Goal: Information Seeking & Learning: Understand process/instructions

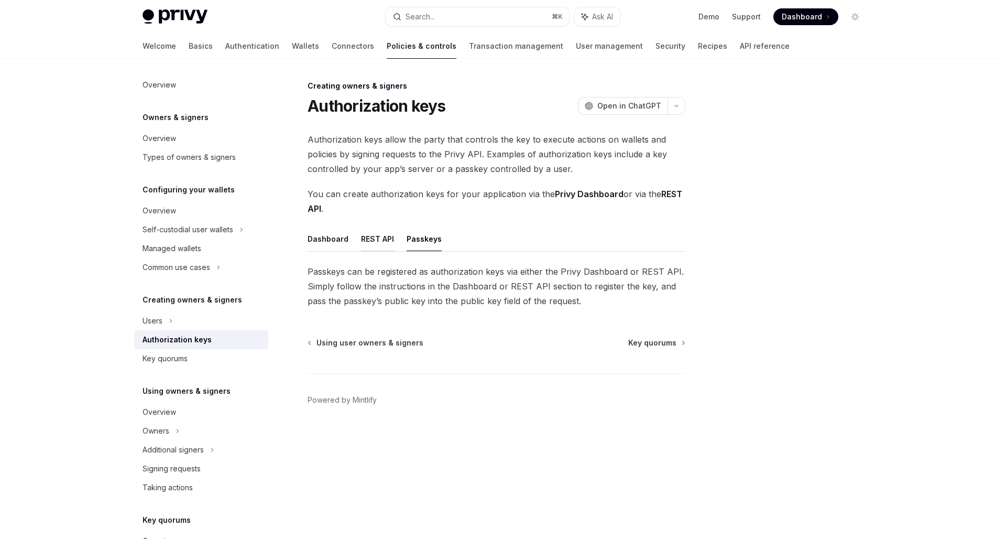
click at [362, 246] on button "REST API" at bounding box center [377, 238] width 33 height 25
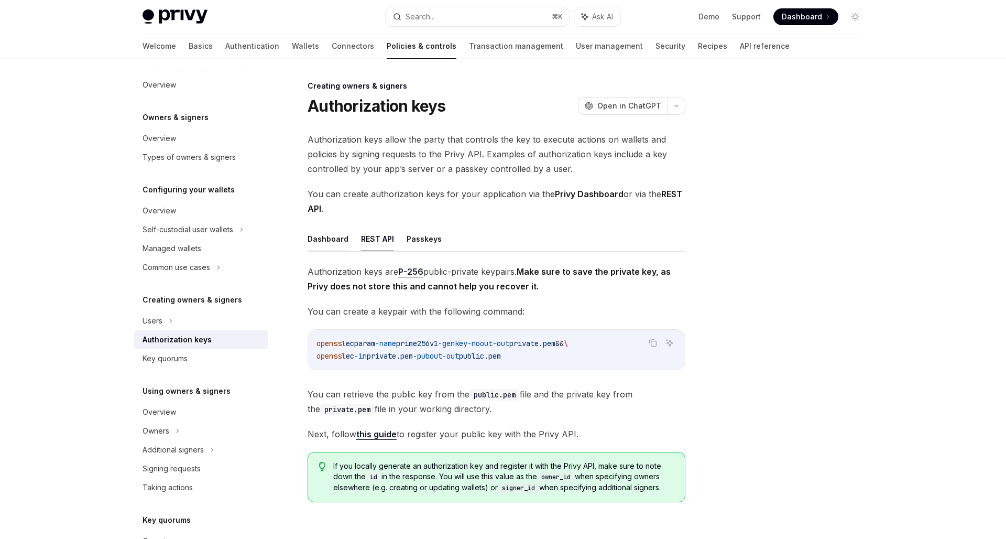
click at [328, 237] on button "Dashboard" at bounding box center [328, 238] width 41 height 25
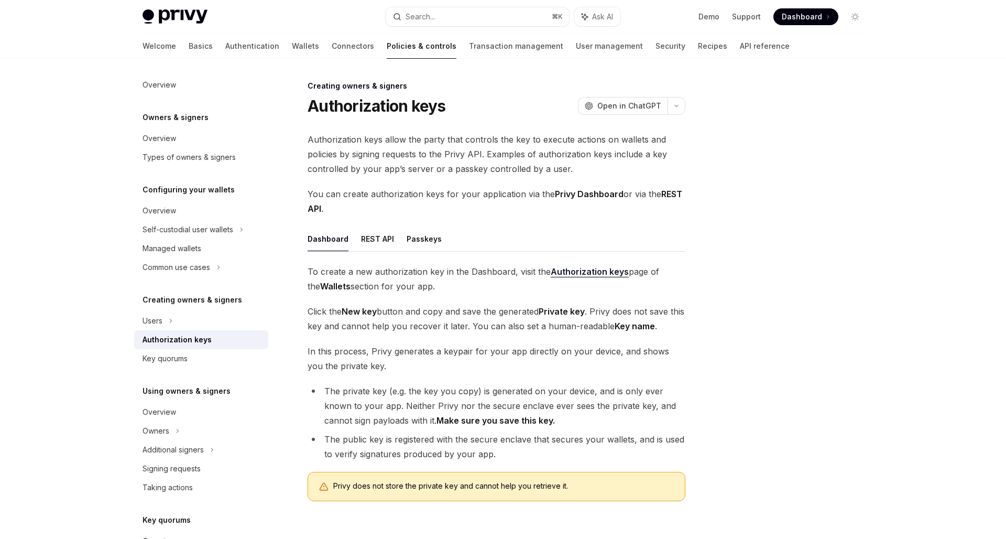
click at [369, 272] on span "To create a new authorization key in the Dashboard, visit the Authorization key…" at bounding box center [497, 278] width 378 height 29
click at [181, 319] on div "Users" at bounding box center [201, 320] width 134 height 19
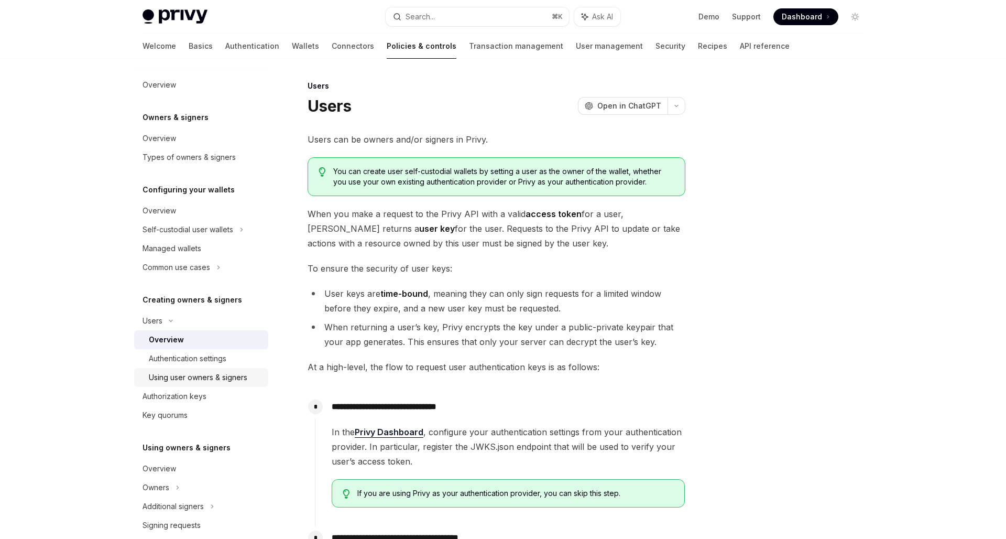
click at [181, 371] on div "Using user owners & signers" at bounding box center [198, 377] width 99 height 13
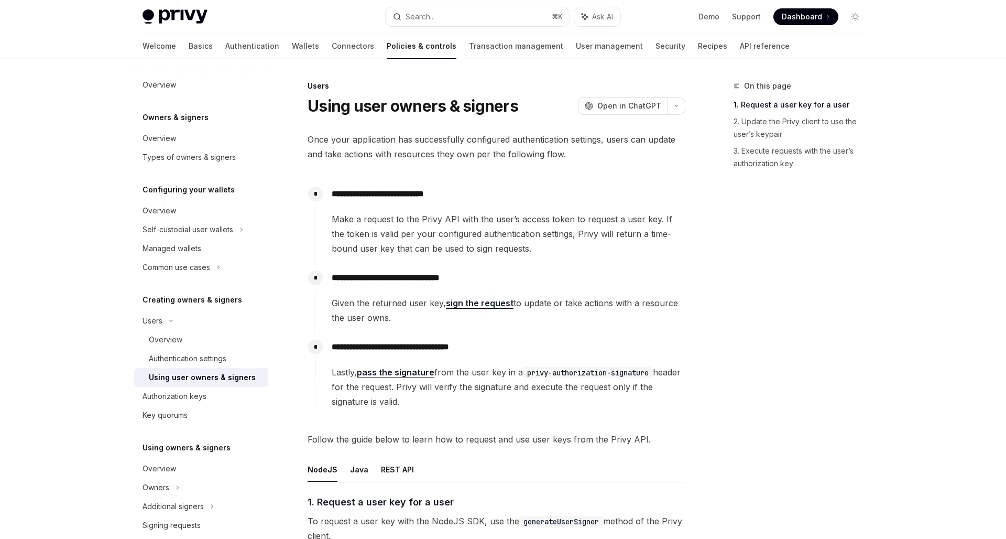
click at [387, 46] on link "Policies & controls" at bounding box center [422, 46] width 70 height 25
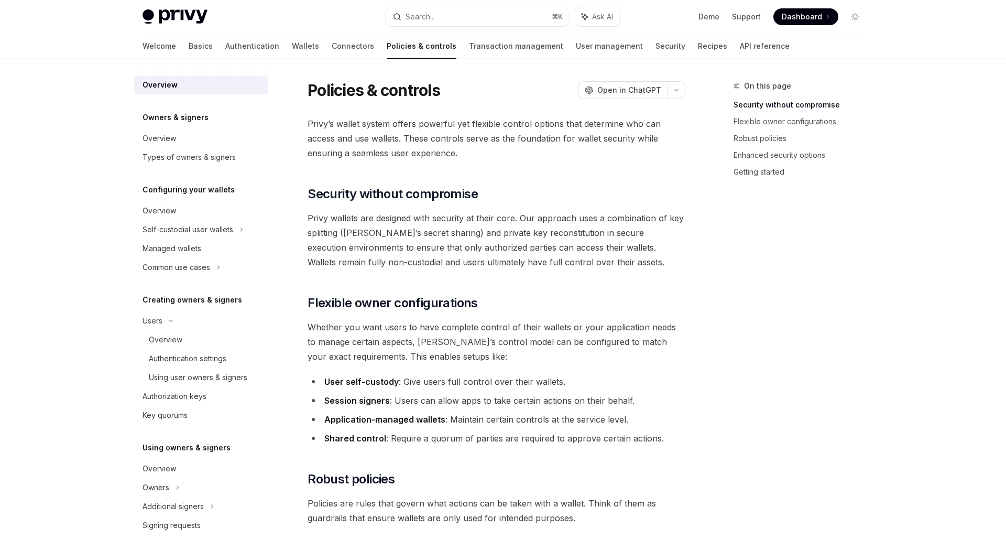
click at [237, 42] on div "Welcome Basics Authentication Wallets Connectors Policies & controls Transactio…" at bounding box center [466, 46] width 647 height 25
click at [292, 42] on link "Wallets" at bounding box center [305, 46] width 27 height 25
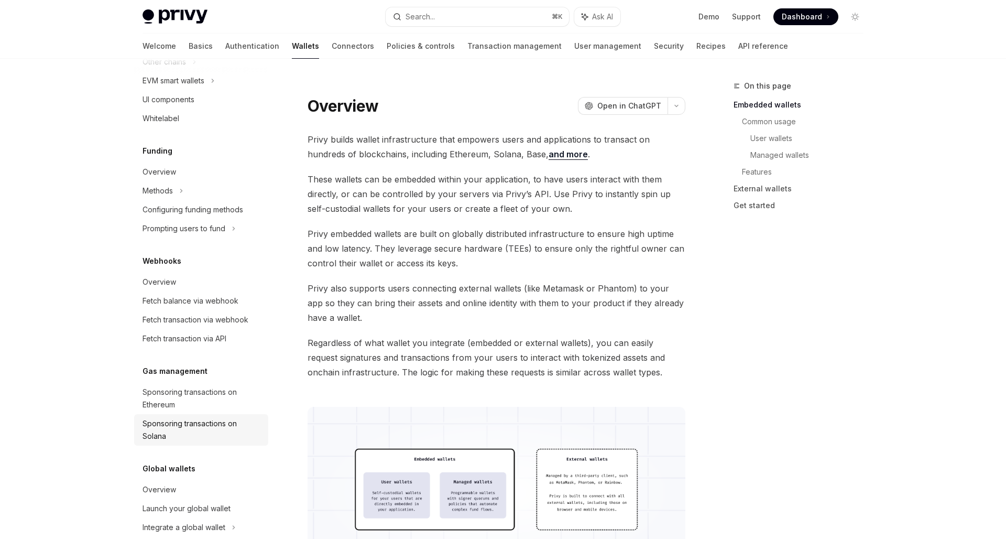
scroll to position [339, 0]
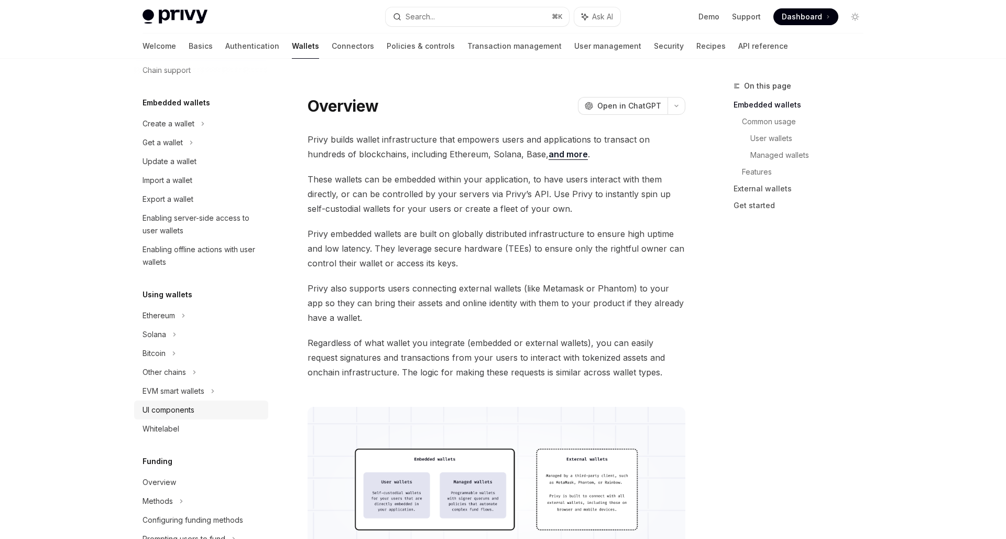
scroll to position [20, 0]
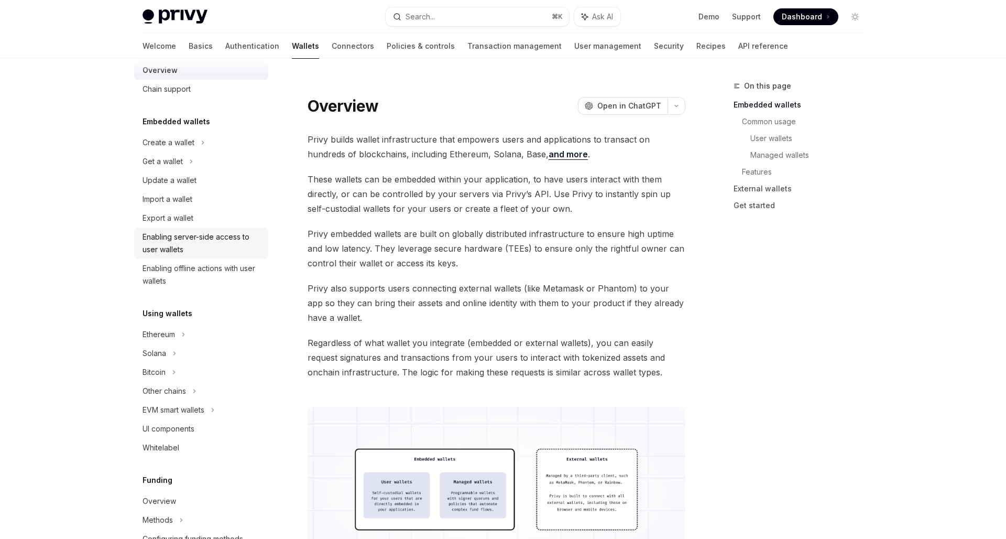
click at [192, 245] on div "Enabling server-side access to user wallets" at bounding box center [203, 243] width 120 height 25
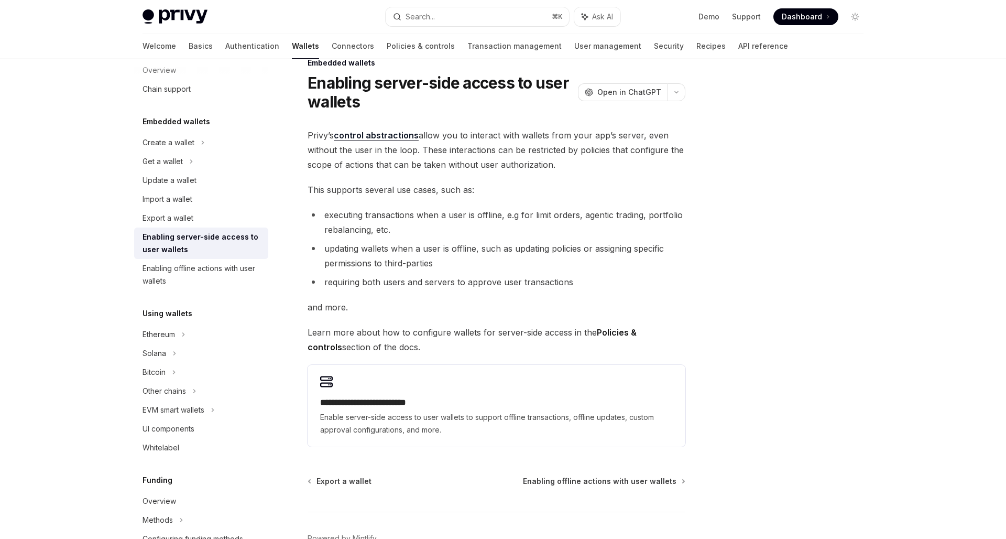
scroll to position [45, 0]
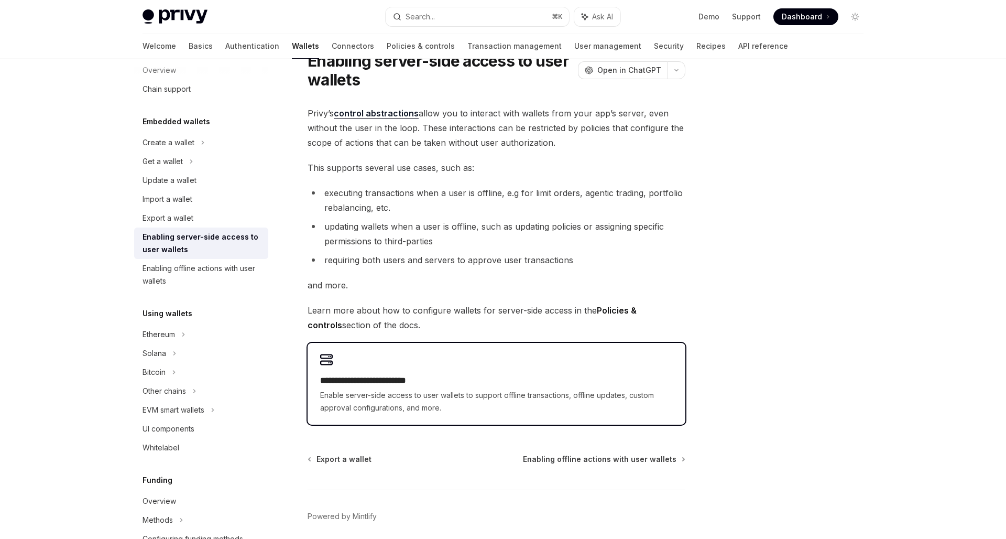
click at [412, 349] on div "**********" at bounding box center [497, 384] width 378 height 82
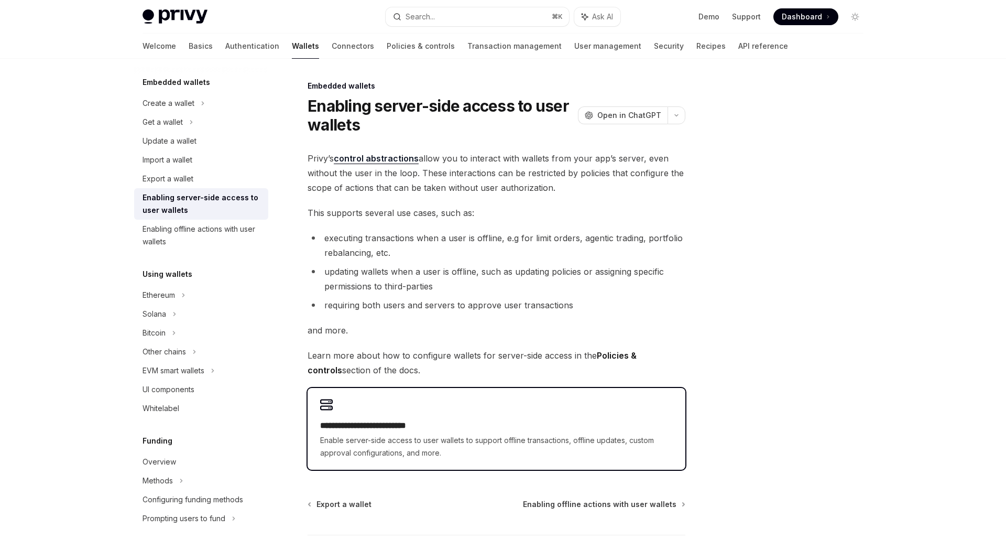
scroll to position [45, 0]
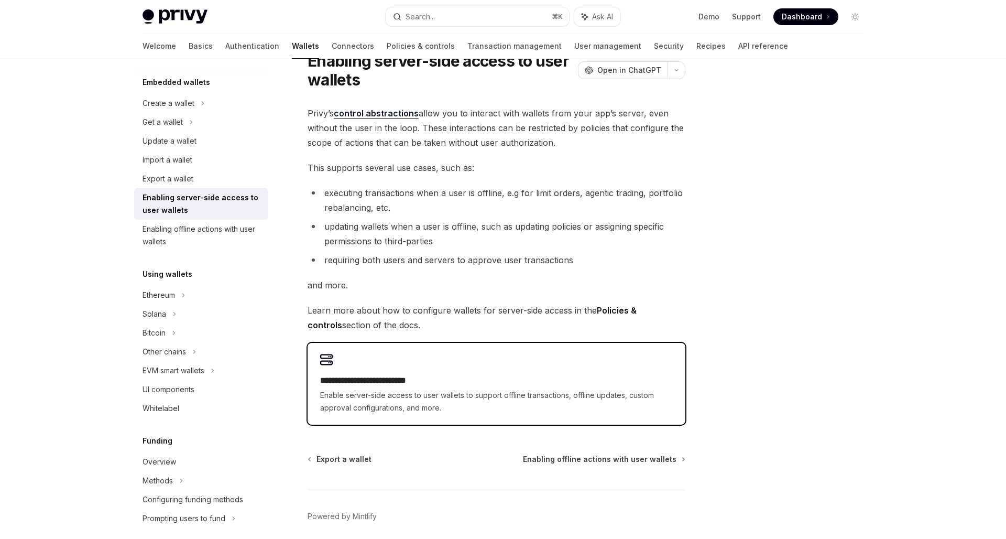
click at [481, 361] on div "**********" at bounding box center [497, 384] width 378 height 82
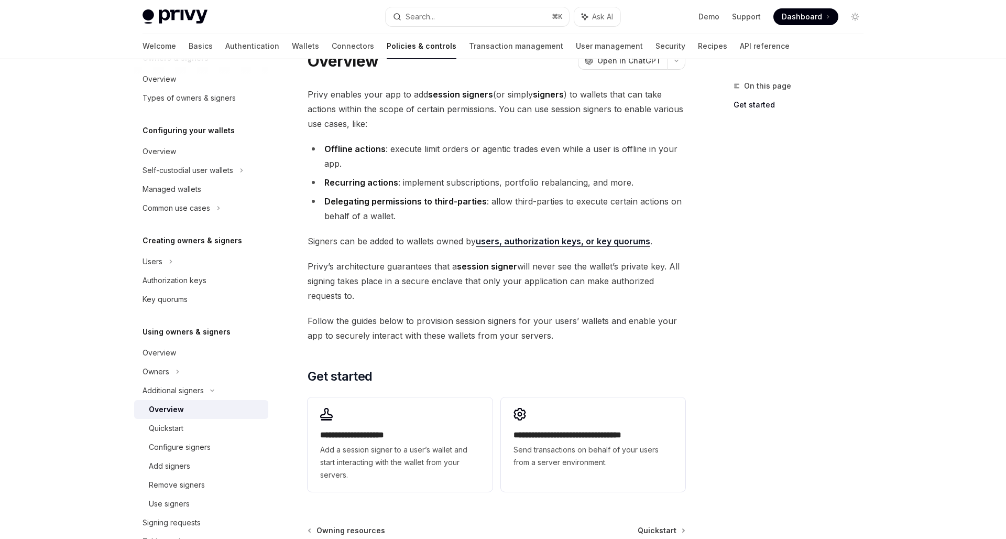
click at [480, 355] on div "**********" at bounding box center [497, 291] width 378 height 409
click at [452, 286] on span "[PERSON_NAME]’s architecture guarantees that a session signer will never see th…" at bounding box center [497, 281] width 378 height 44
click at [452, 289] on span "[PERSON_NAME]’s architecture guarantees that a session signer will never see th…" at bounding box center [497, 281] width 378 height 44
click at [193, 422] on div "Quickstart" at bounding box center [205, 428] width 113 height 13
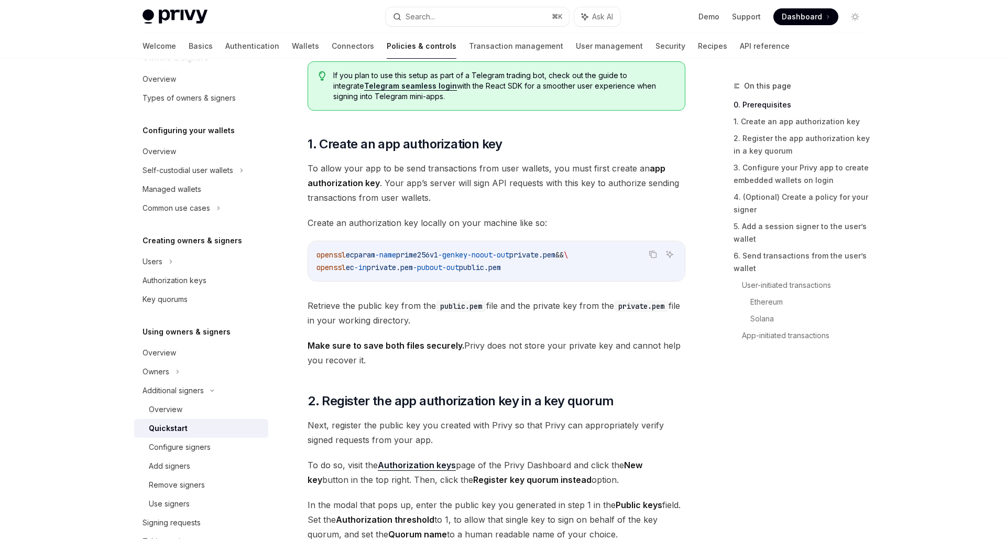
scroll to position [410, 0]
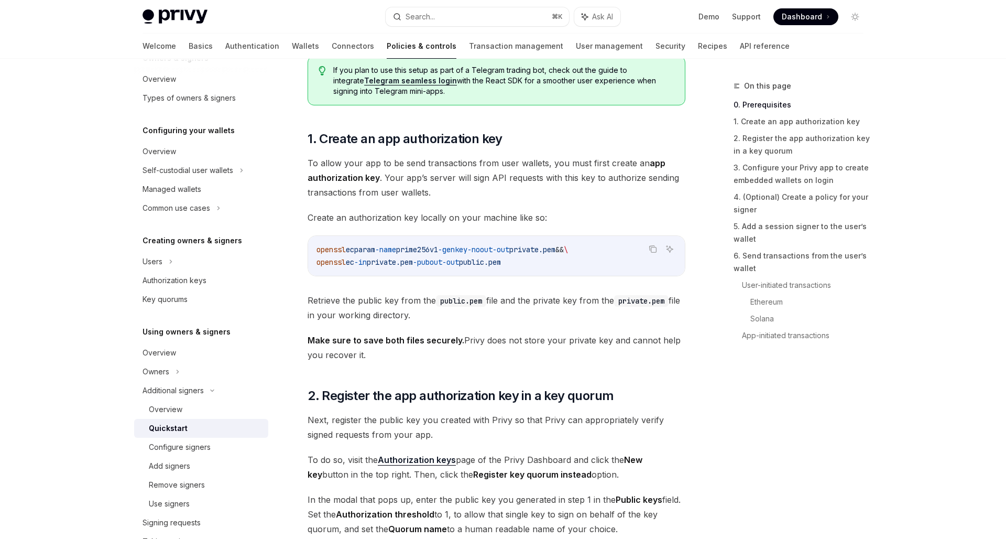
click at [408, 299] on span "Retrieve the public key from the public.pem file and the private key from the p…" at bounding box center [497, 307] width 378 height 29
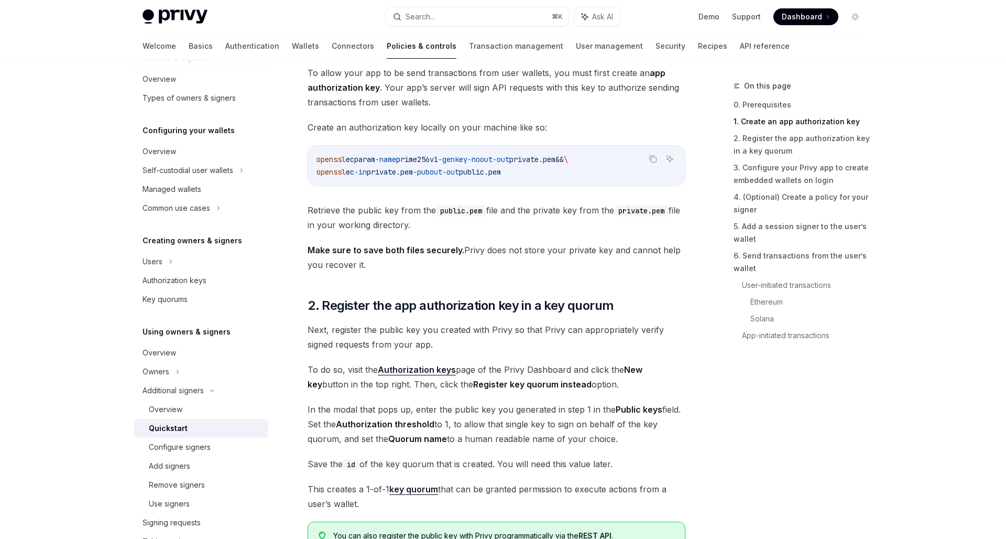
scroll to position [501, 0]
click at [394, 270] on span "Make sure to save both files securely. Privy does not store your private key an…" at bounding box center [497, 257] width 378 height 29
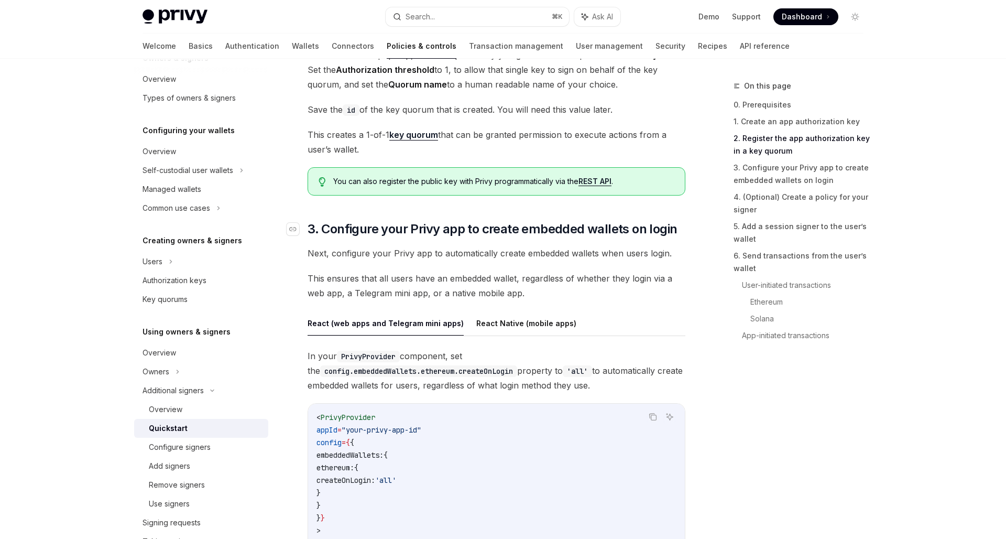
scroll to position [858, 0]
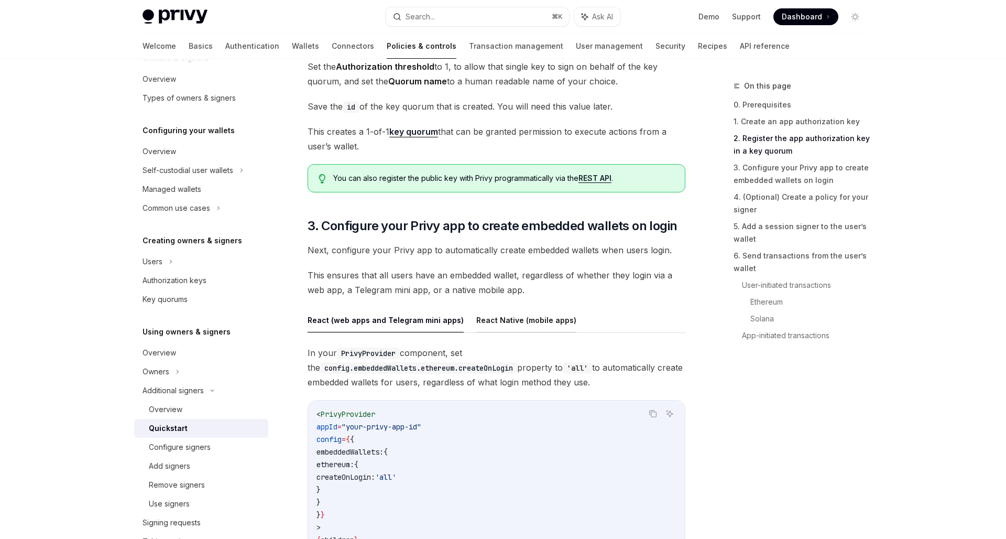
click at [543, 315] on button "React Native (mobile apps)" at bounding box center [527, 320] width 100 height 25
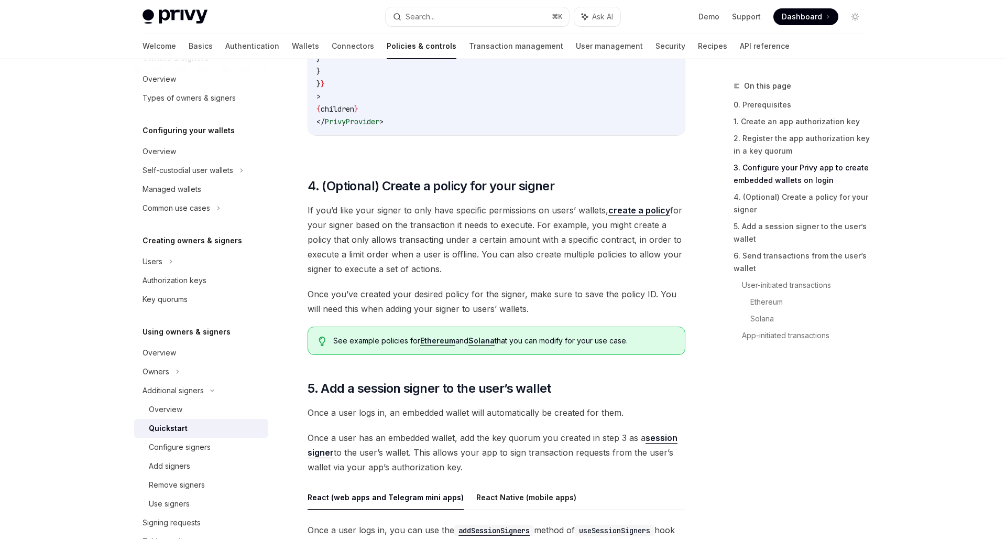
click at [532, 288] on span "Once you’ve created your desired policy for the signer, make sure to save the p…" at bounding box center [497, 301] width 378 height 29
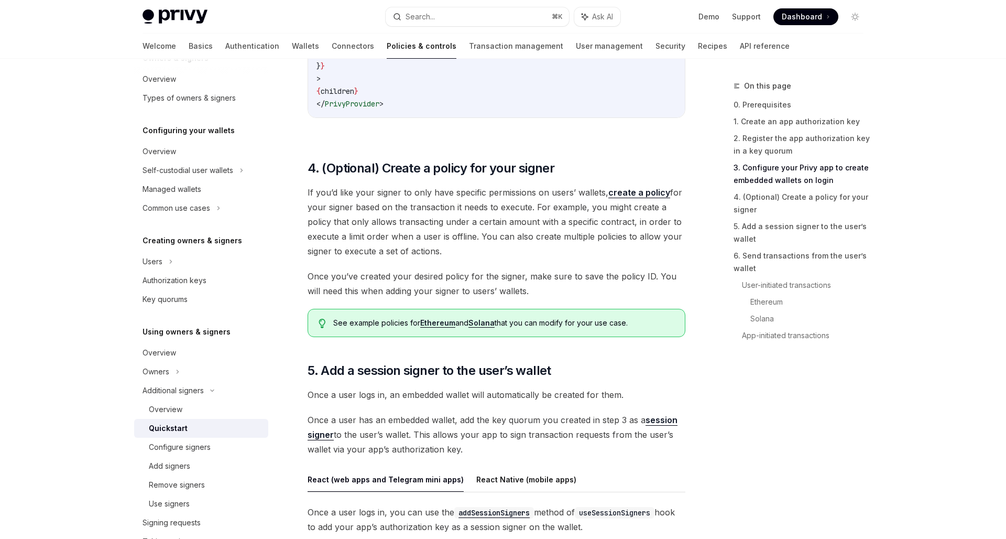
click at [537, 321] on span "See example policies for Ethereum and [PERSON_NAME] that you can modify for you…" at bounding box center [503, 323] width 341 height 10
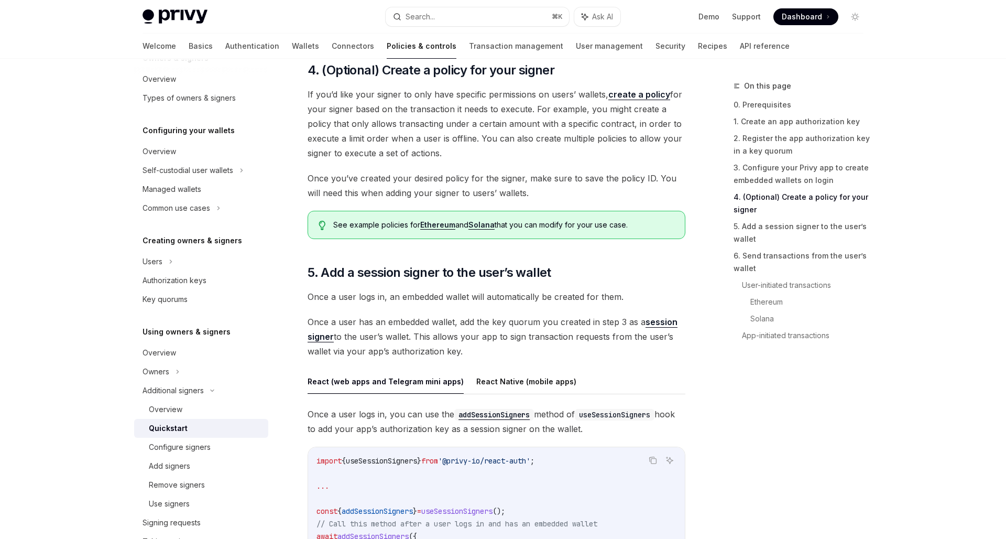
scroll to position [1420, 0]
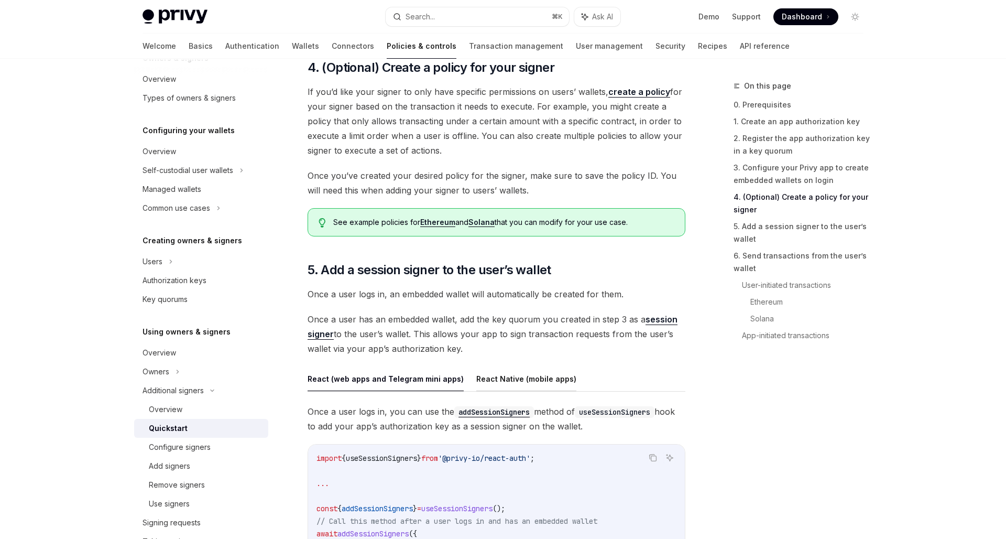
click at [513, 386] on button "React Native (mobile apps)" at bounding box center [527, 378] width 100 height 25
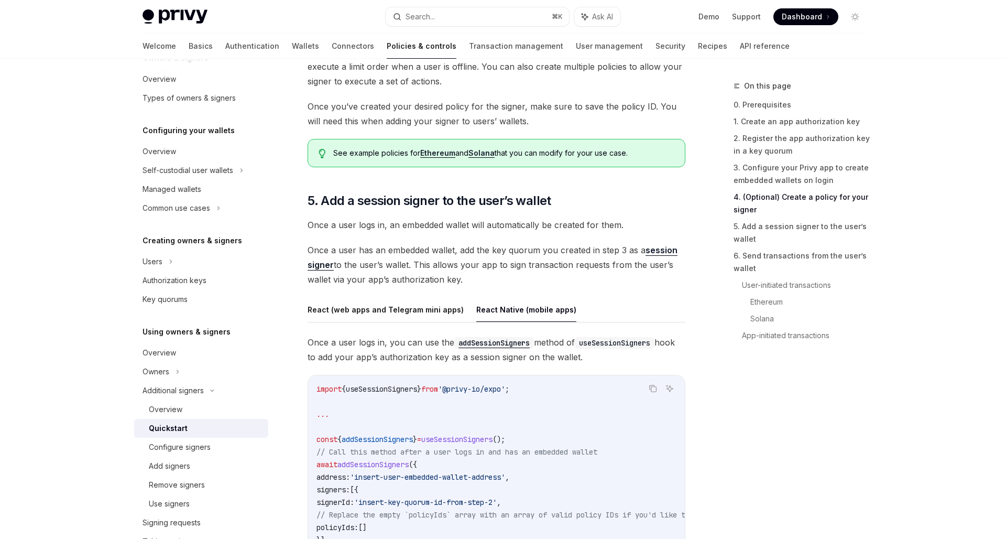
scroll to position [1489, 0]
click at [488, 268] on span "Once a user has an embedded wallet, add the key quorum you created in step 3 as…" at bounding box center [497, 265] width 378 height 44
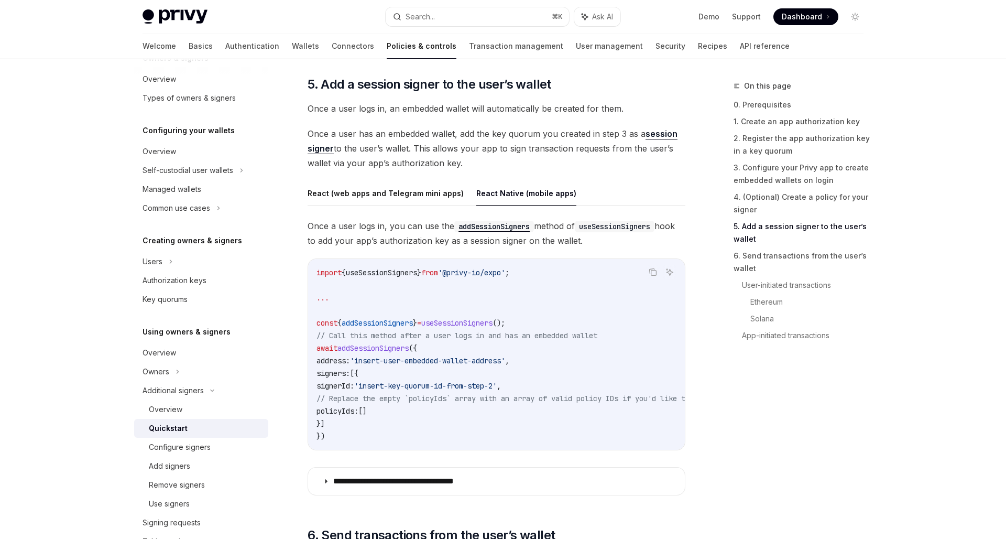
scroll to position [1610, 0]
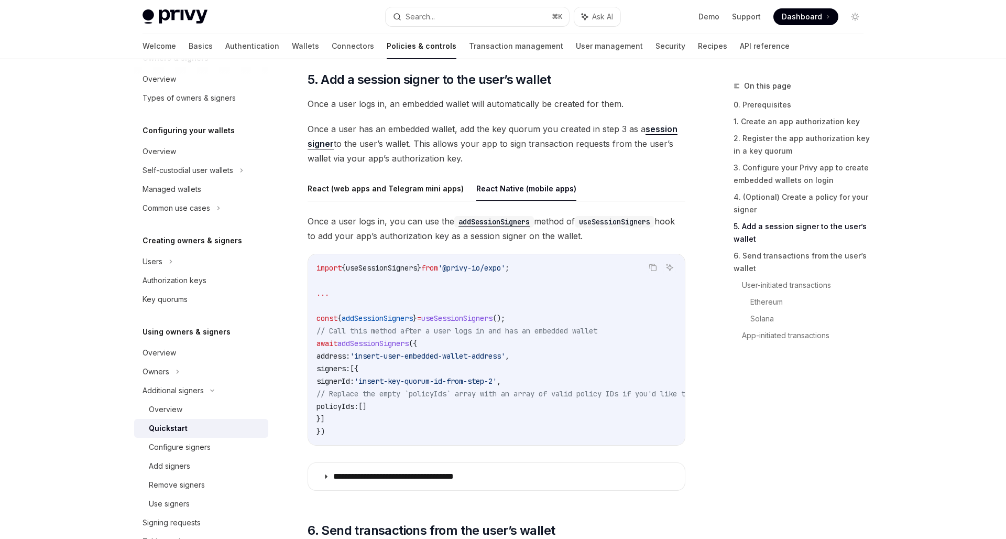
click at [607, 236] on span "Once a user logs in, you can use the addSessionSigners method of useSessionSign…" at bounding box center [497, 228] width 378 height 29
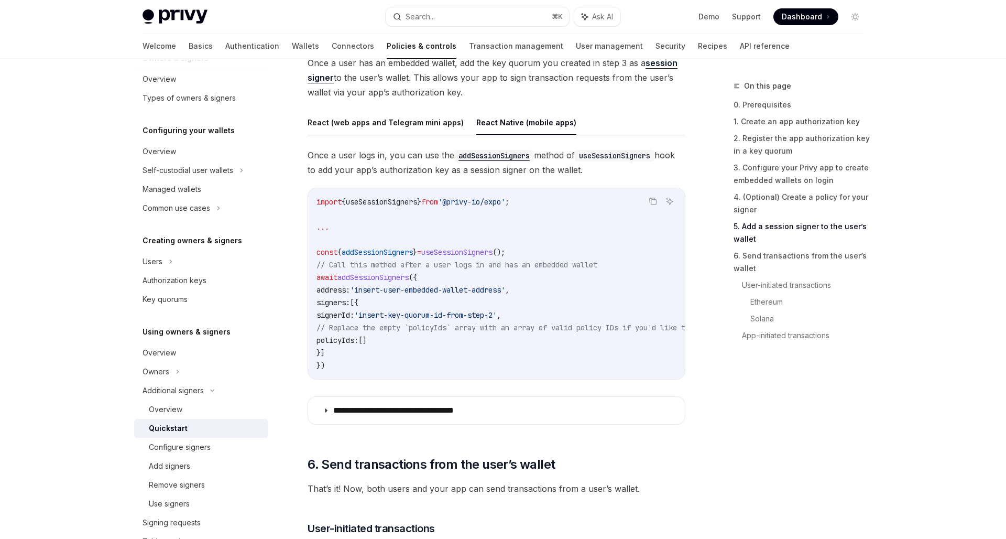
scroll to position [1685, 0]
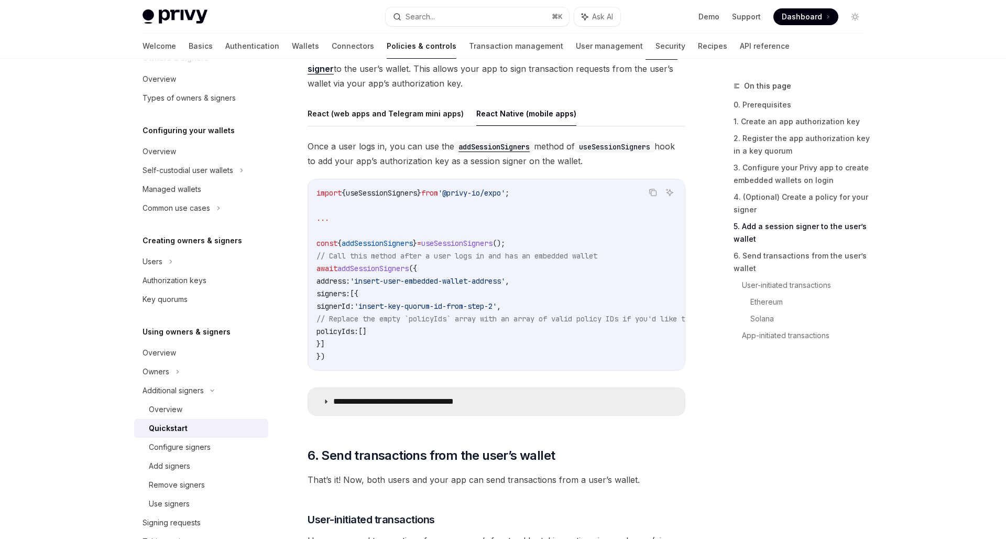
click at [402, 402] on p "**********" at bounding box center [406, 401] width 147 height 10
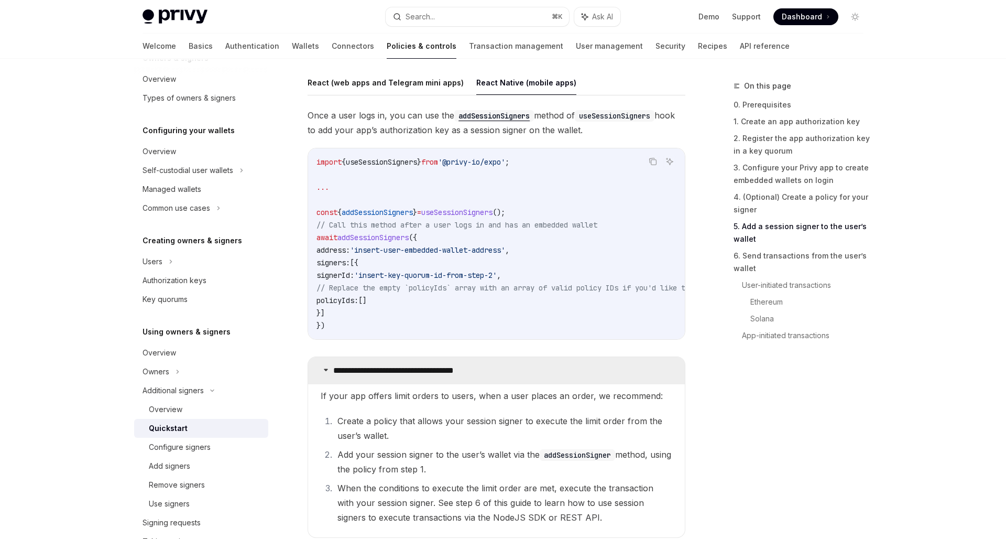
scroll to position [1725, 0]
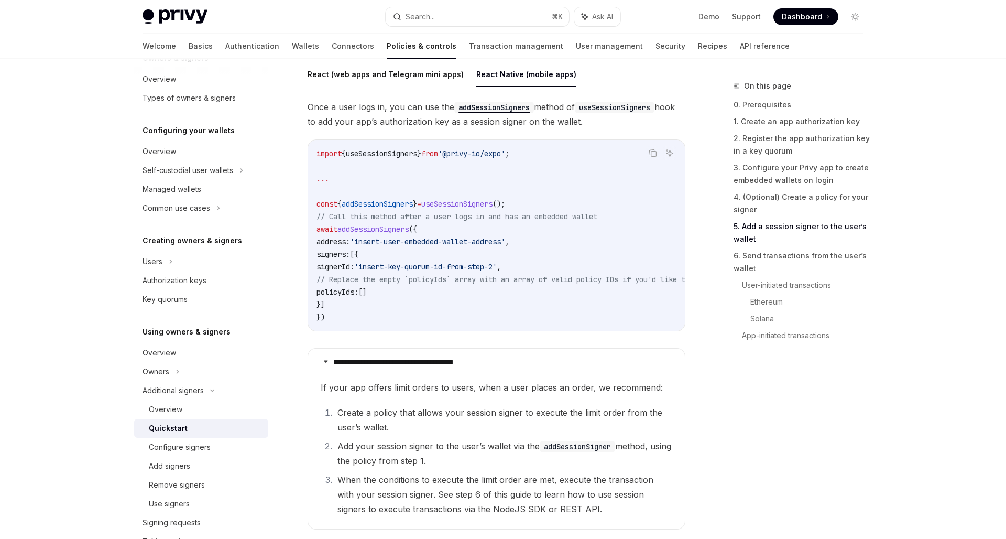
click at [405, 411] on li "Create a policy that allows your session signer to execute the limit order from…" at bounding box center [503, 419] width 338 height 29
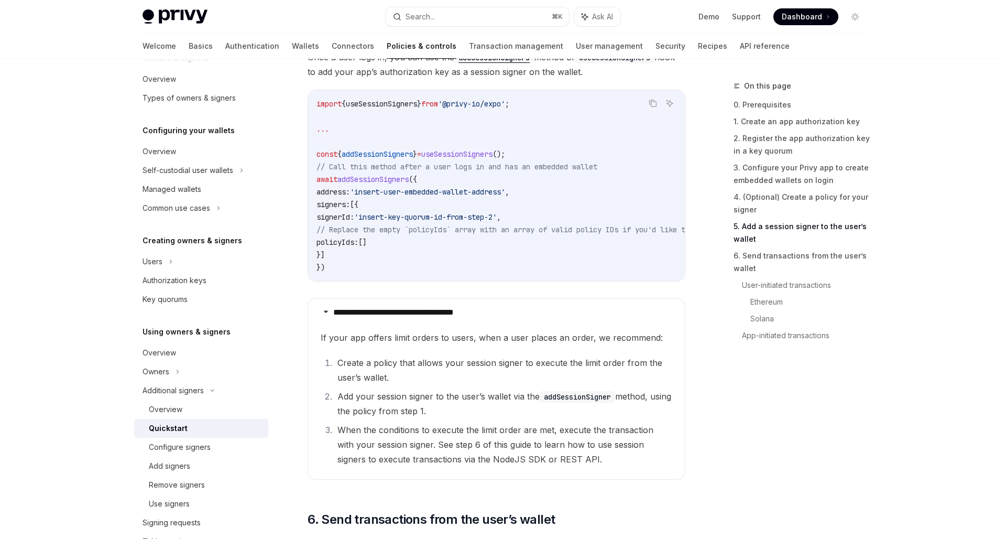
scroll to position [1781, 0]
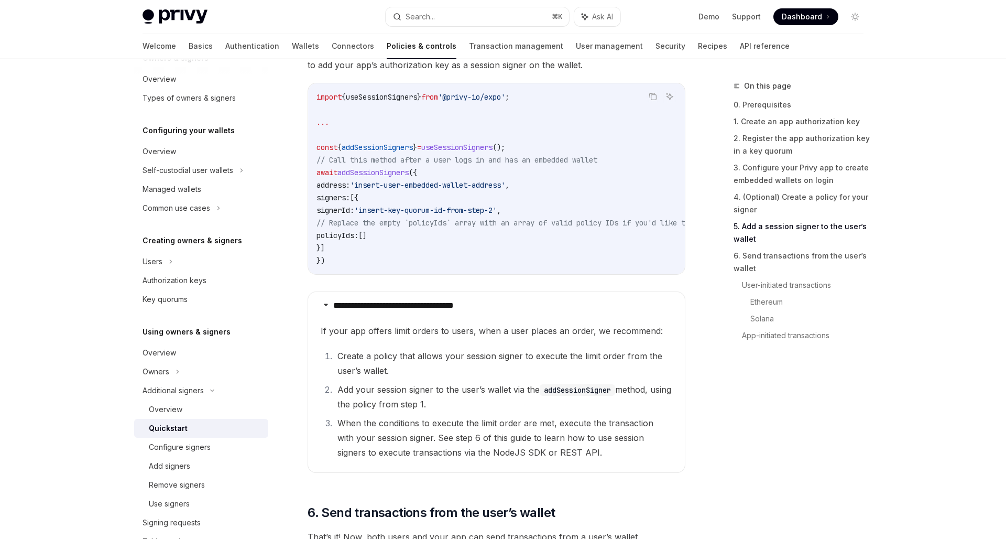
click at [383, 395] on li "Add your session signer to the user’s wallet via the addSessionSigner method, u…" at bounding box center [503, 396] width 338 height 29
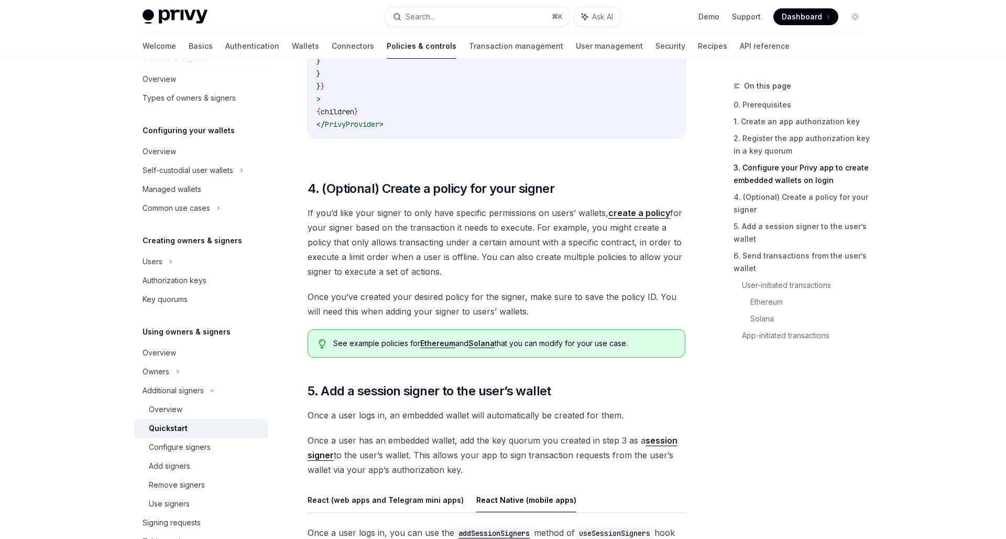
scroll to position [1327, 0]
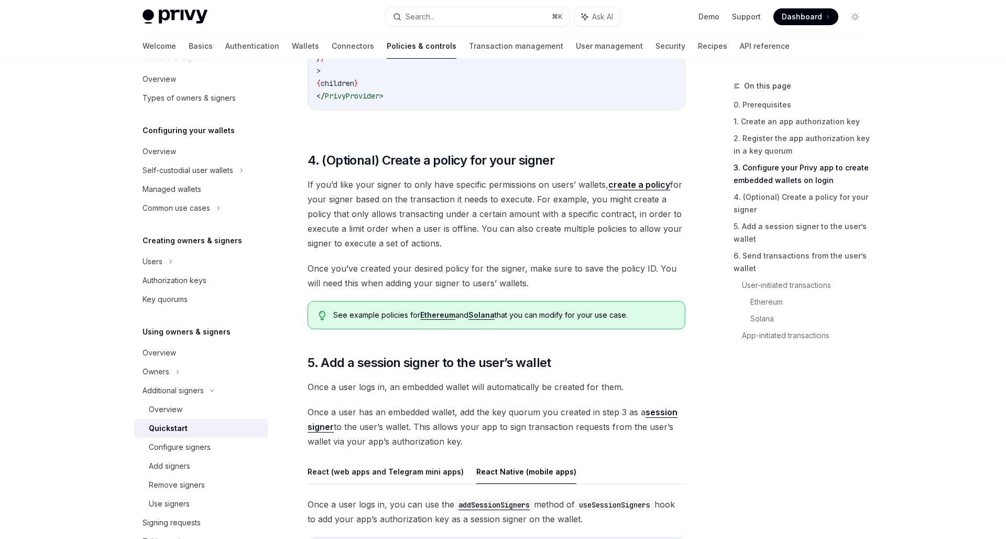
click at [519, 228] on span "If you’d like your signer to only have specific permissions on users’ wallets, …" at bounding box center [497, 213] width 378 height 73
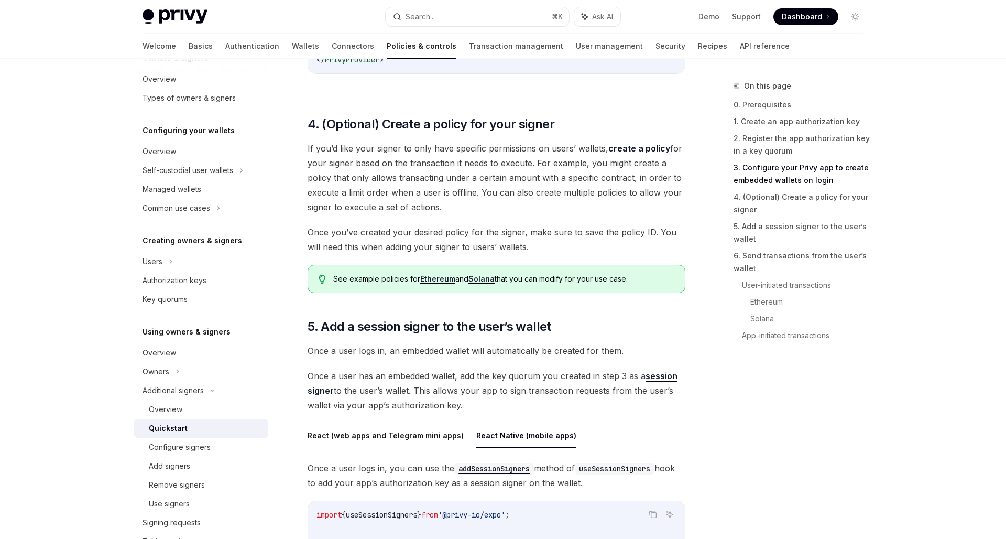
scroll to position [1370, 0]
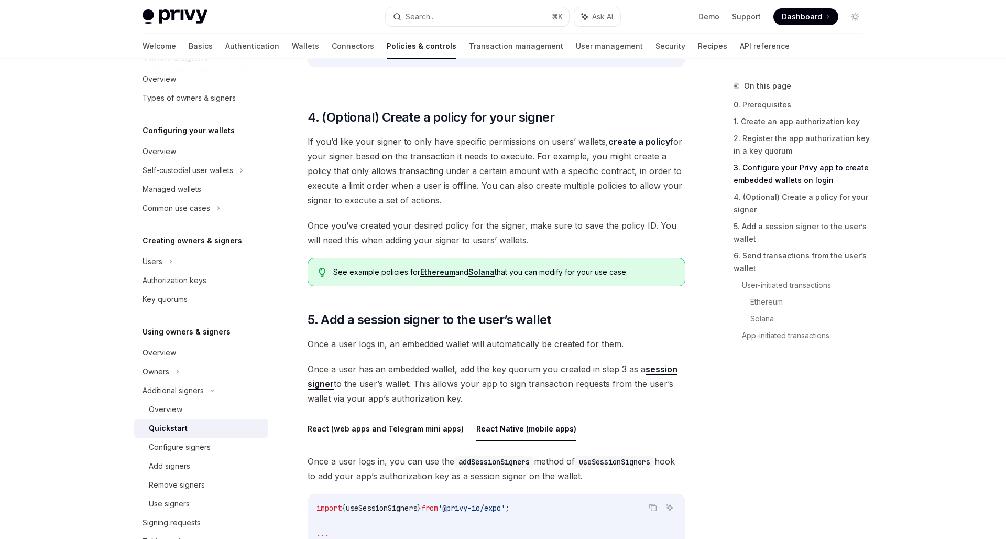
click at [502, 345] on span "Once a user logs in, an embedded wallet will automatically be created for them." at bounding box center [497, 344] width 378 height 15
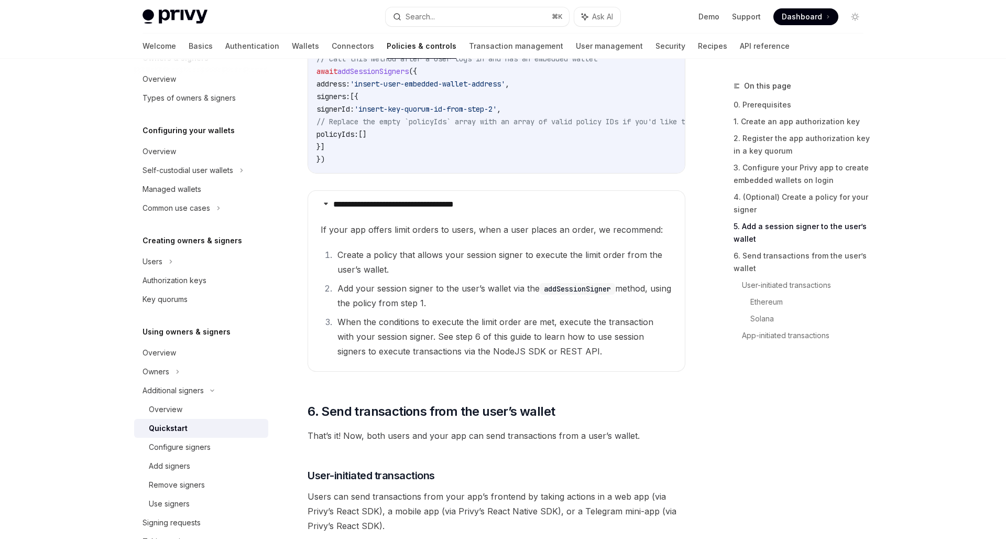
scroll to position [1903, 0]
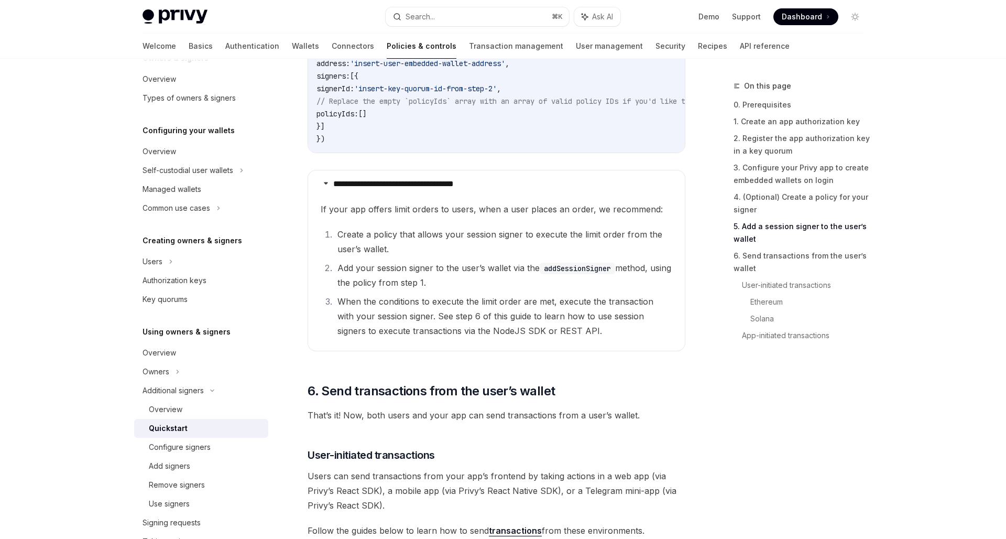
click at [516, 329] on li "When the conditions to execute the limit order are met, execute the transaction…" at bounding box center [503, 316] width 338 height 44
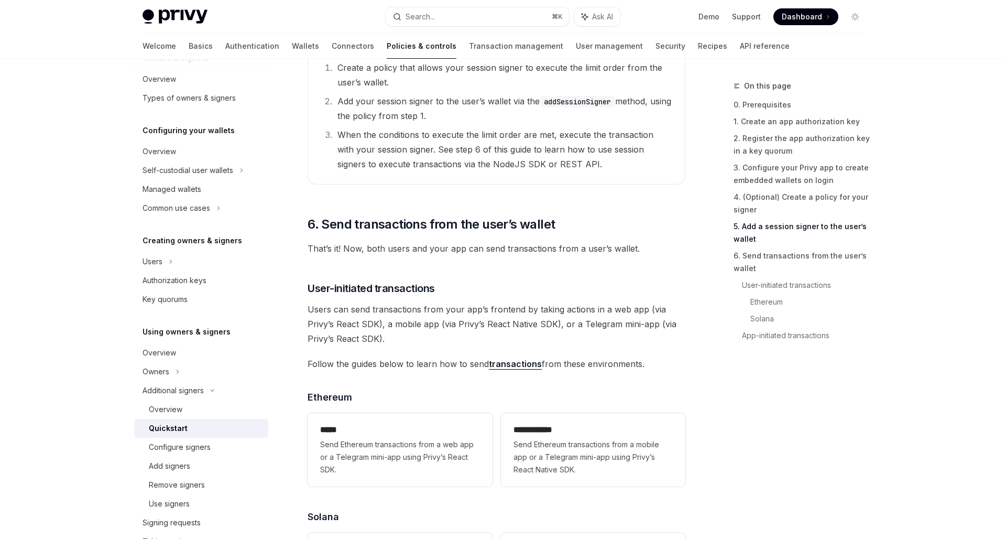
scroll to position [2076, 0]
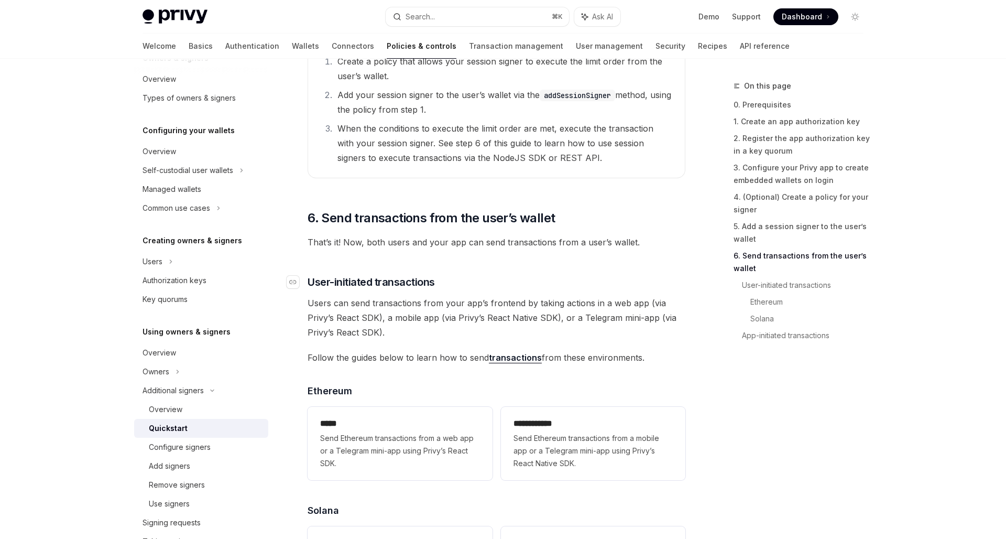
click at [517, 286] on h3 "​ User-initiated transactions" at bounding box center [497, 282] width 378 height 15
click at [483, 321] on span "Users can send transactions from your app’s frontend by taking actions in a web…" at bounding box center [497, 318] width 378 height 44
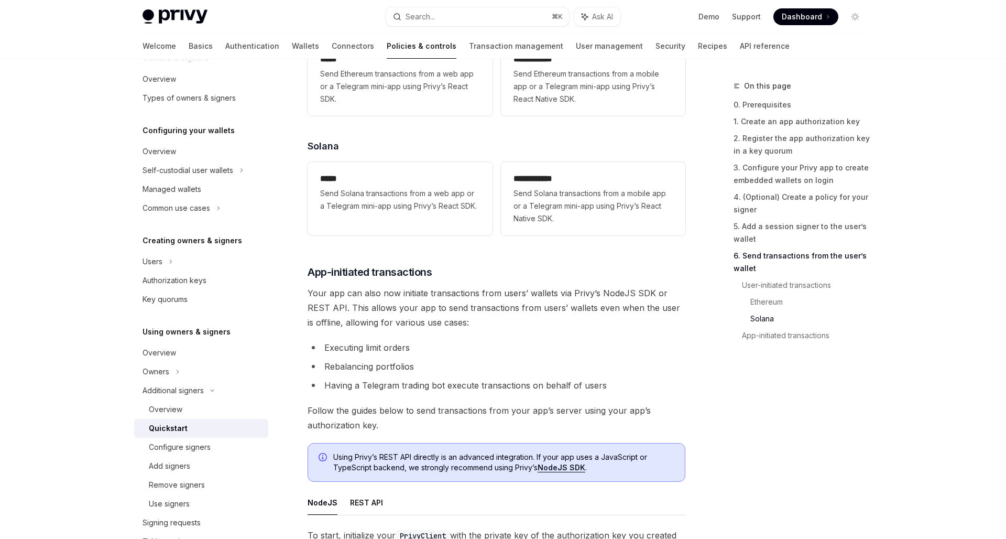
scroll to position [2440, 0]
click at [542, 383] on li "Having a Telegram trading bot execute transactions on behalf of users" at bounding box center [497, 385] width 378 height 15
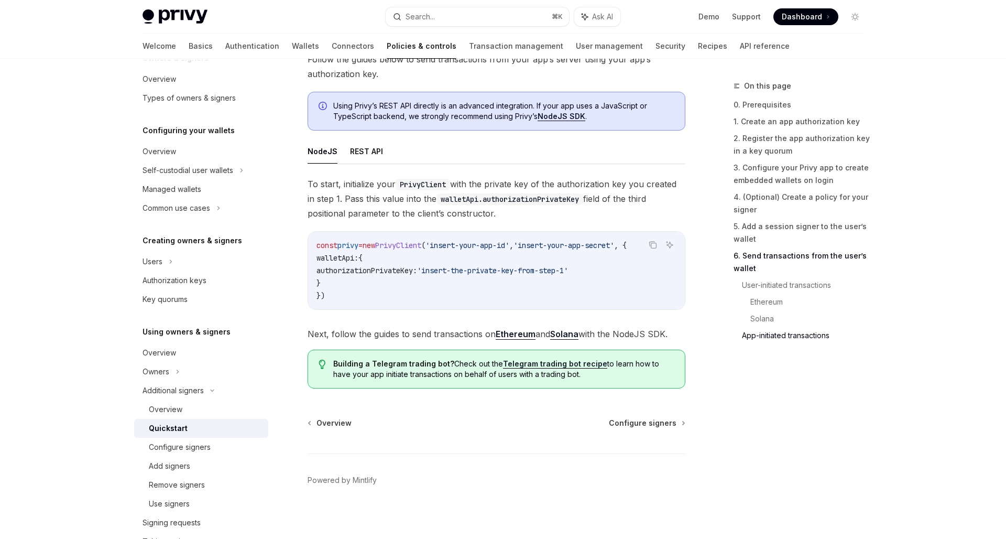
scroll to position [2805, 0]
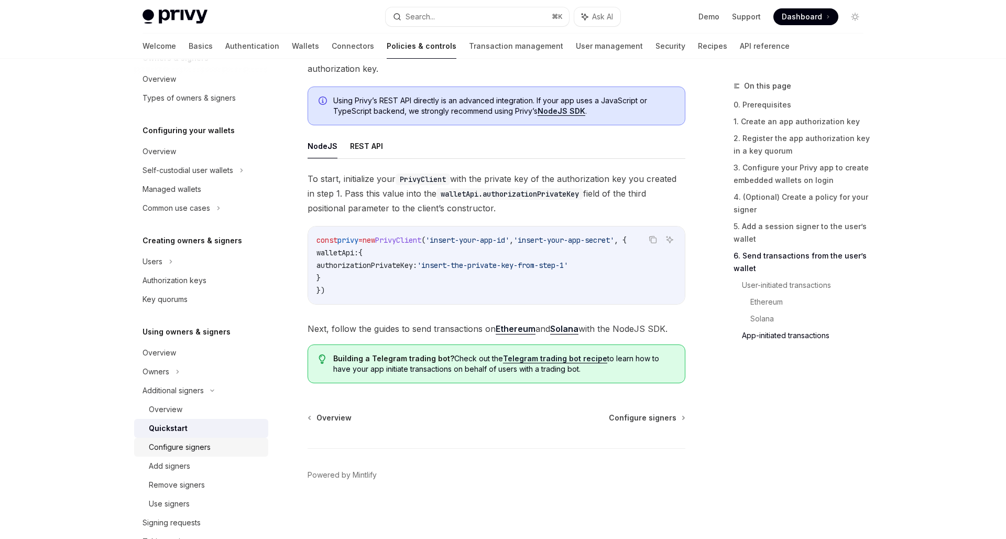
click at [208, 447] on div "Configure signers" at bounding box center [180, 447] width 62 height 13
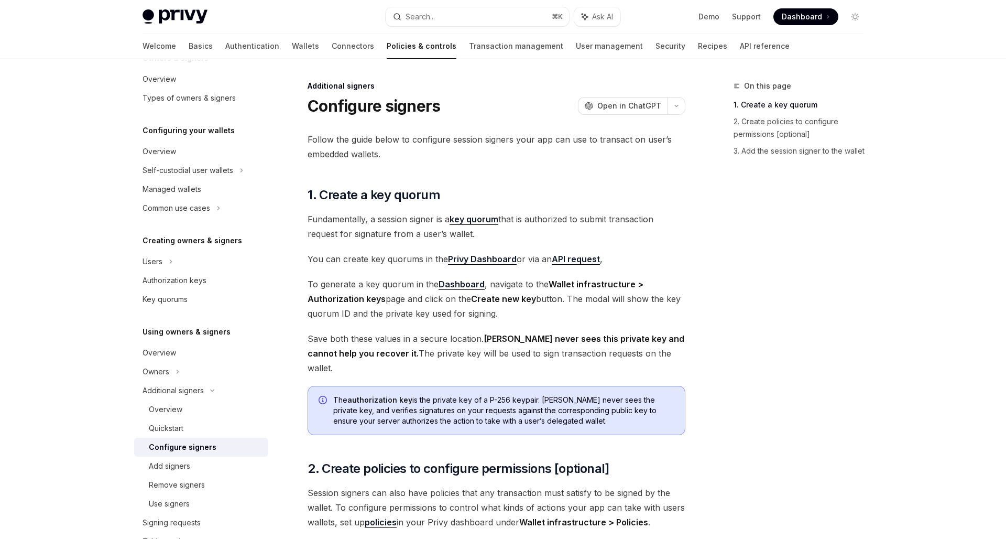
click at [692, 287] on div "On this page 1. Create a key quorum 2. Create policies to configure permissions…" at bounding box center [503, 419] width 738 height 721
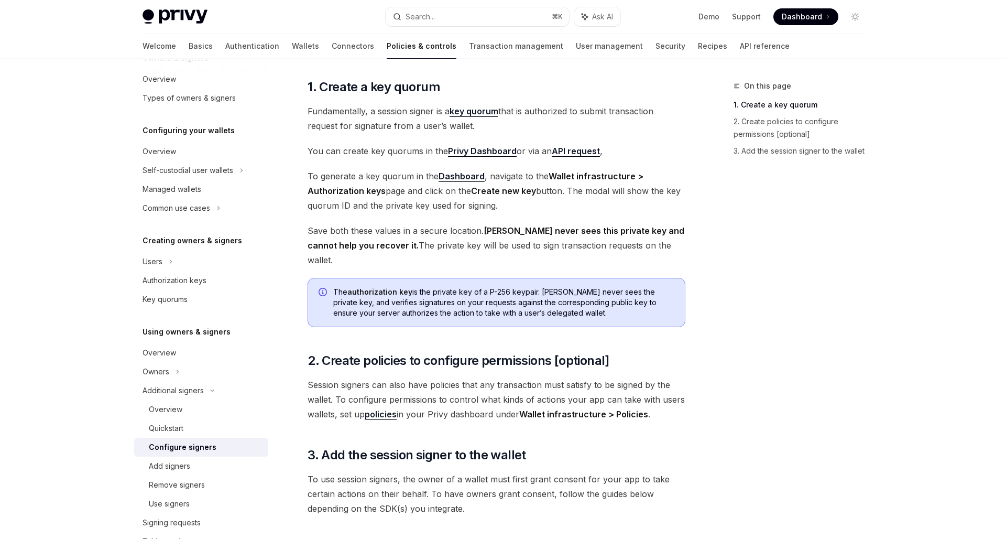
scroll to position [111, 0]
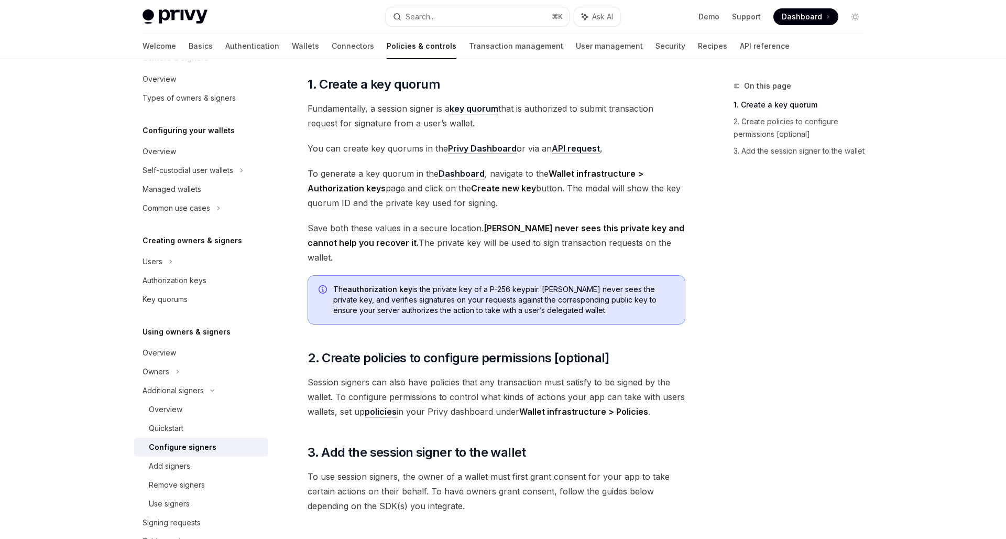
click at [691, 287] on div "On this page 1. Create a key quorum 2. Create policies to configure permissions…" at bounding box center [503, 308] width 738 height 721
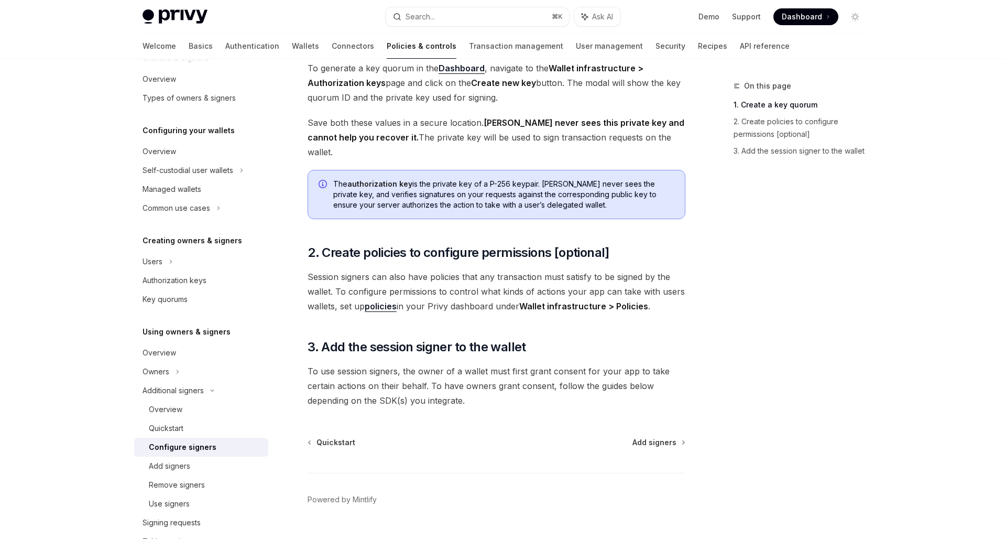
scroll to position [226, 0]
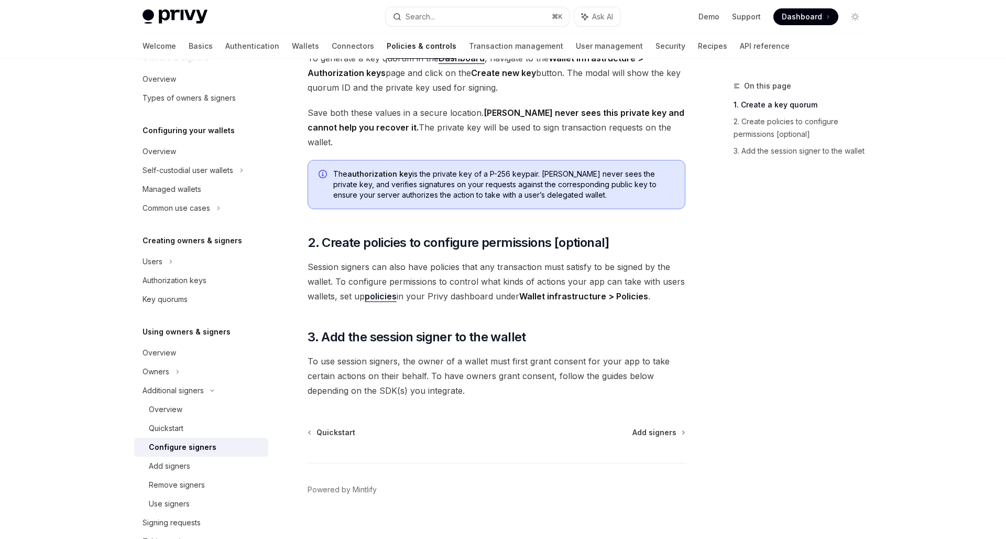
click at [555, 354] on span "To use session signers, the owner of a wallet must first grant consent for your…" at bounding box center [497, 376] width 378 height 44
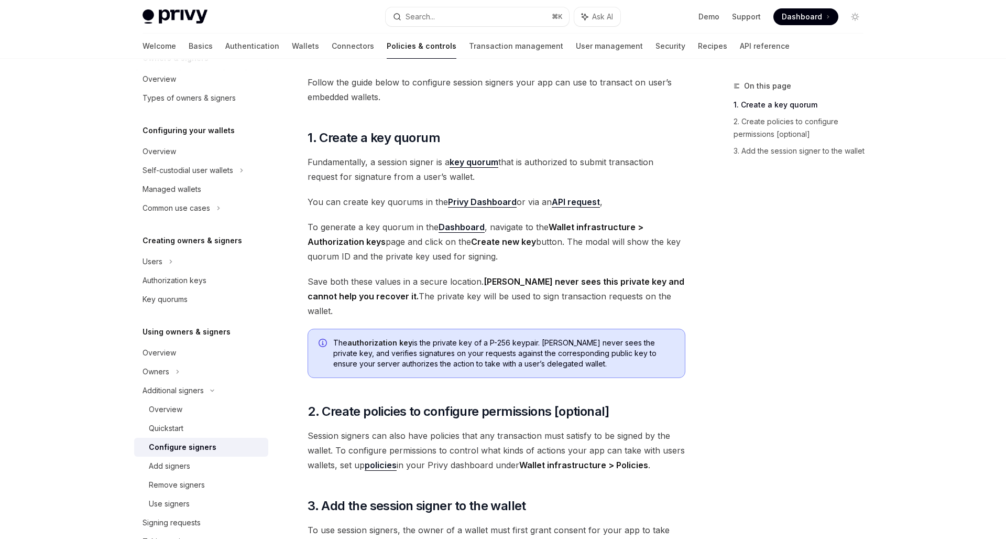
scroll to position [62, 0]
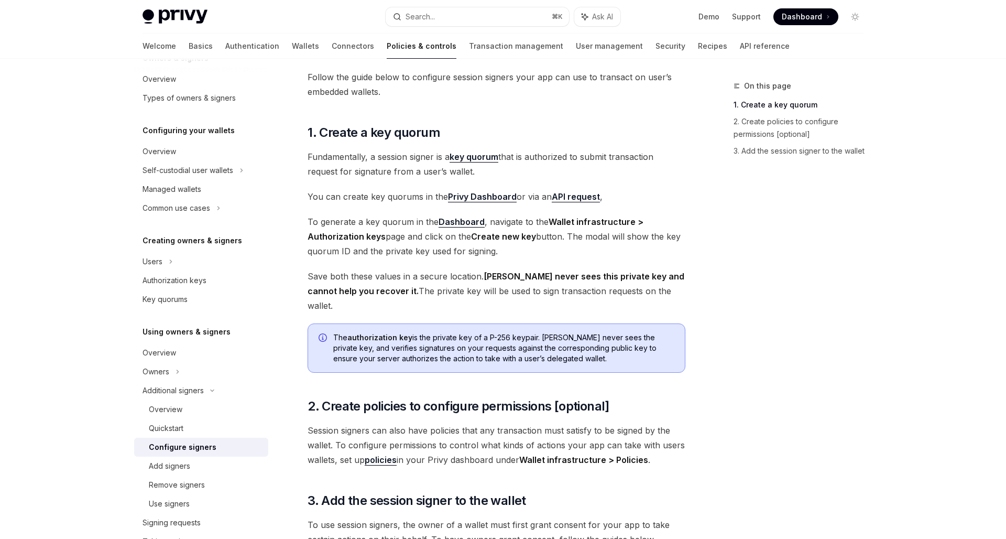
click at [691, 290] on div "On this page 1. Create a key quorum 2. Create policies to configure permissions…" at bounding box center [503, 356] width 738 height 721
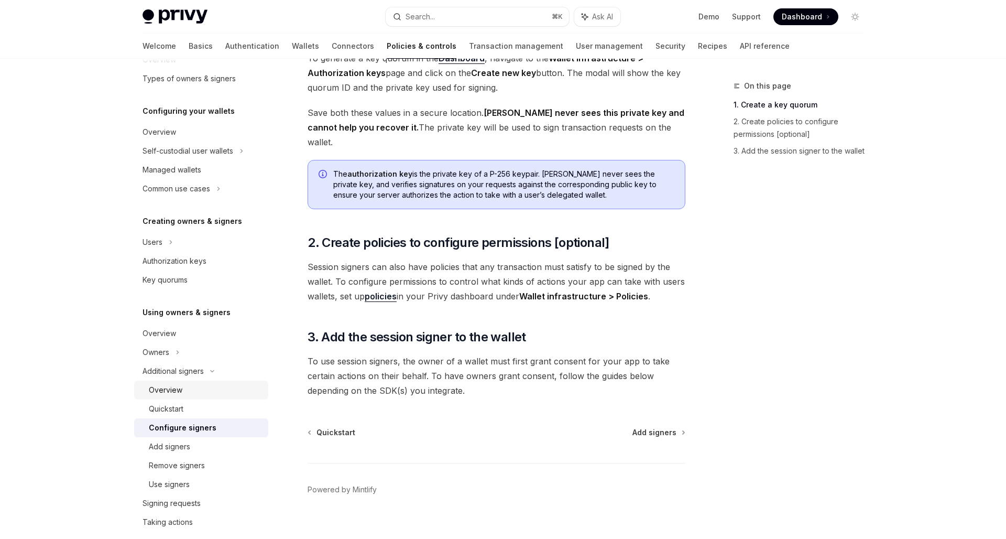
scroll to position [94, 0]
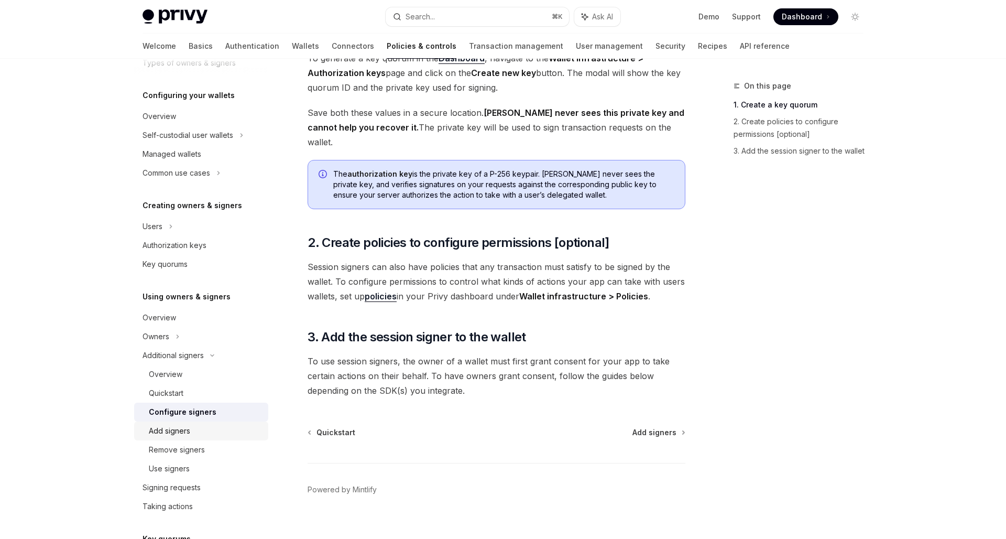
click at [181, 427] on div "Add signers" at bounding box center [169, 431] width 41 height 13
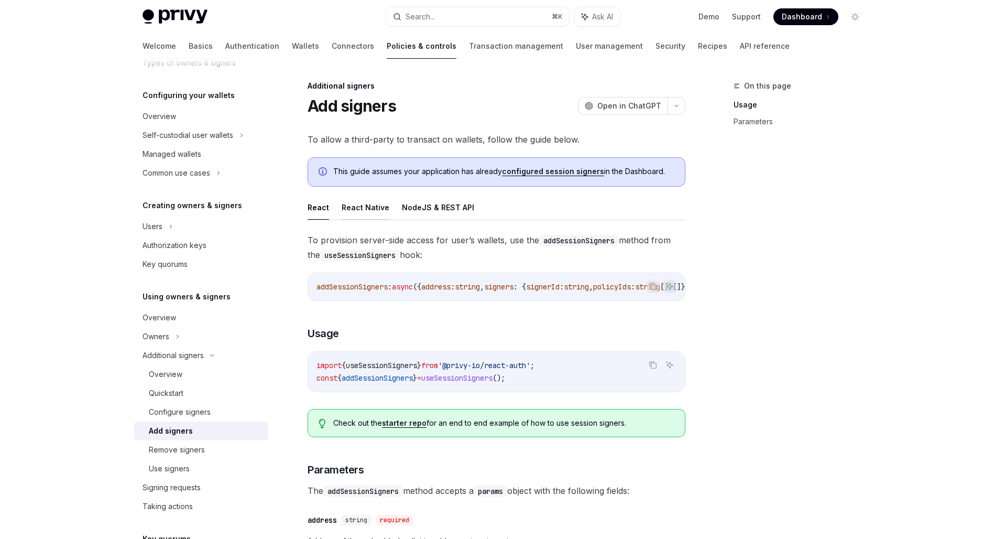
click at [354, 207] on button "React Native" at bounding box center [366, 207] width 48 height 25
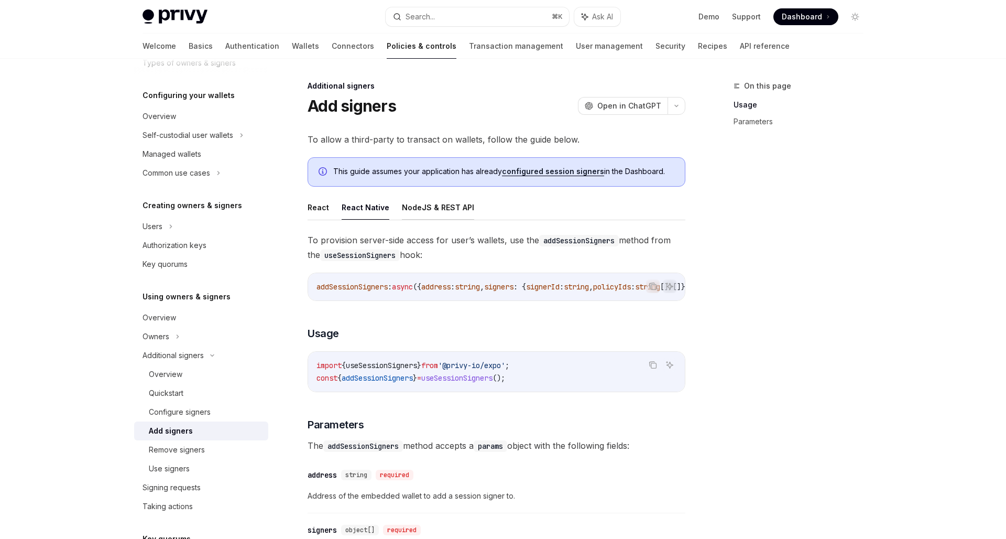
click at [432, 210] on button "NodeJS & REST API" at bounding box center [438, 207] width 72 height 25
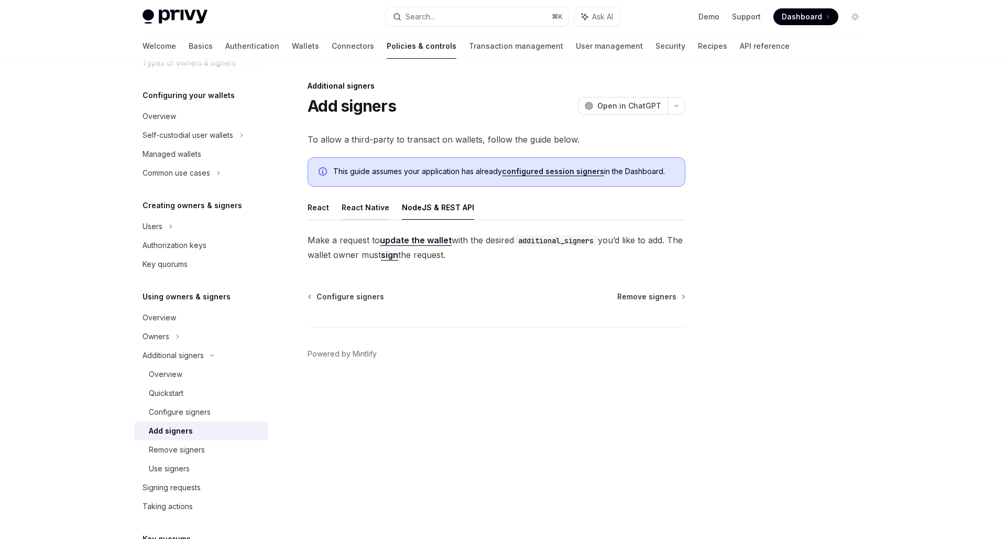
click at [365, 209] on button "React Native" at bounding box center [366, 207] width 48 height 25
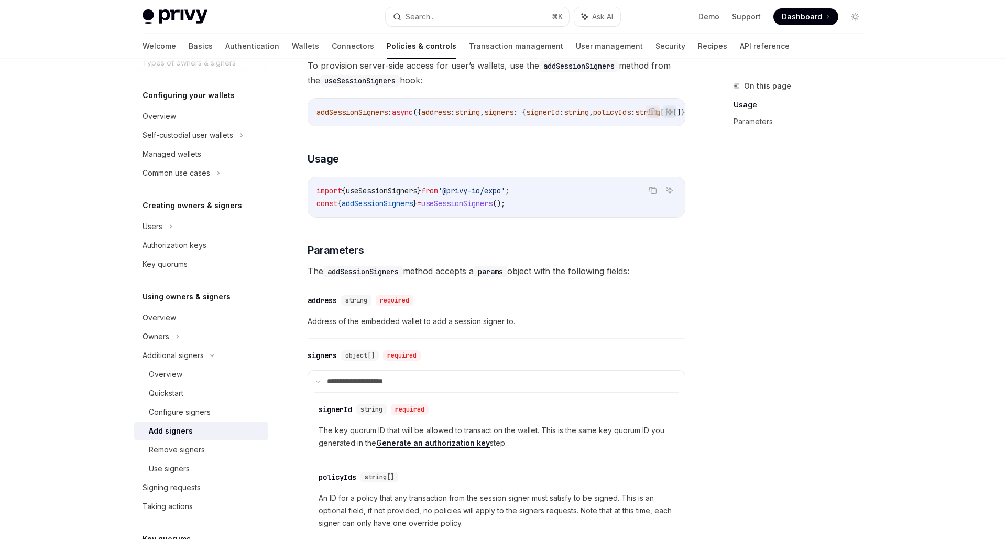
scroll to position [114, 0]
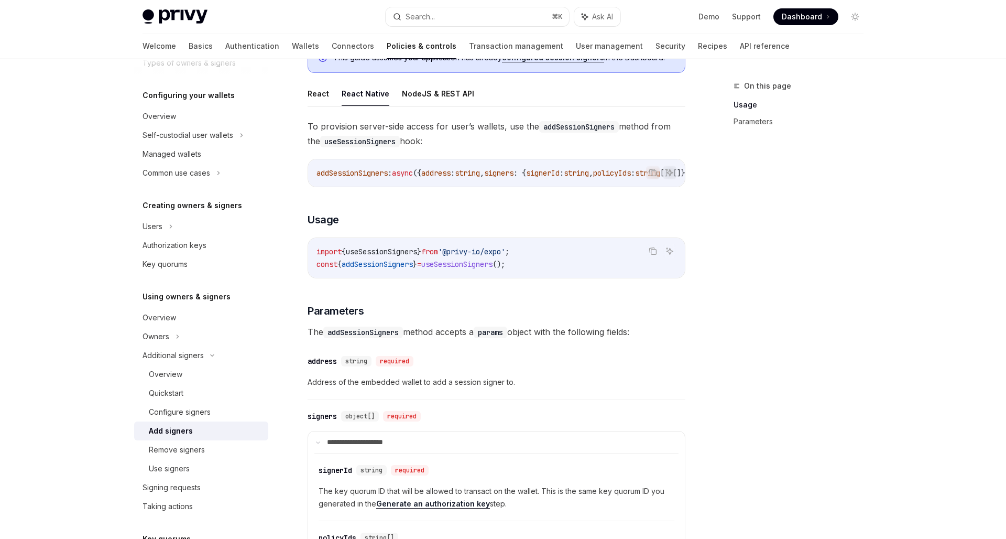
click at [423, 95] on button "NodeJS & REST API" at bounding box center [438, 93] width 72 height 25
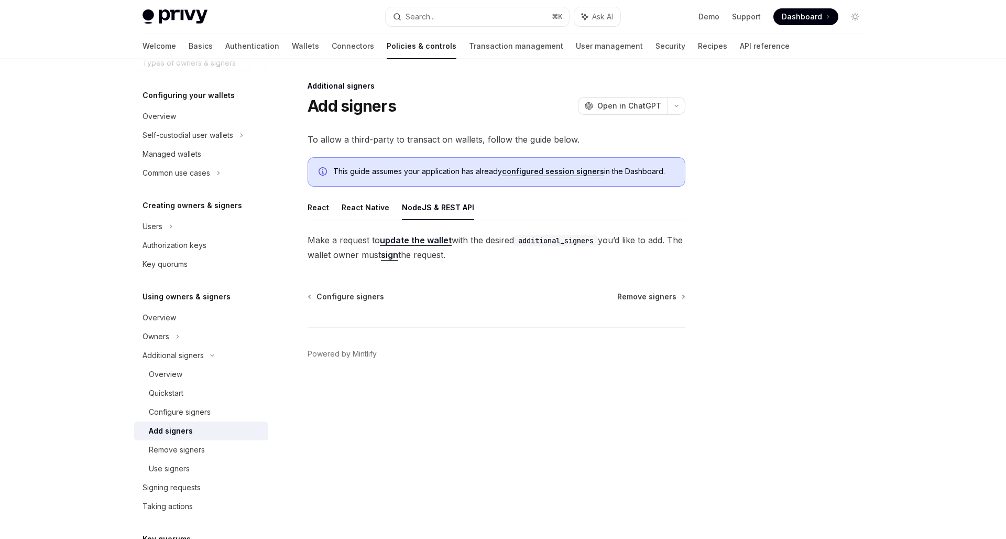
click at [570, 279] on div "Additional signers Add signers OpenAI Open in ChatGPT OpenAI Open in ChatGPT To…" at bounding box center [398, 309] width 579 height 459
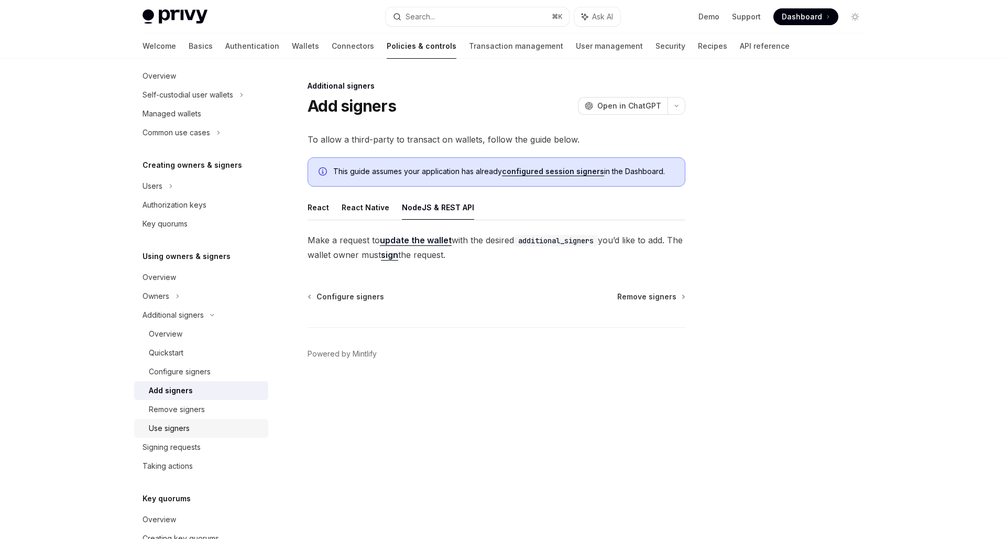
scroll to position [147, 0]
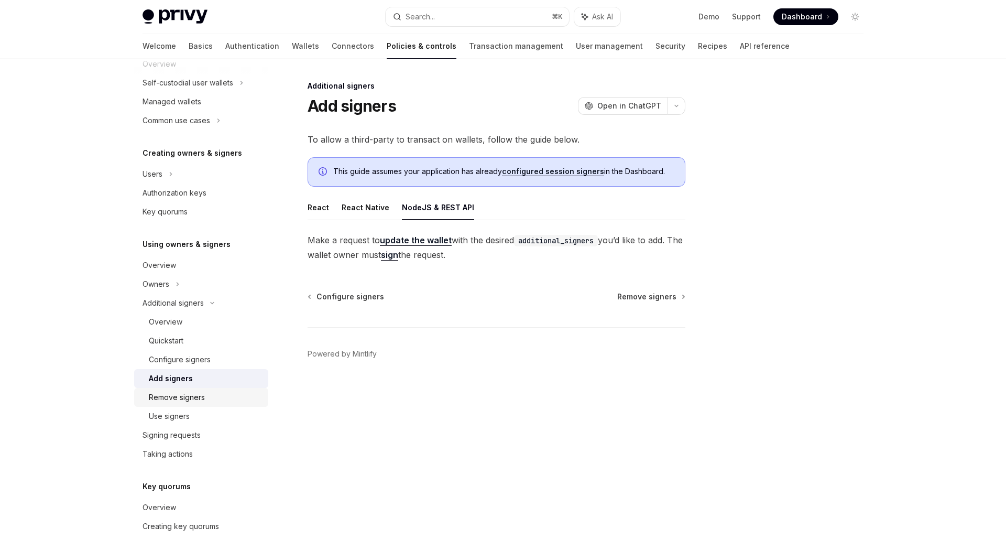
click at [187, 399] on div "Remove signers" at bounding box center [177, 397] width 56 height 13
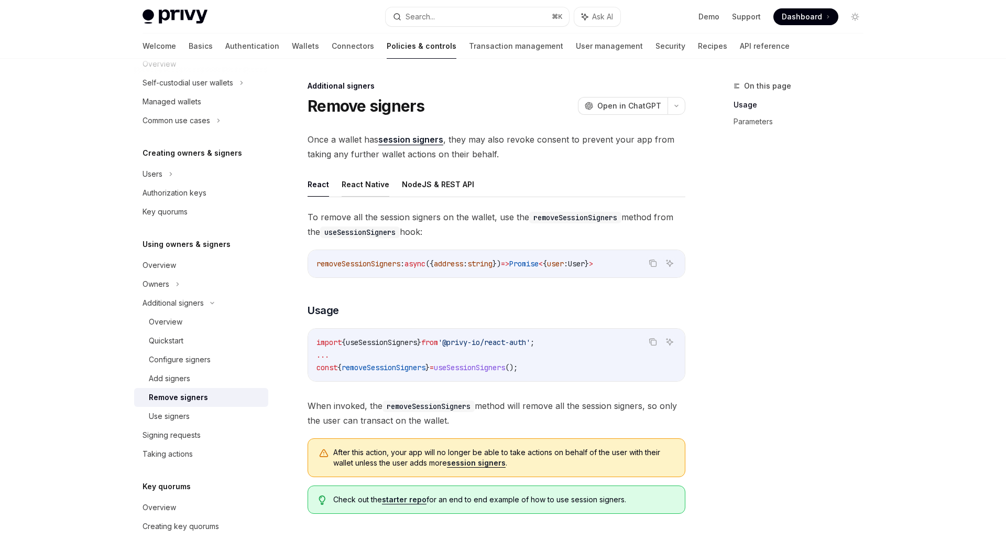
click at [367, 183] on button "React Native" at bounding box center [366, 184] width 48 height 25
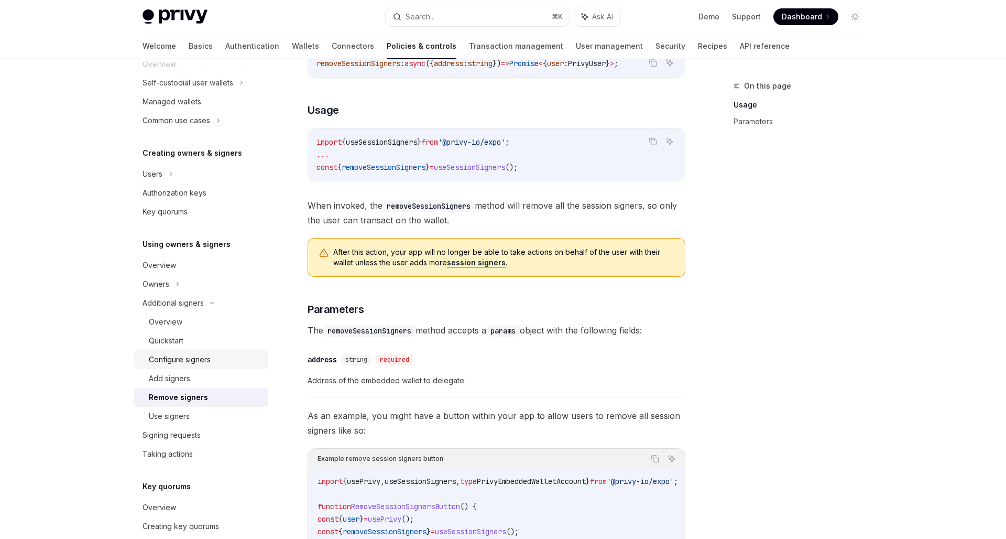
scroll to position [260, 0]
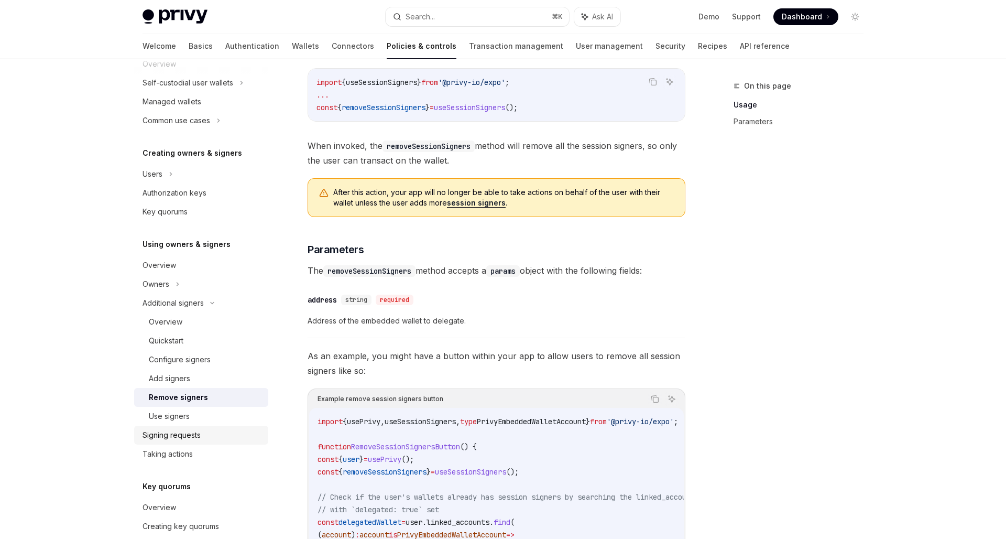
click at [194, 440] on div "Signing requests" at bounding box center [172, 435] width 58 height 13
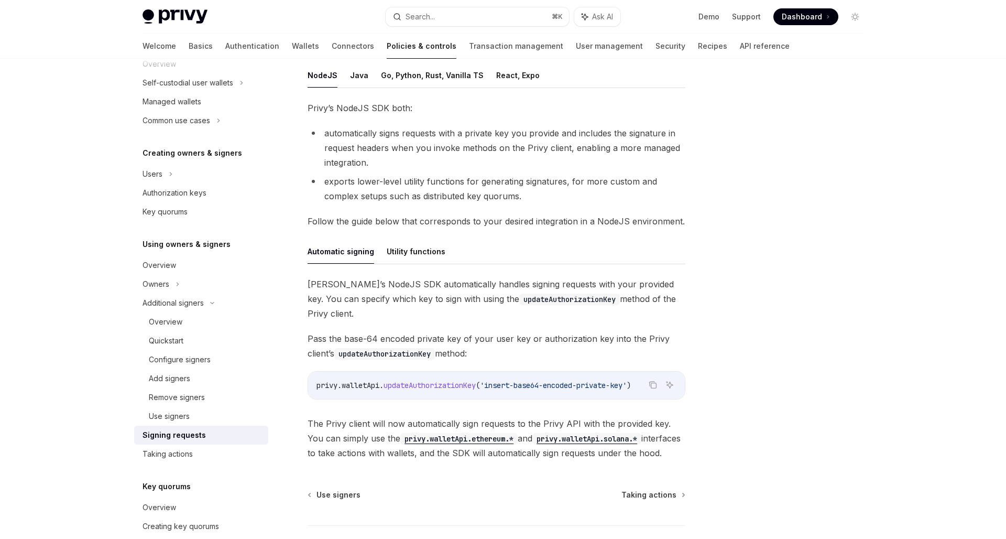
scroll to position [219, 0]
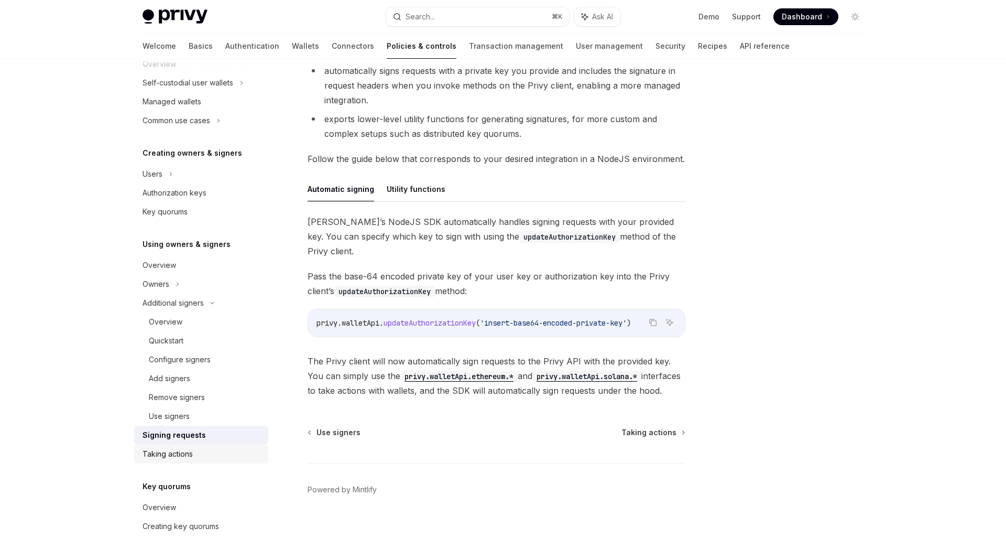
click at [207, 449] on div "Taking actions" at bounding box center [203, 454] width 120 height 13
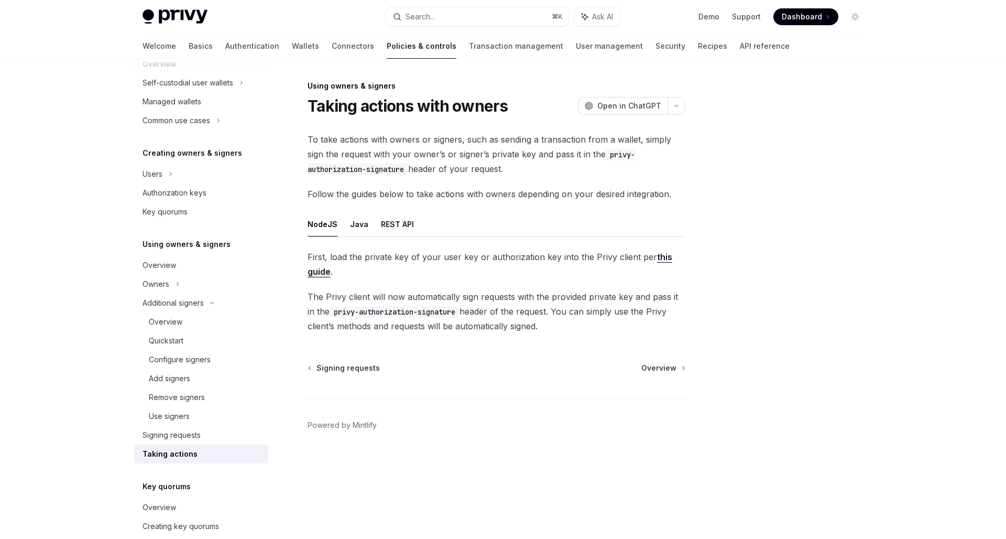
click at [493, 166] on span "To take actions with owners or signers, such as sending a transaction from a wa…" at bounding box center [497, 154] width 378 height 44
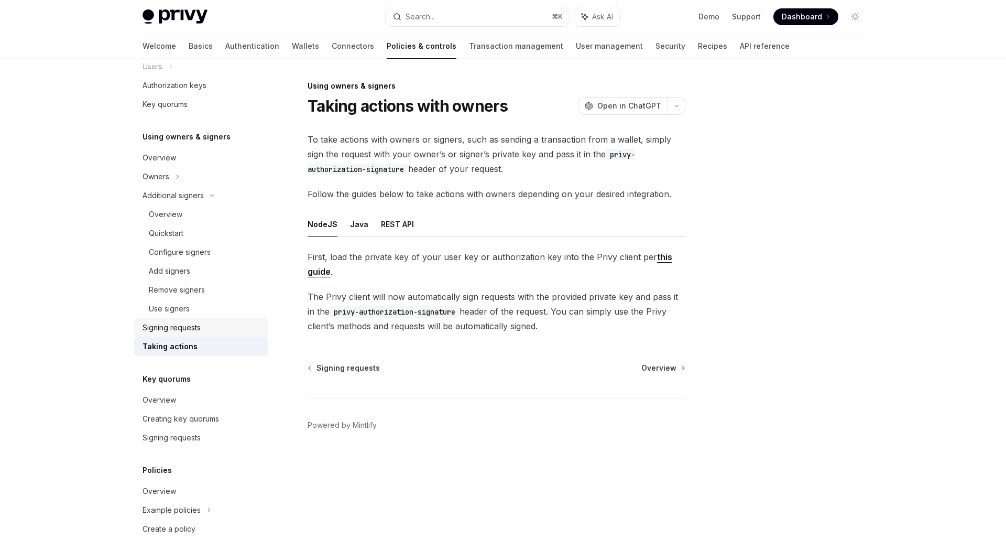
scroll to position [176, 0]
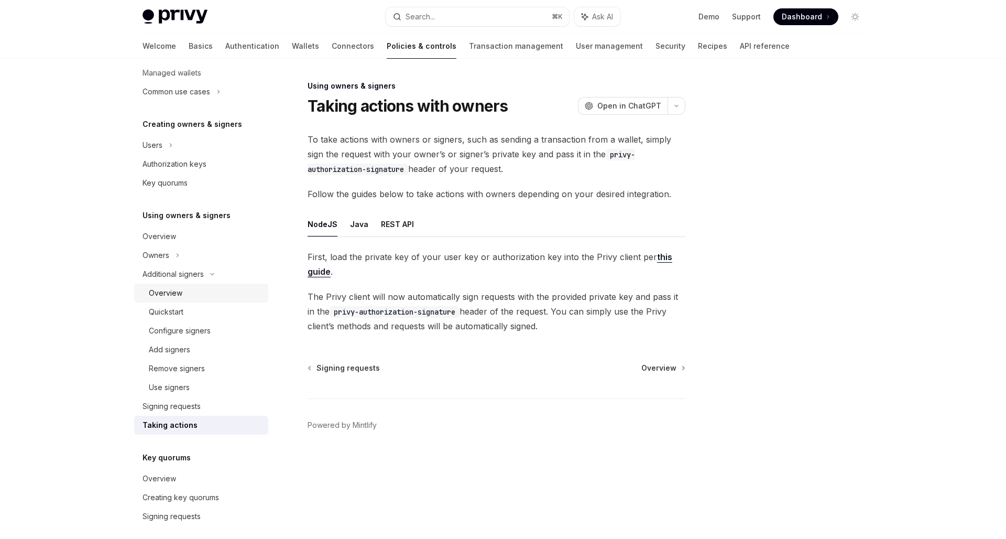
click at [214, 290] on div "Overview" at bounding box center [205, 293] width 113 height 13
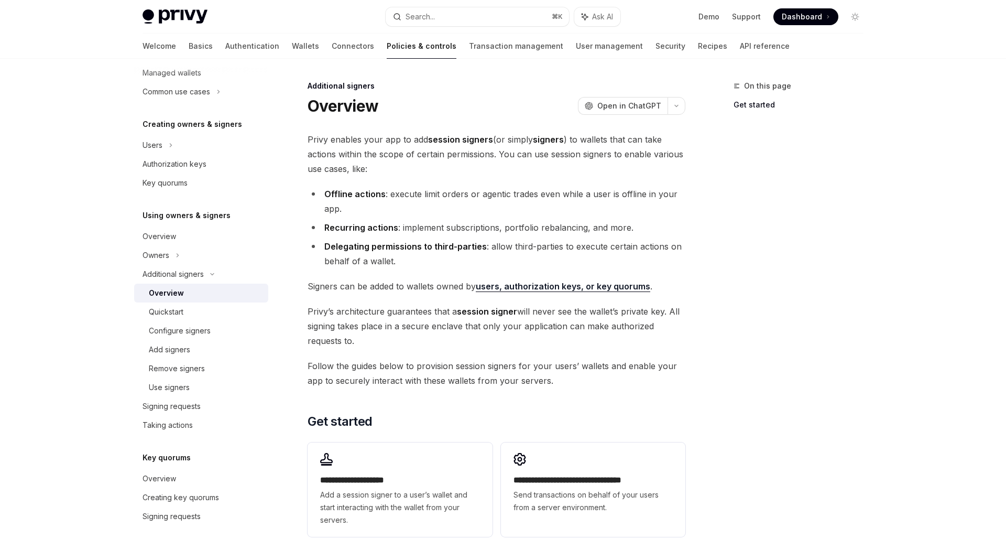
click at [438, 316] on span "[PERSON_NAME]’s architecture guarantees that a session signer will never see th…" at bounding box center [497, 326] width 378 height 44
click at [235, 316] on div "Quickstart" at bounding box center [205, 312] width 113 height 13
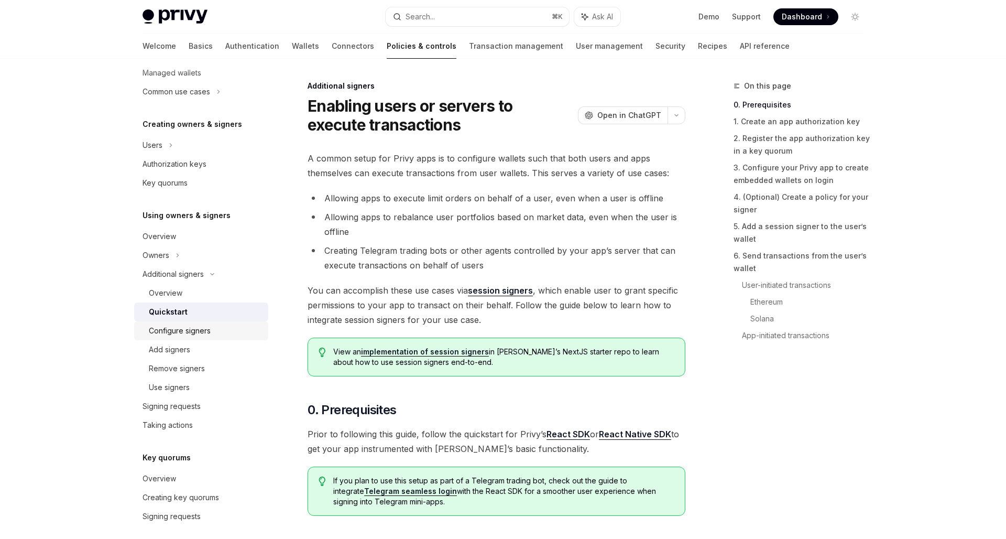
click at [218, 334] on div "Configure signers" at bounding box center [205, 330] width 113 height 13
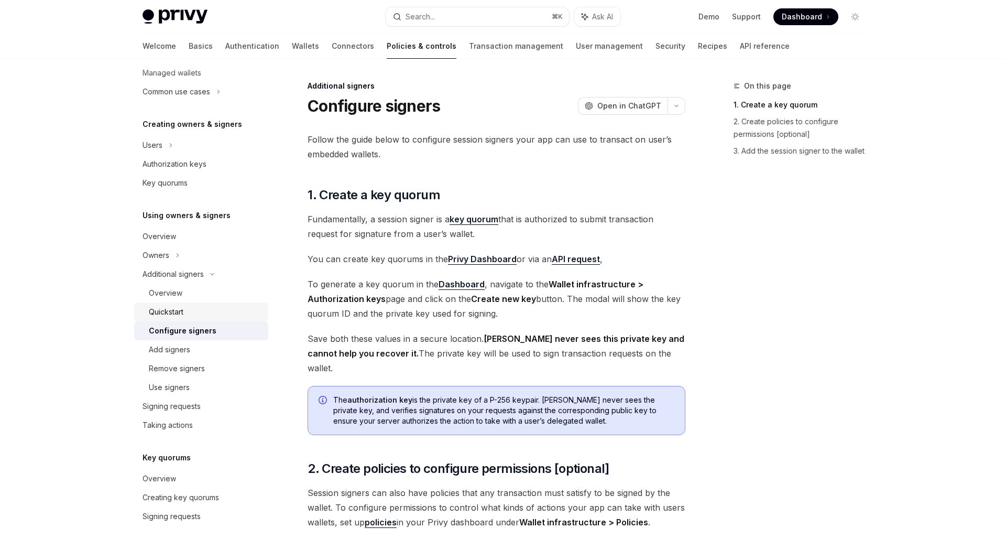
click at [220, 307] on div "Quickstart" at bounding box center [205, 312] width 113 height 13
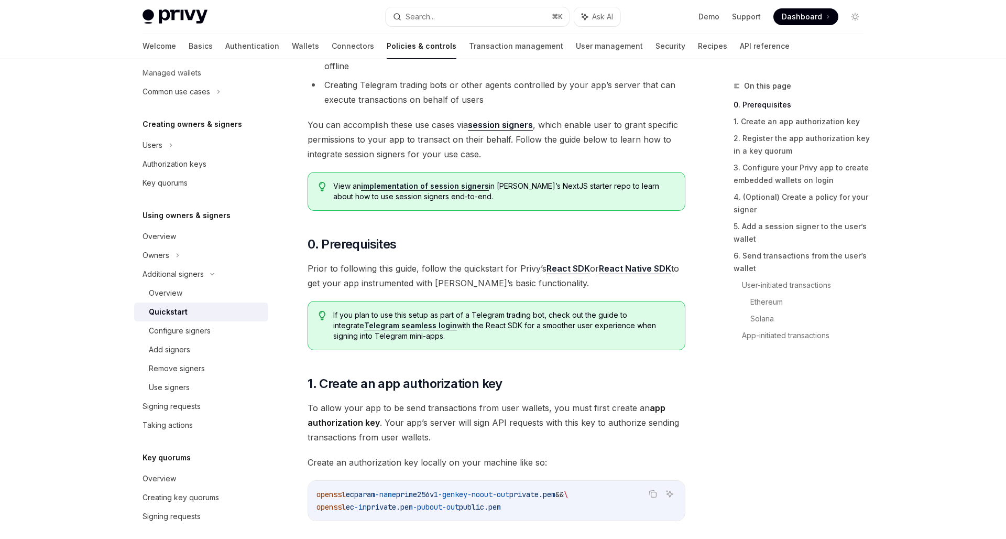
scroll to position [182, 0]
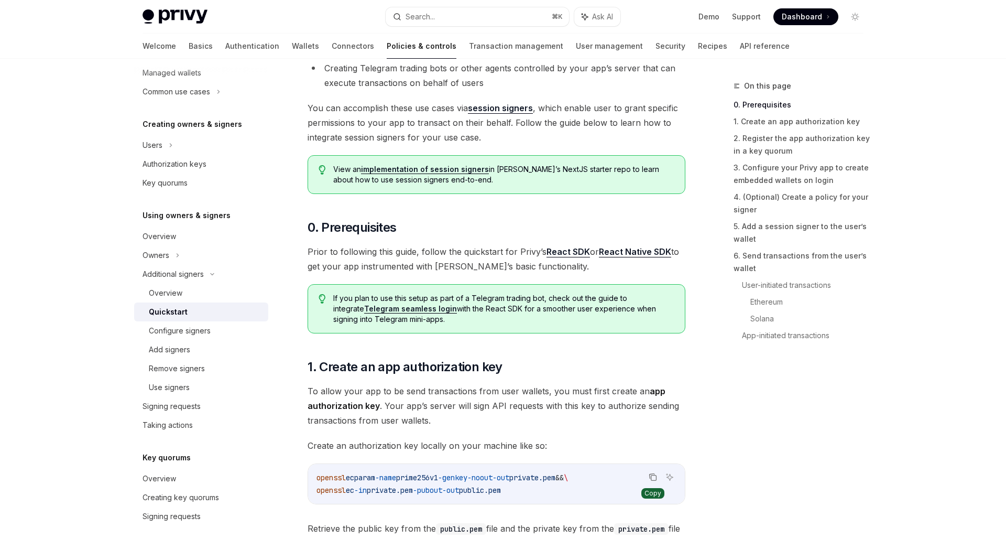
click at [657, 474] on button "Copy the contents from the code block" at bounding box center [653, 477] width 14 height 14
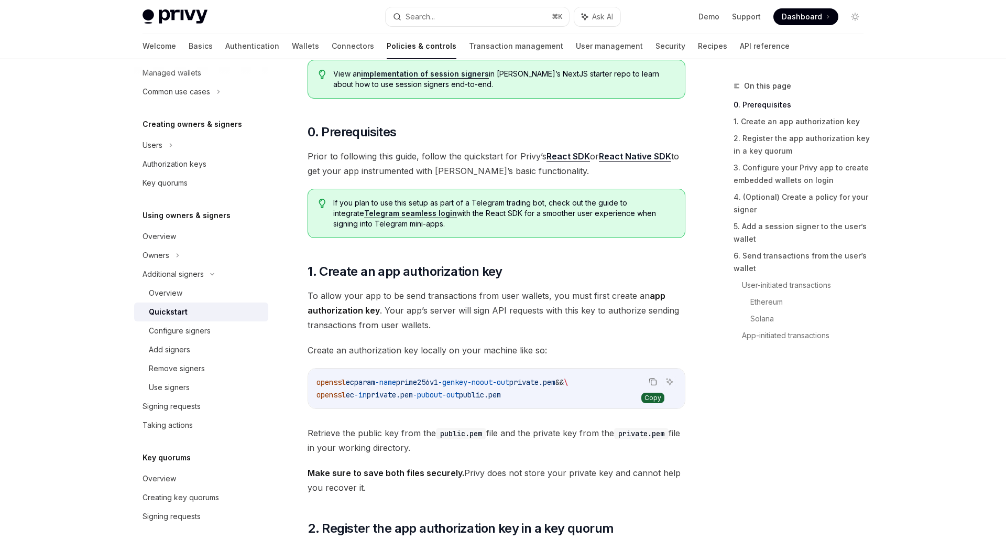
scroll to position [287, 0]
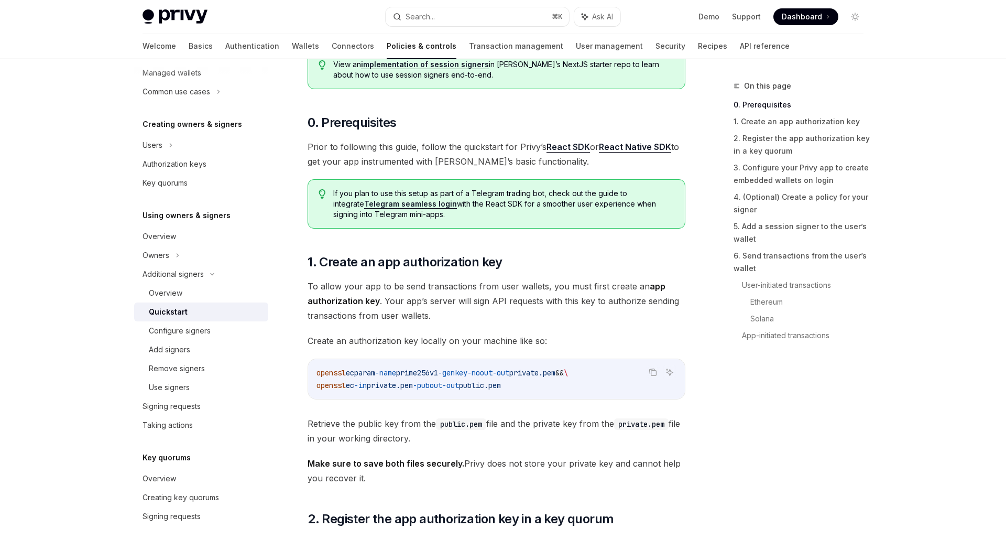
drag, startPoint x: 485, startPoint y: 427, endPoint x: 439, endPoint y: 427, distance: 46.7
click at [439, 427] on code "public.pem" at bounding box center [461, 424] width 50 height 12
copy span "public.pem"
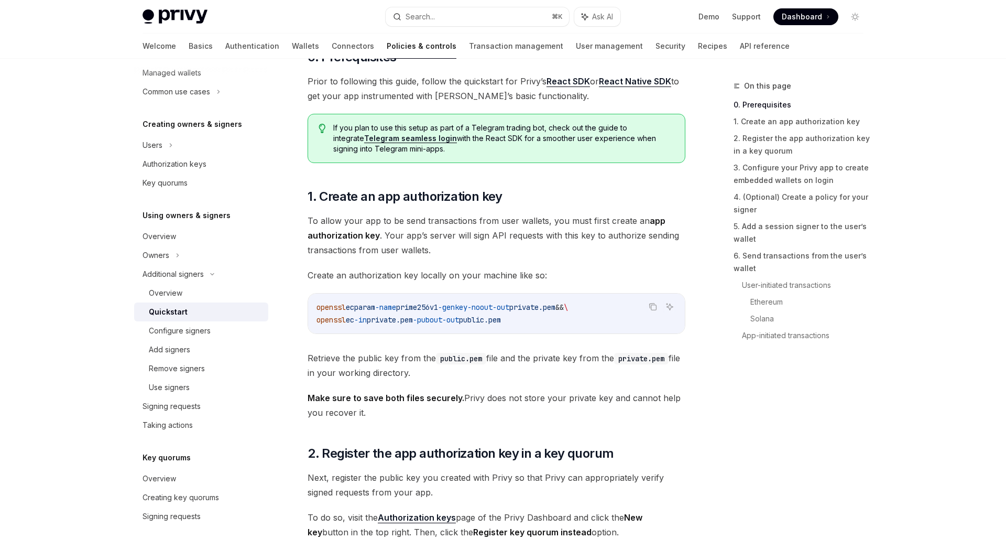
click at [601, 366] on span "Retrieve the public key from the public.pem file and the private key from the p…" at bounding box center [497, 365] width 378 height 29
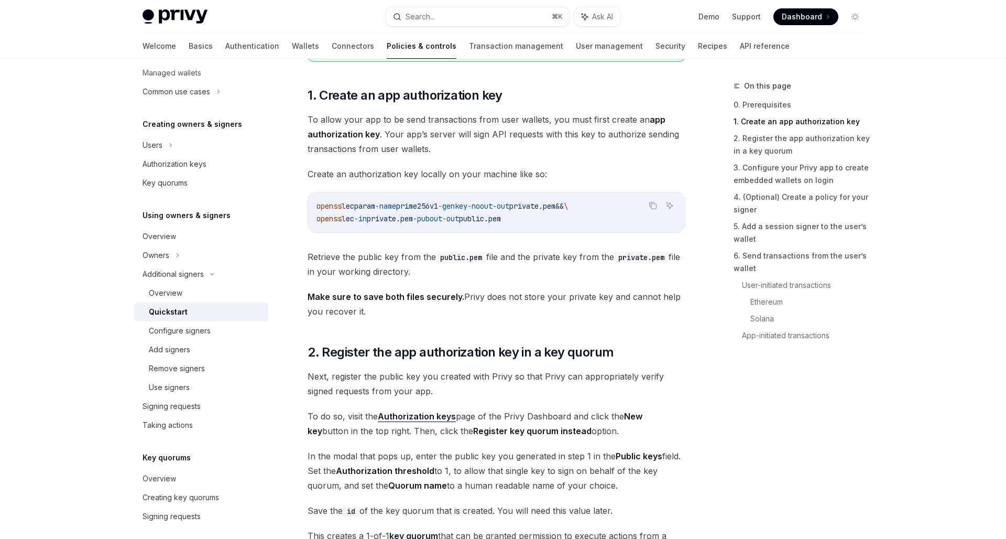
scroll to position [511, 0]
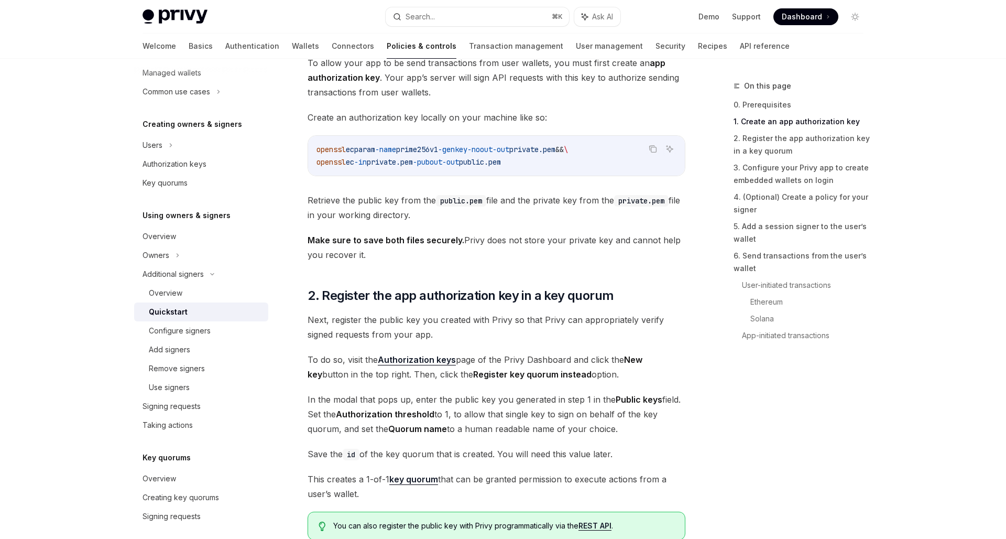
click at [556, 335] on span "Next, register the public key you created with Privy so that Privy can appropri…" at bounding box center [497, 326] width 378 height 29
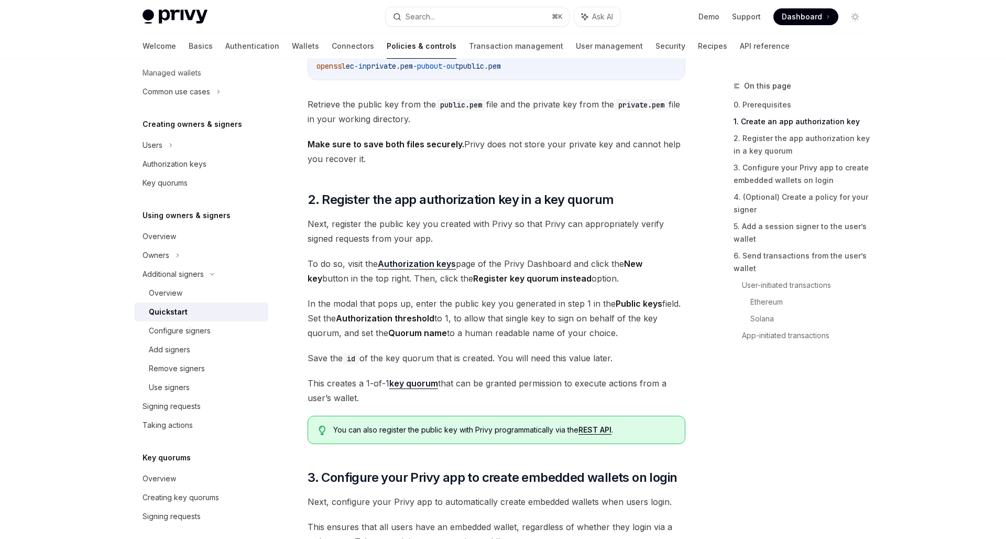
scroll to position [607, 0]
click at [503, 261] on span "To do so, visit the Authorization keys page of the Privy Dashboard and click th…" at bounding box center [497, 270] width 378 height 29
click at [434, 263] on strong "Authorization keys" at bounding box center [417, 263] width 78 height 10
click at [484, 326] on span "In the modal that pops up, enter the public key you generated in step 1 in the …" at bounding box center [497, 318] width 378 height 44
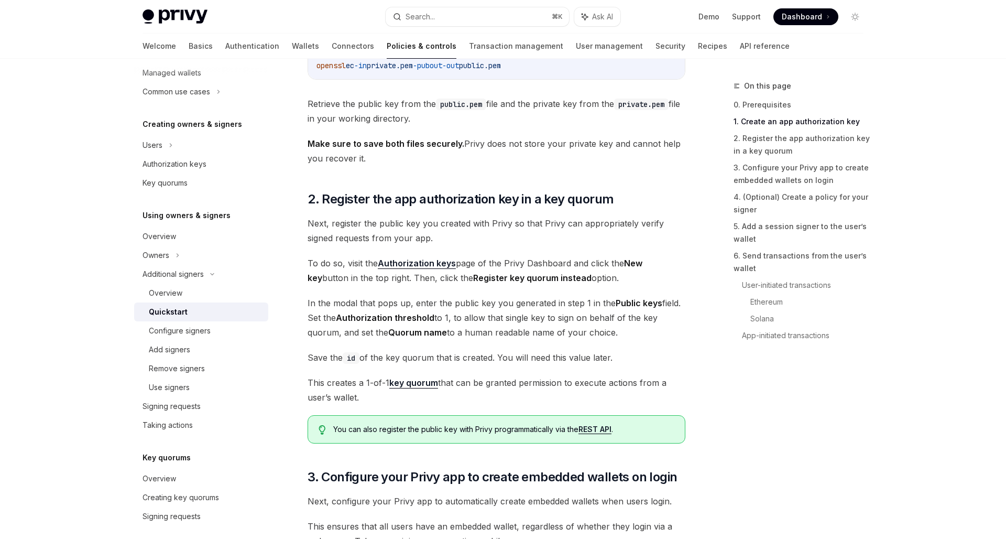
click at [464, 363] on span "Save the id of the key quorum that is created. You will need this value later." at bounding box center [497, 357] width 378 height 15
click at [467, 338] on span "In the modal that pops up, enter the public key you generated in step 1 in the …" at bounding box center [497, 318] width 378 height 44
click at [458, 327] on span "In the modal that pops up, enter the public key you generated in step 1 in the …" at bounding box center [497, 318] width 378 height 44
click at [505, 306] on span "In the modal that pops up, enter the public key you generated in step 1 in the …" at bounding box center [497, 318] width 378 height 44
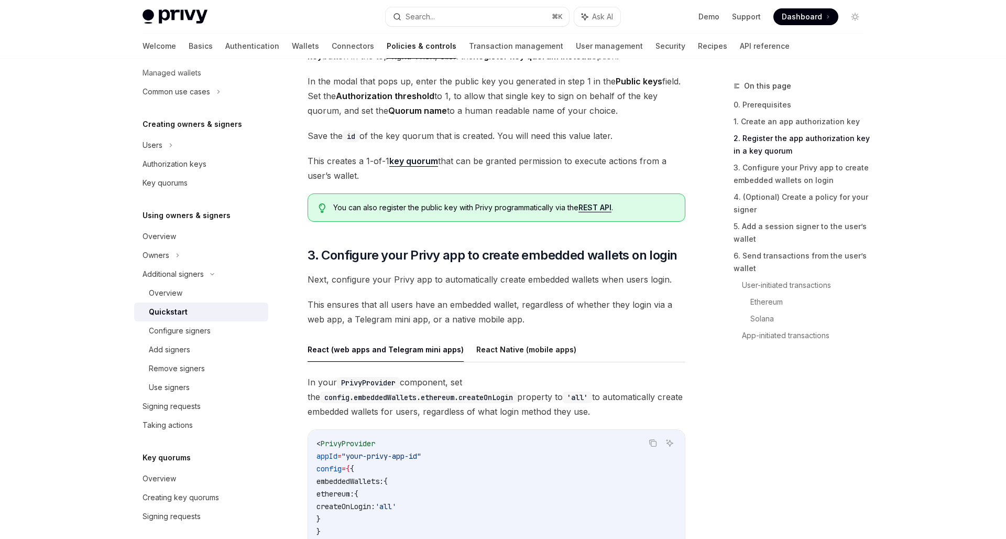
scroll to position [842, 0]
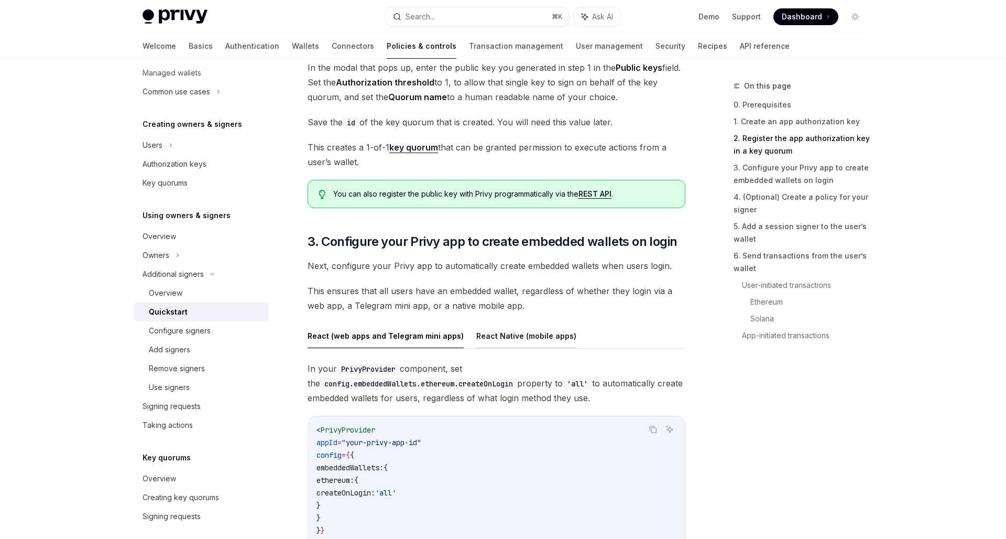
click at [524, 341] on button "React Native (mobile apps)" at bounding box center [527, 335] width 100 height 25
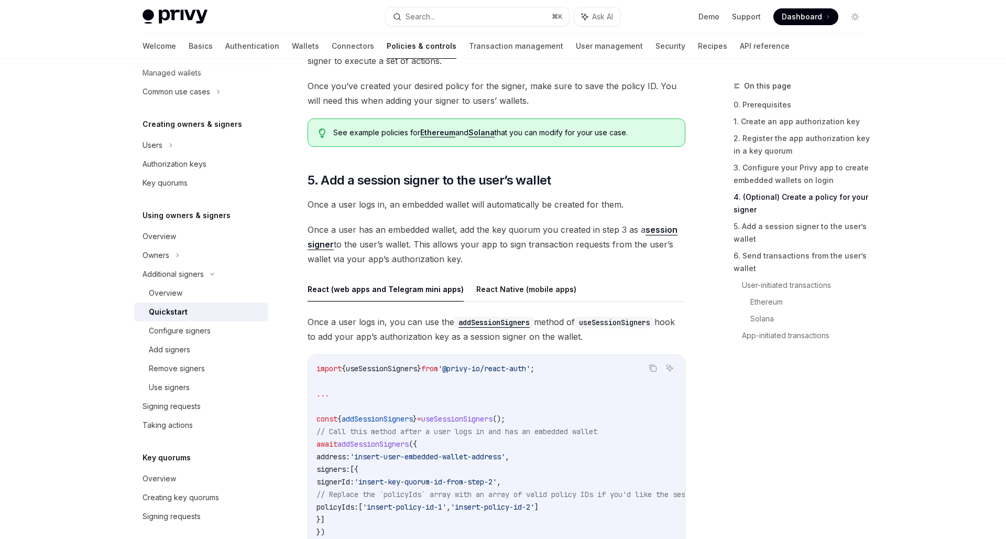
scroll to position [1513, 0]
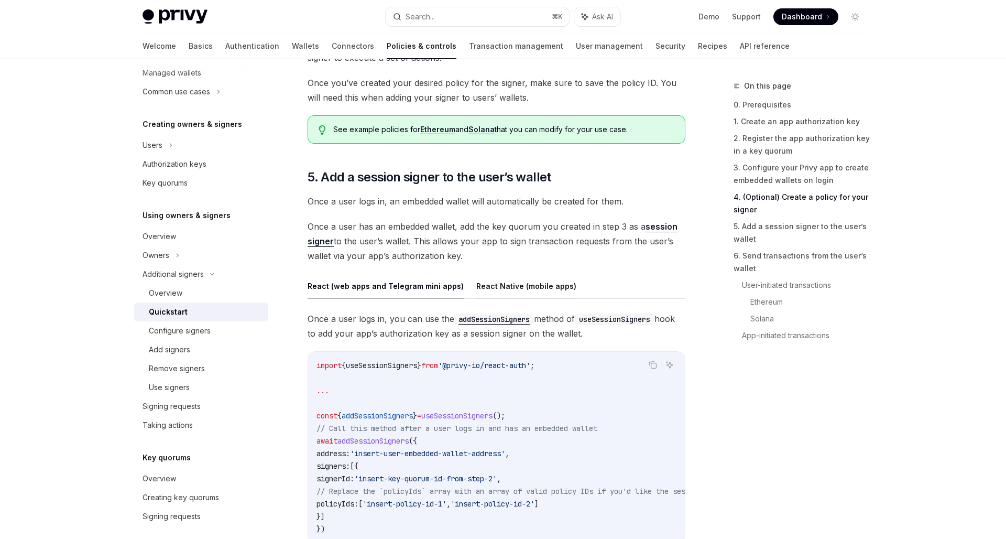
click at [496, 288] on button "React Native (mobile apps)" at bounding box center [527, 286] width 100 height 25
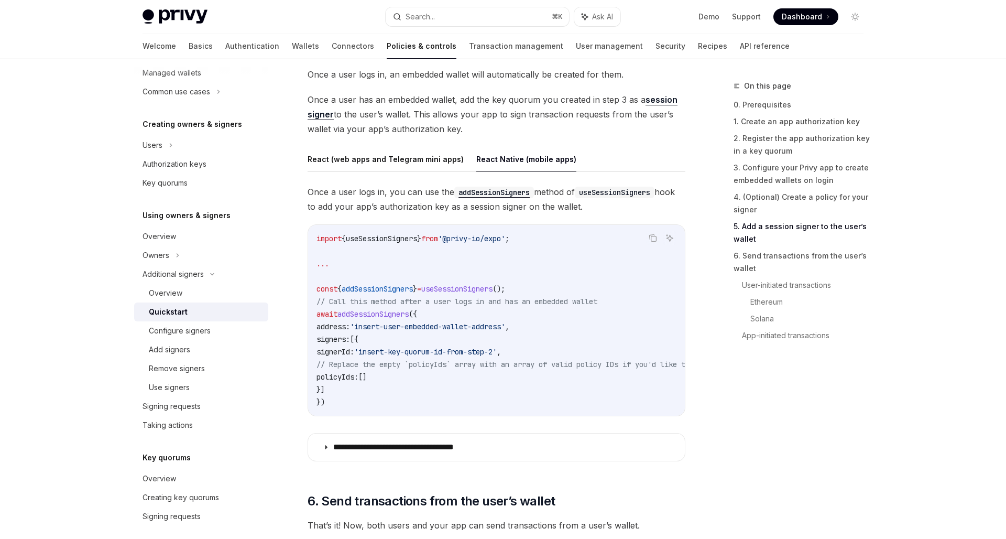
scroll to position [1647, 0]
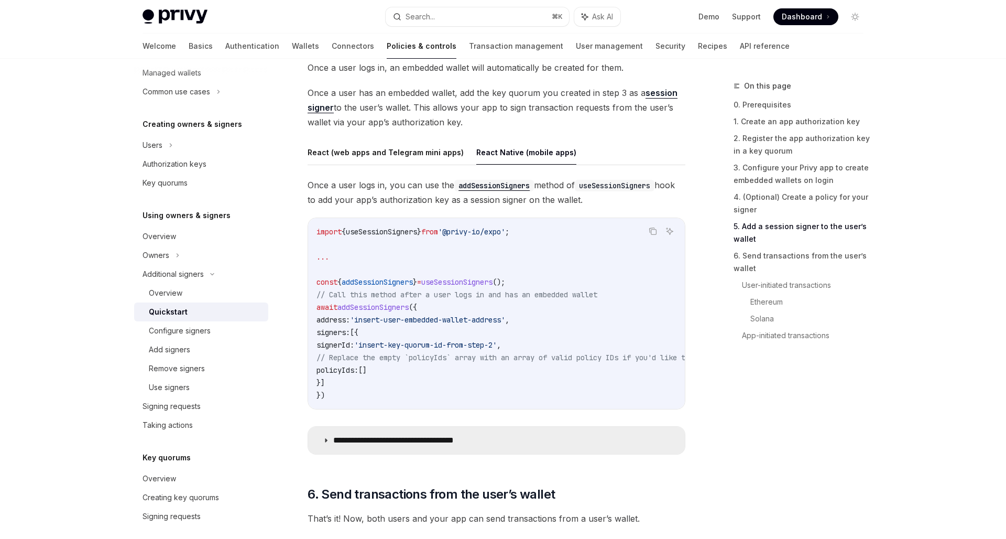
click at [426, 445] on p "**********" at bounding box center [406, 440] width 147 height 10
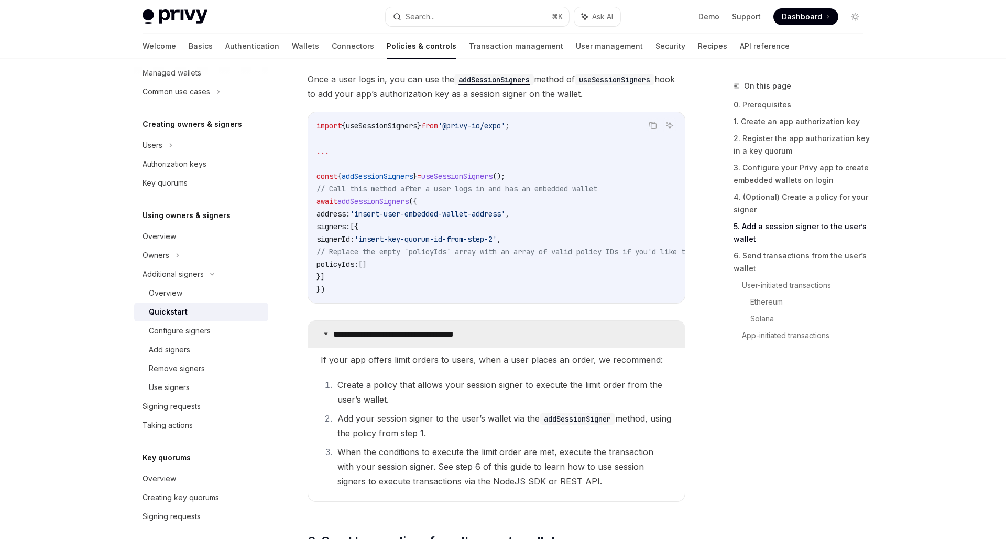
scroll to position [1917, 0]
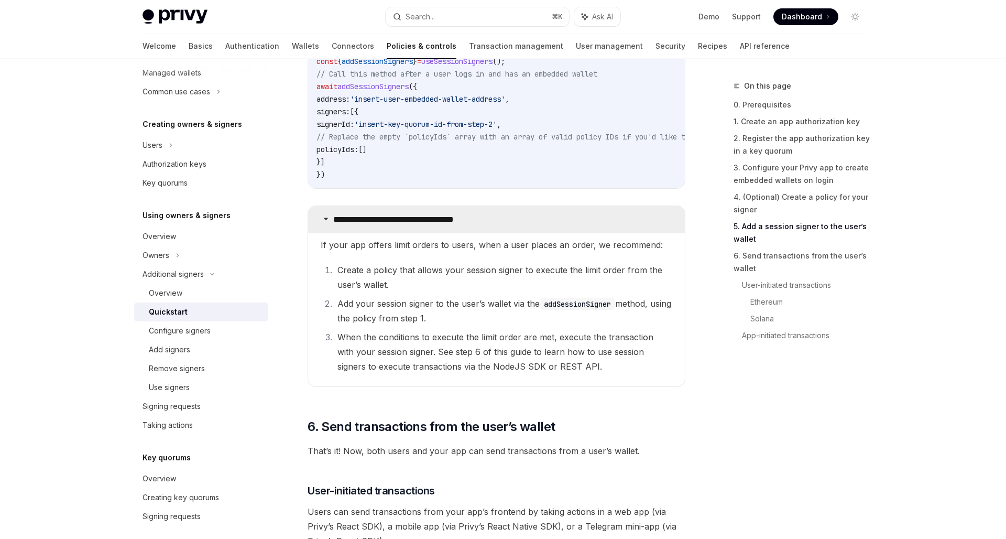
click at [450, 231] on summary "**********" at bounding box center [496, 219] width 377 height 27
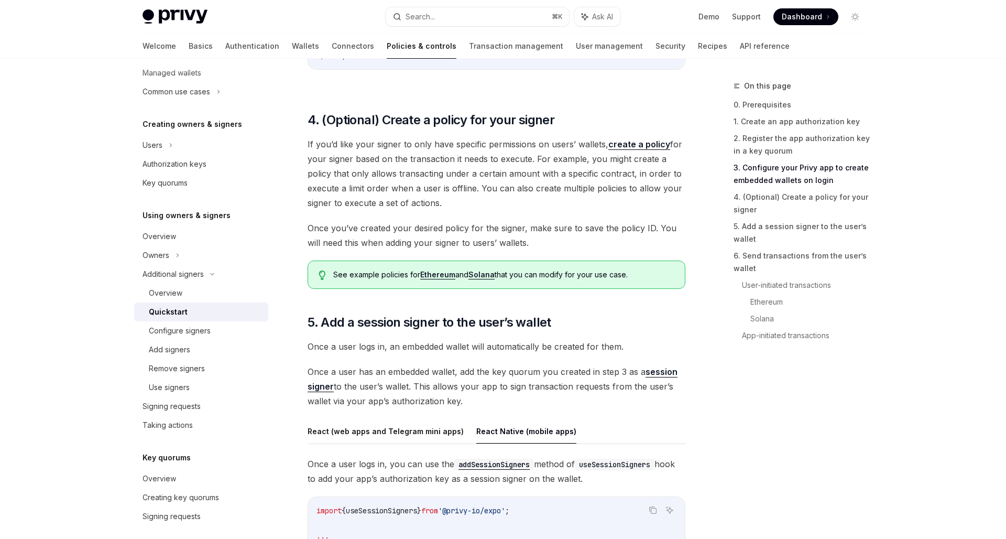
scroll to position [1281, 0]
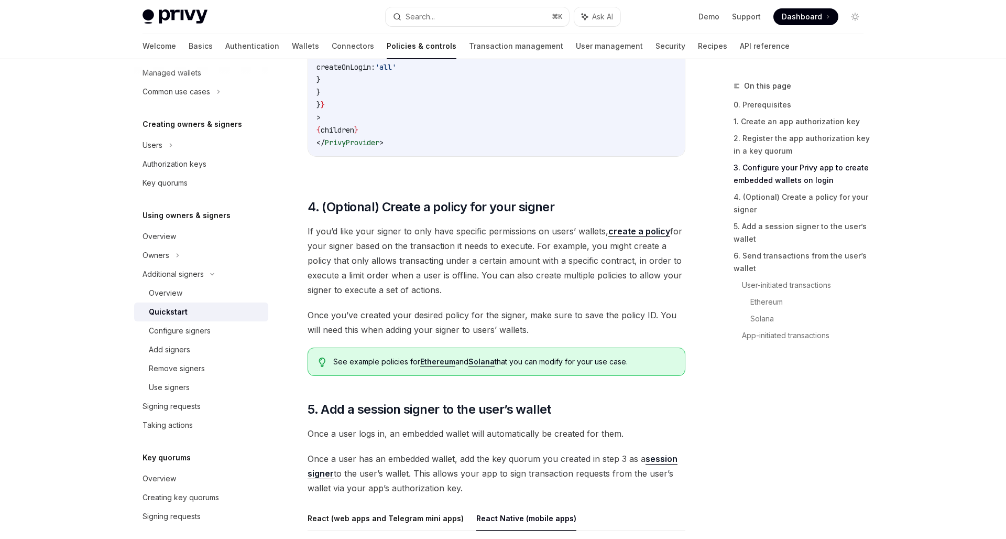
click at [575, 267] on span "If you’d like your signer to only have specific permissions on users’ wallets, …" at bounding box center [497, 260] width 378 height 73
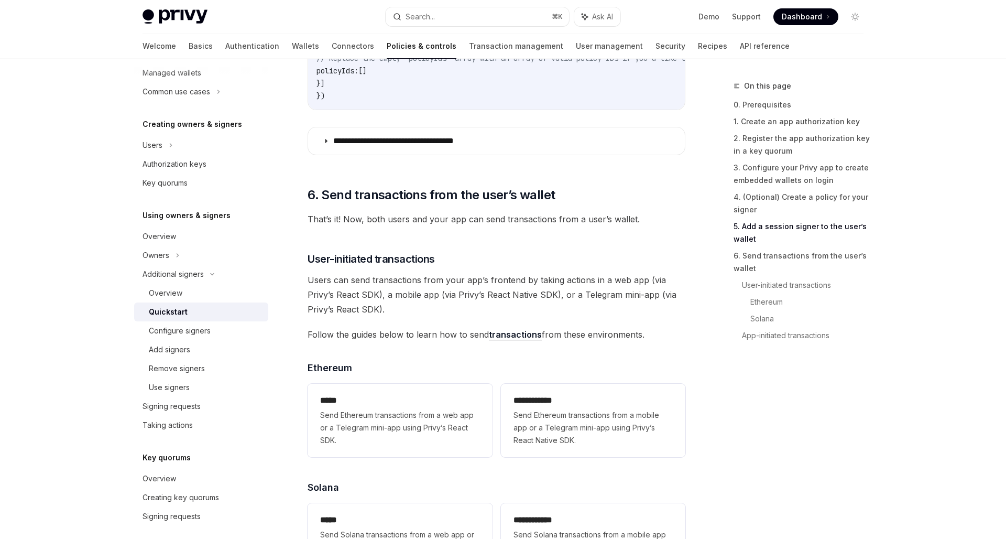
scroll to position [2122, 0]
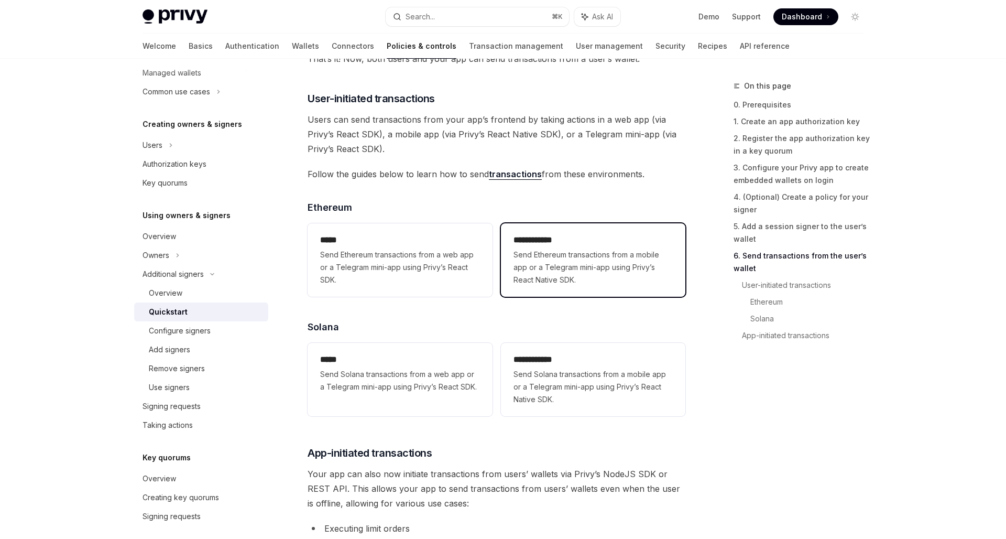
click at [583, 254] on span "Send Ethereum transactions from a mobile app or a Telegram mini-app using Privy…" at bounding box center [593, 267] width 159 height 38
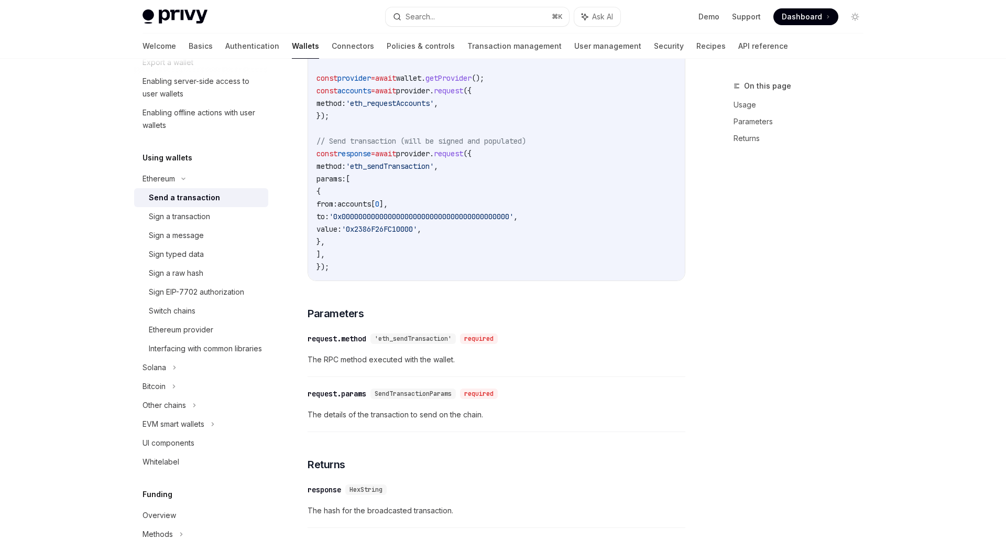
scroll to position [437, 0]
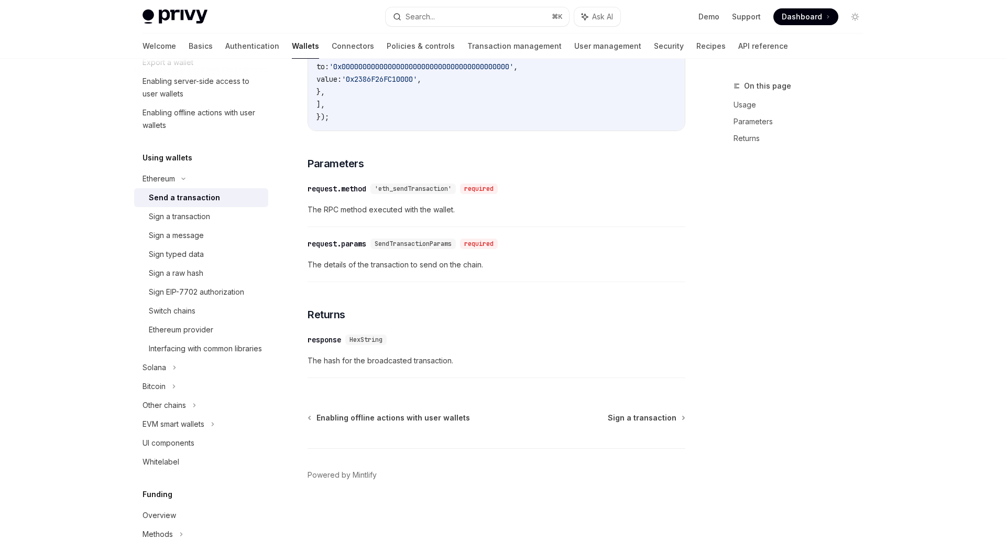
click at [583, 254] on div "​ request.params SendTransactionParams required The details of the transaction …" at bounding box center [497, 257] width 378 height 50
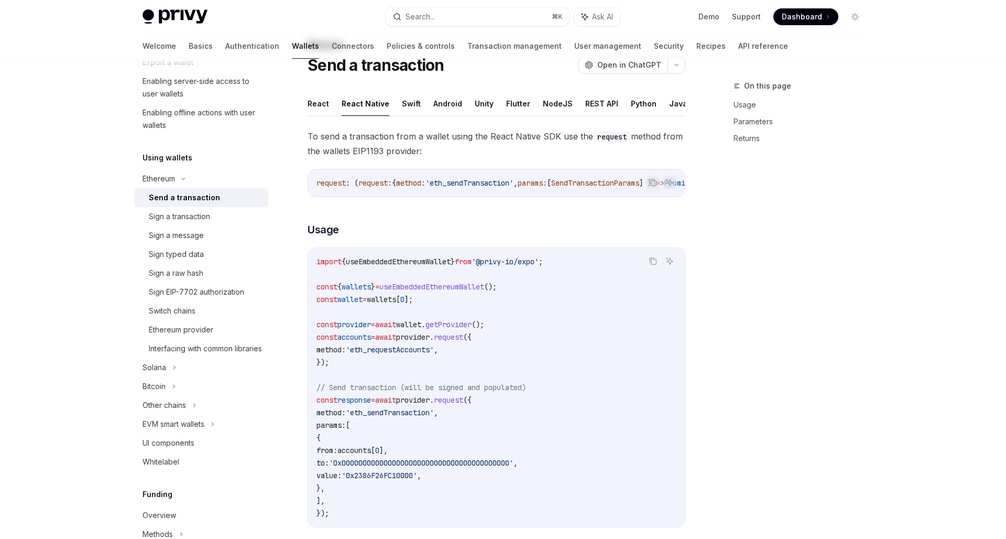
scroll to position [0, 0]
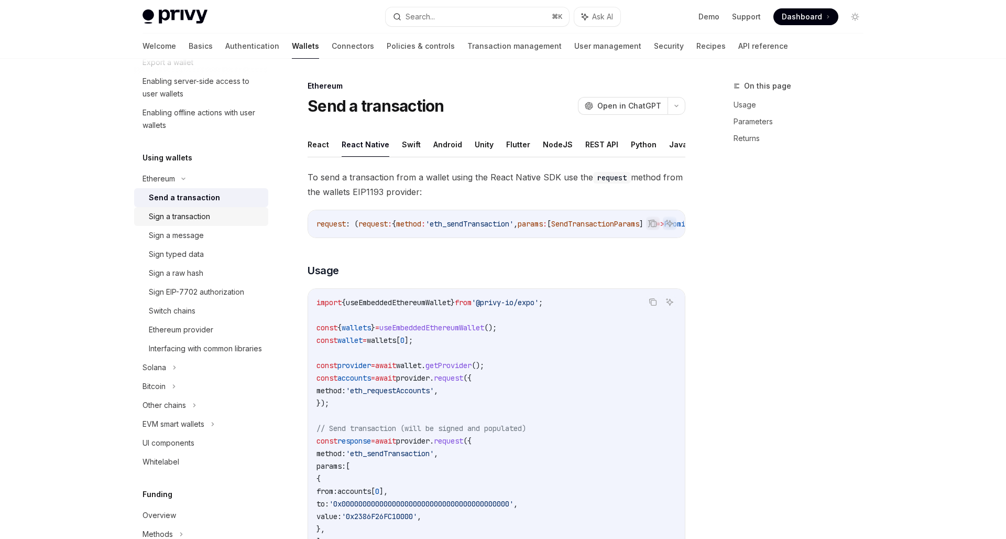
click at [198, 213] on div "Sign a transaction" at bounding box center [179, 216] width 61 height 13
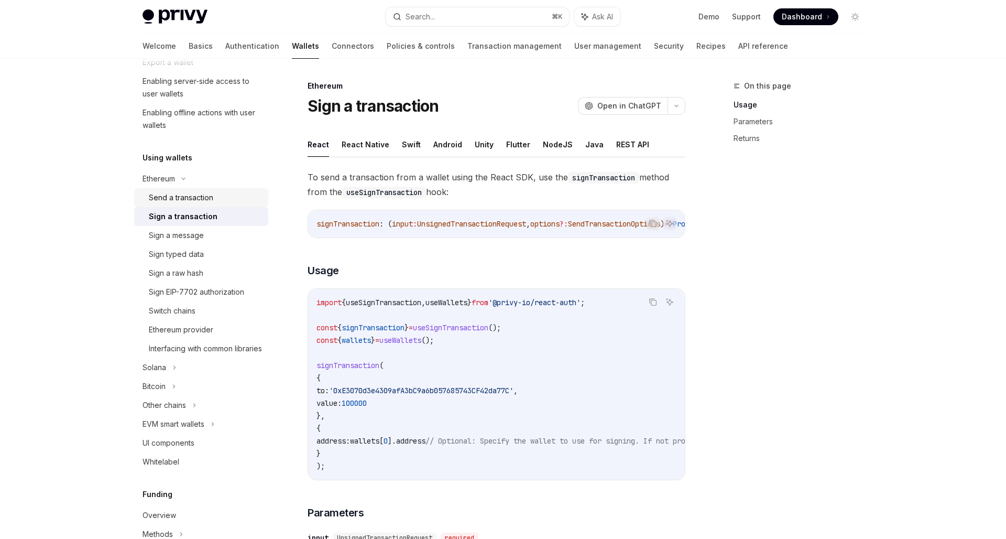
click at [205, 199] on div "Send a transaction" at bounding box center [181, 197] width 64 height 13
click at [366, 142] on button "React Native" at bounding box center [366, 144] width 48 height 25
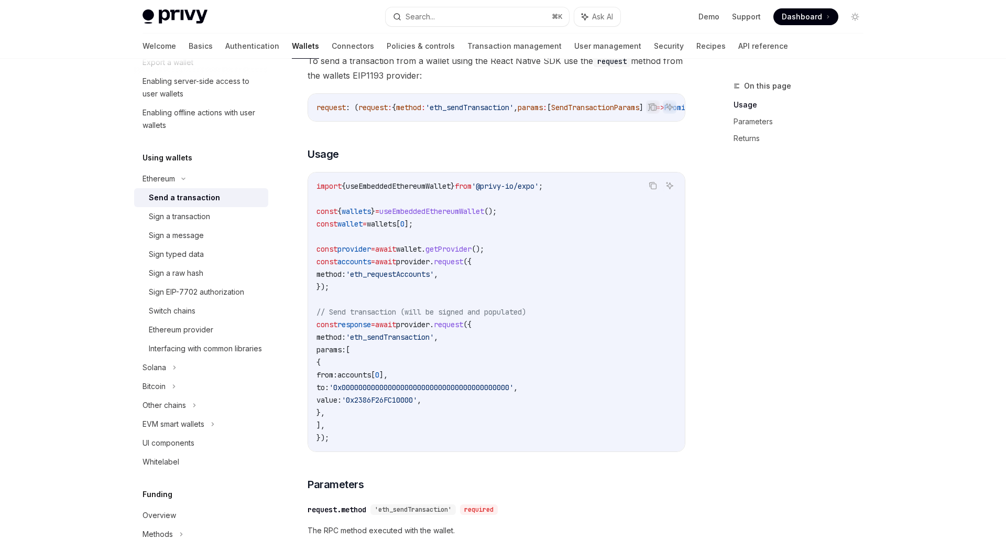
scroll to position [116, 0]
click at [164, 221] on div "Sign a transaction" at bounding box center [179, 216] width 61 height 13
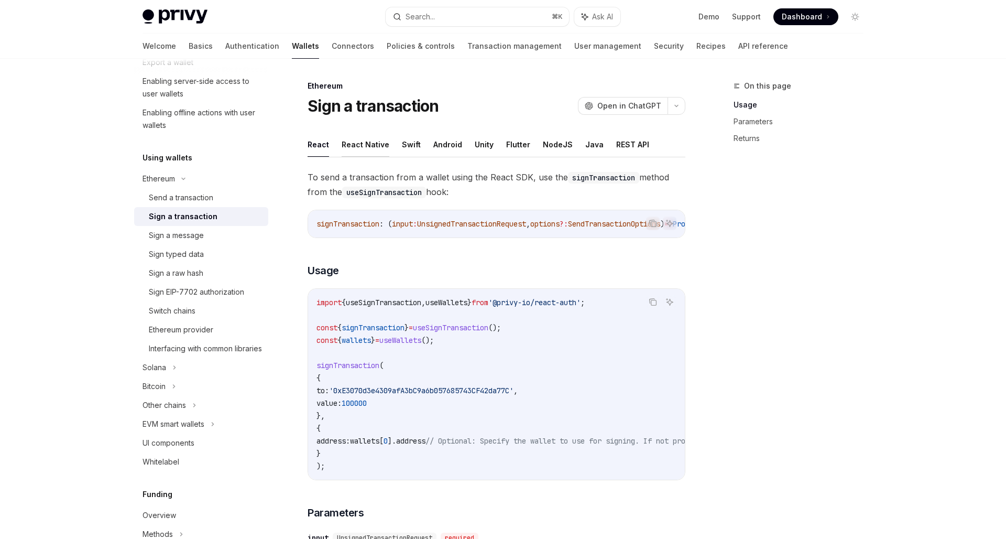
click at [367, 144] on button "React Native" at bounding box center [366, 144] width 48 height 25
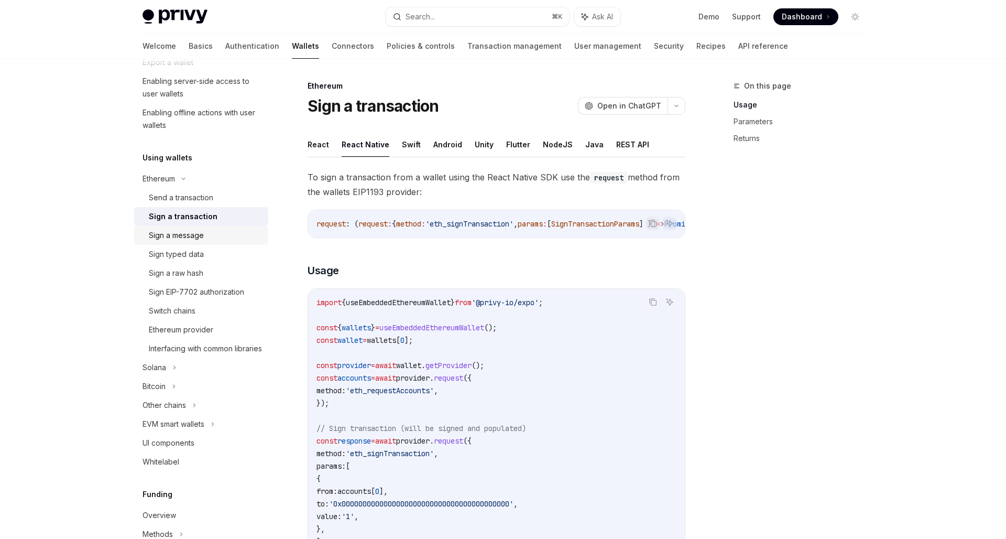
click at [191, 240] on div "Sign a message" at bounding box center [176, 235] width 55 height 13
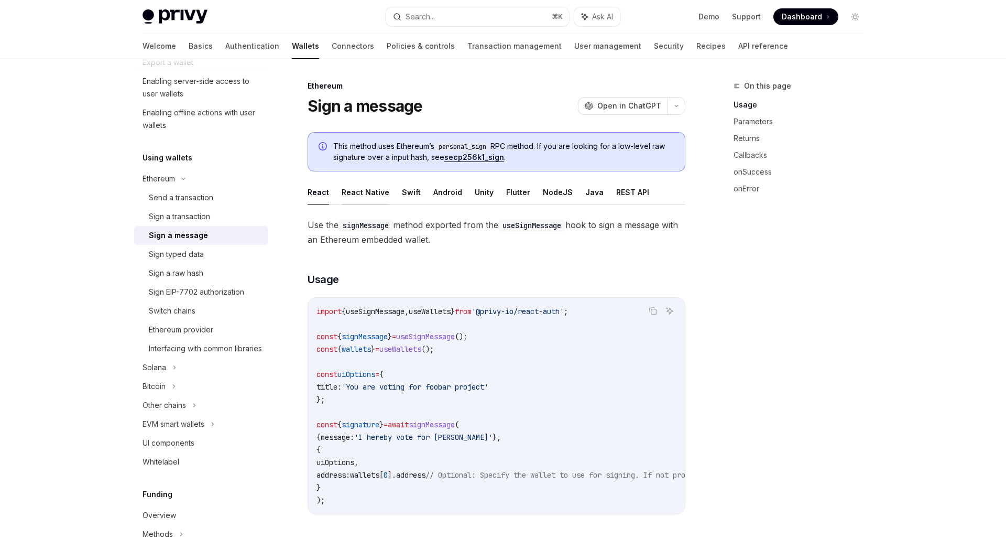
click at [360, 197] on button "React Native" at bounding box center [366, 192] width 48 height 25
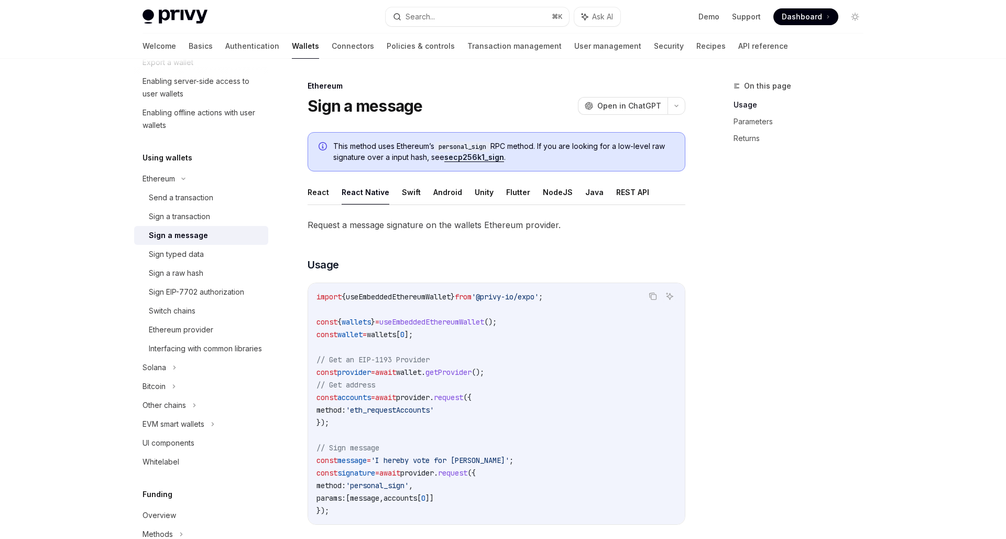
click at [396, 263] on h3 "​ Usage" at bounding box center [497, 264] width 378 height 15
click at [179, 348] on div "Interfacing with common libraries" at bounding box center [205, 348] width 113 height 13
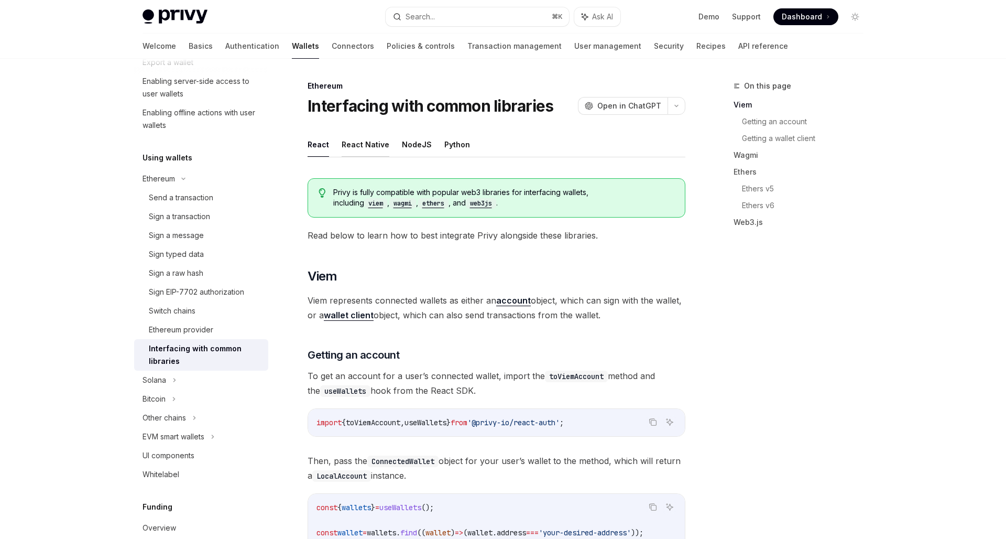
click at [357, 148] on button "React Native" at bounding box center [366, 144] width 48 height 25
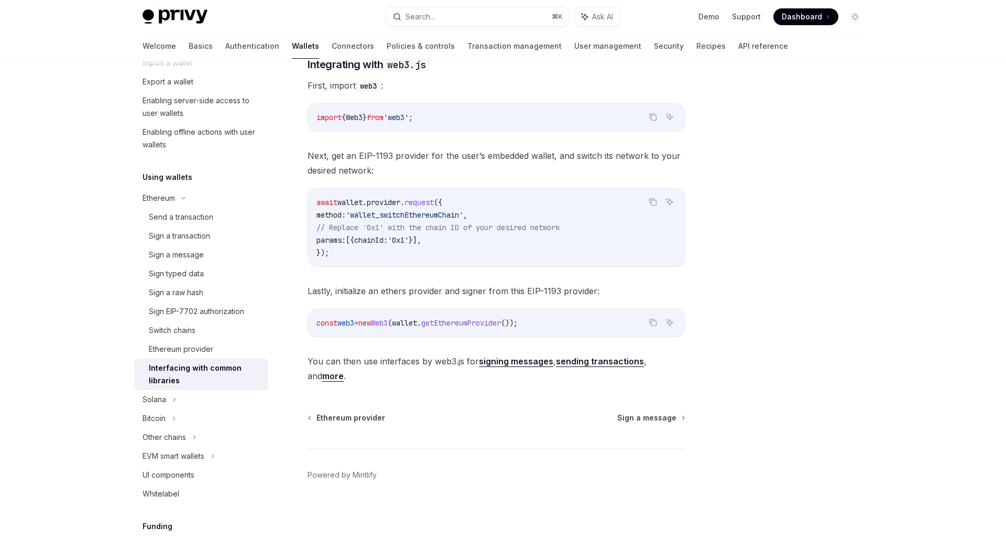
scroll to position [150, 0]
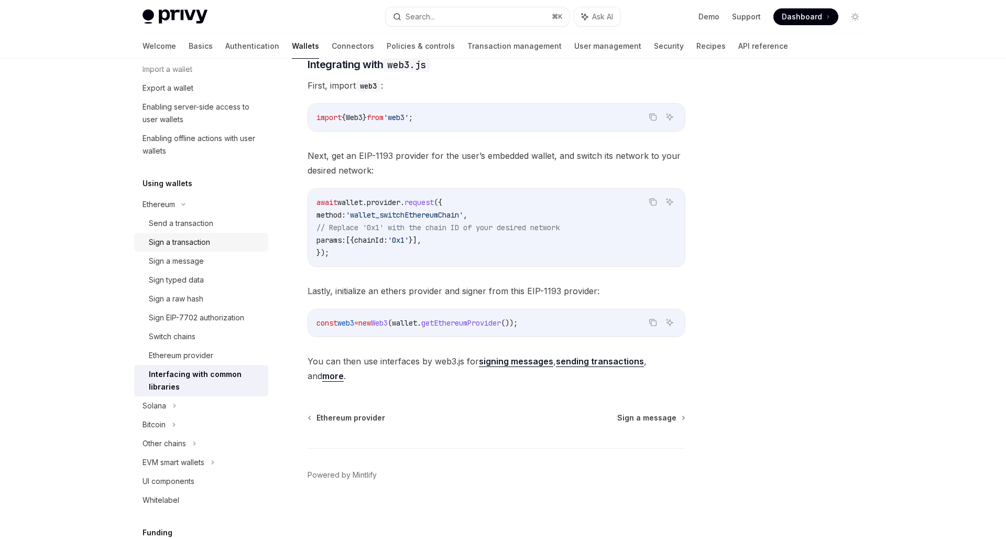
click at [203, 248] on div "Sign a transaction" at bounding box center [179, 242] width 61 height 13
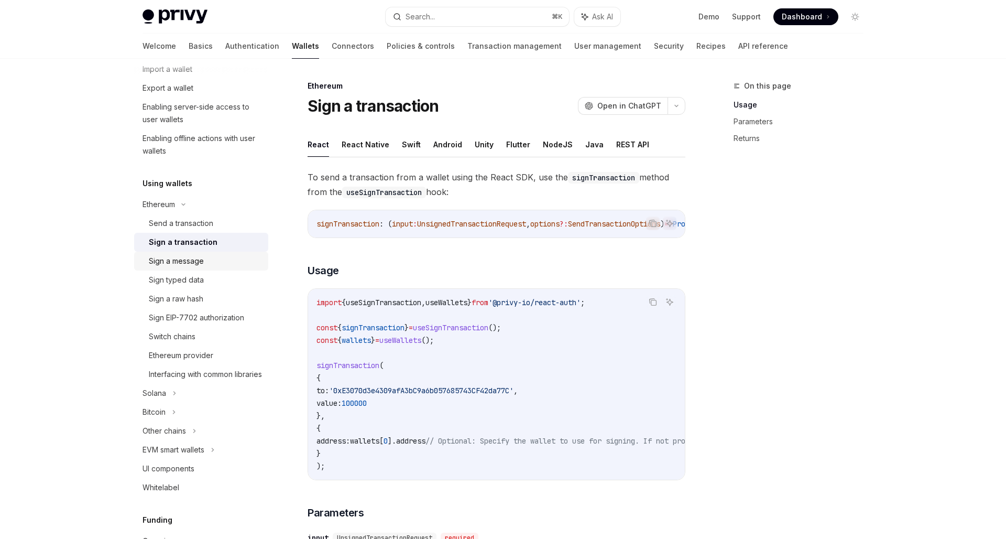
click at [203, 259] on div "Sign a message" at bounding box center [176, 261] width 55 height 13
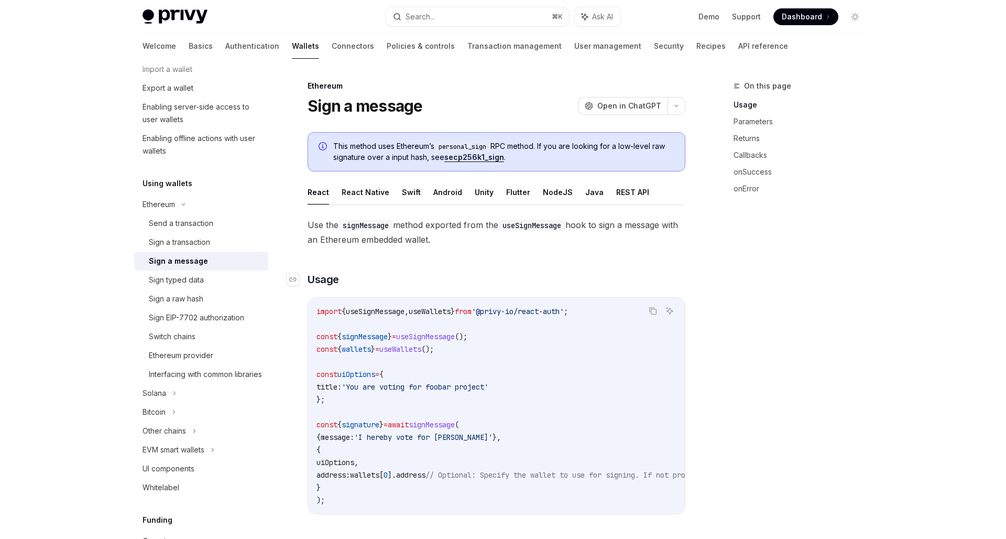
click at [479, 284] on h3 "​ Usage" at bounding box center [497, 279] width 378 height 15
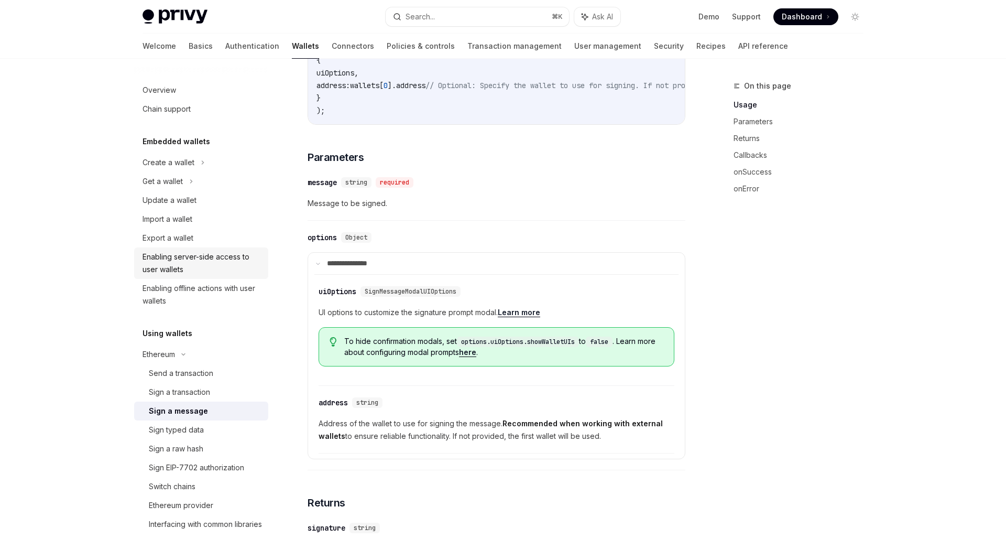
click at [185, 261] on div "Enabling server-side access to user wallets" at bounding box center [203, 263] width 120 height 25
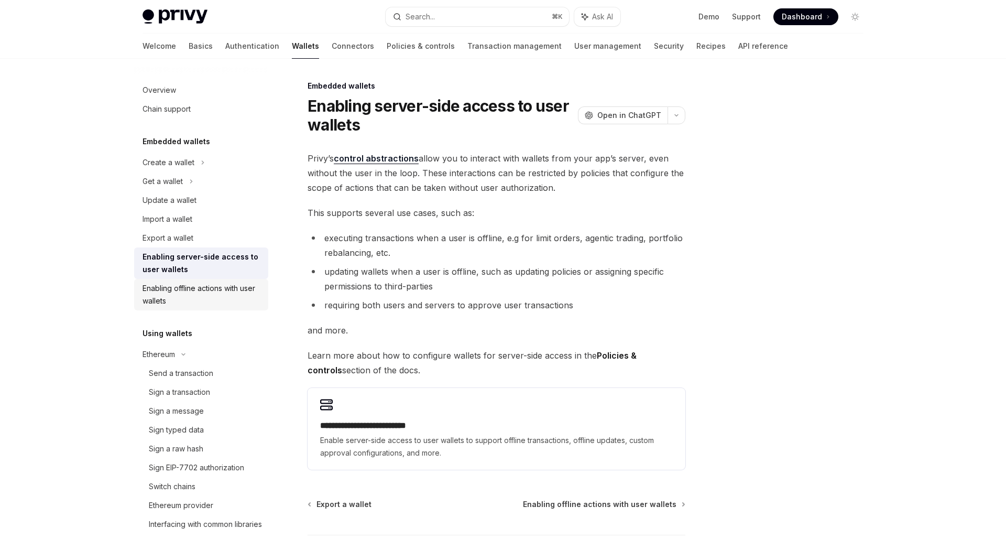
click at [184, 291] on div "Enabling offline actions with user wallets" at bounding box center [203, 294] width 120 height 25
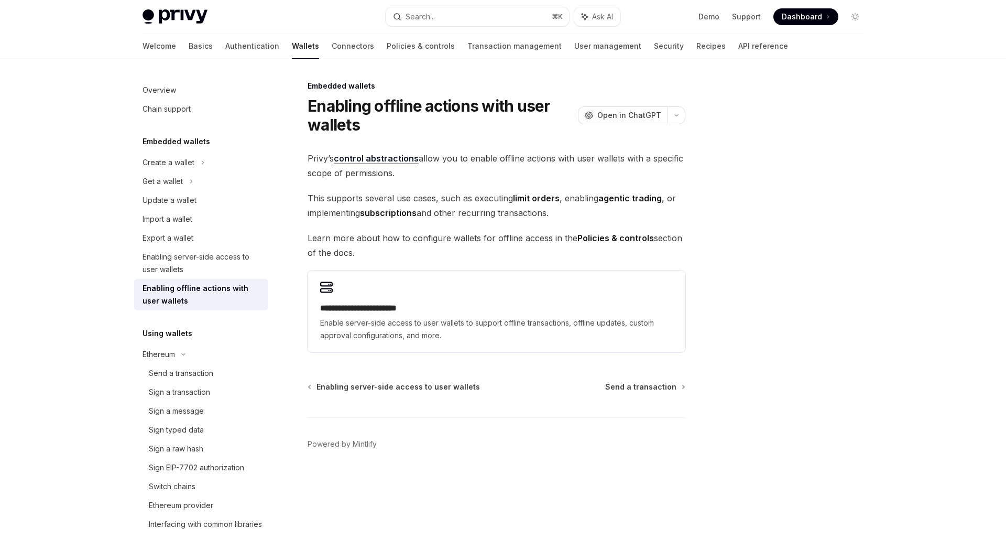
click at [399, 246] on span "Learn more about how to configure wallets for offline access in the Policies & …" at bounding box center [497, 245] width 378 height 29
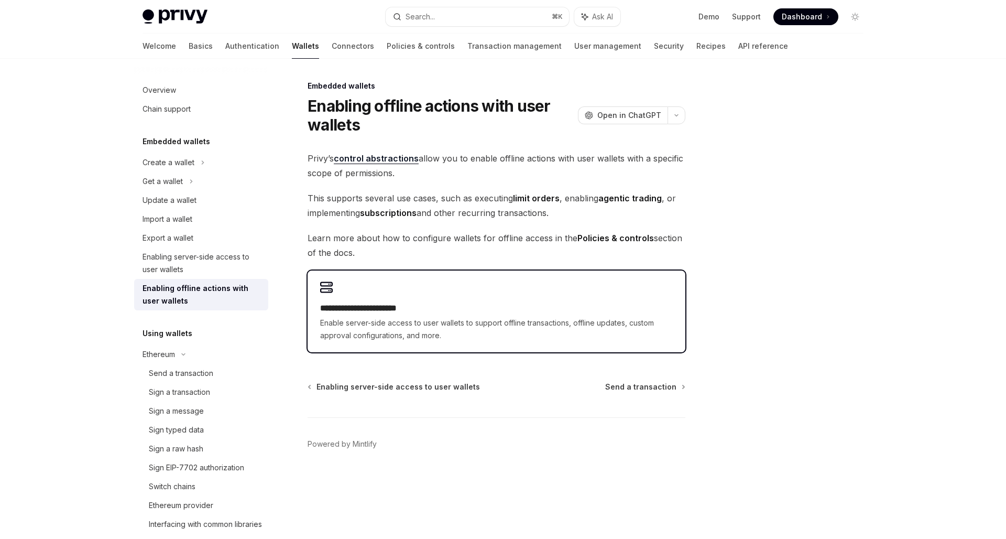
click at [396, 299] on div "**********" at bounding box center [497, 311] width 378 height 82
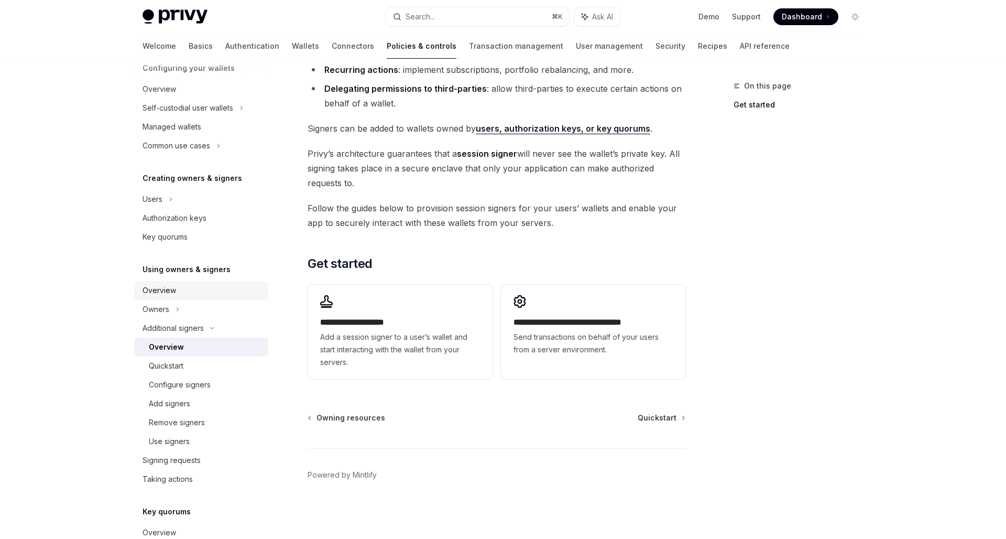
scroll to position [256, 0]
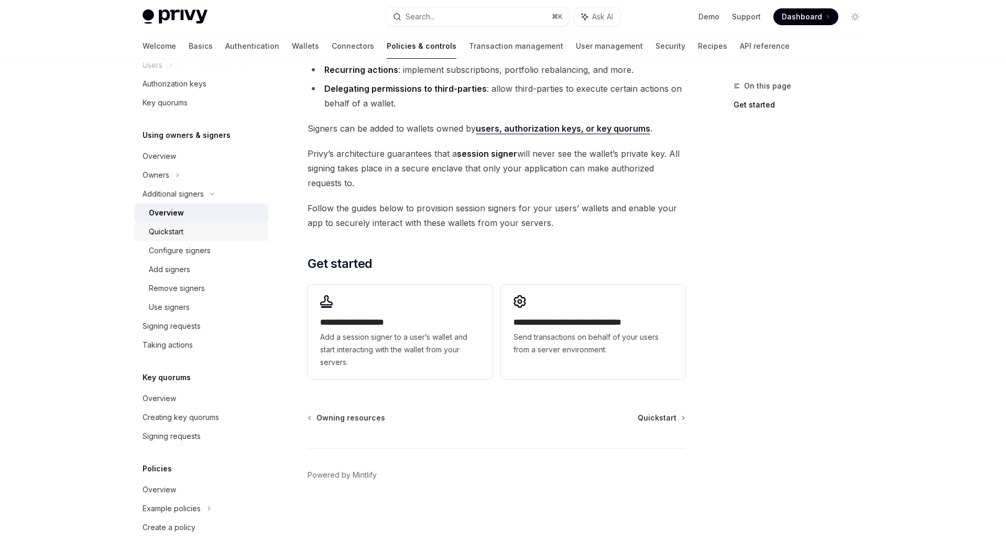
click at [191, 233] on div "Quickstart" at bounding box center [205, 231] width 113 height 13
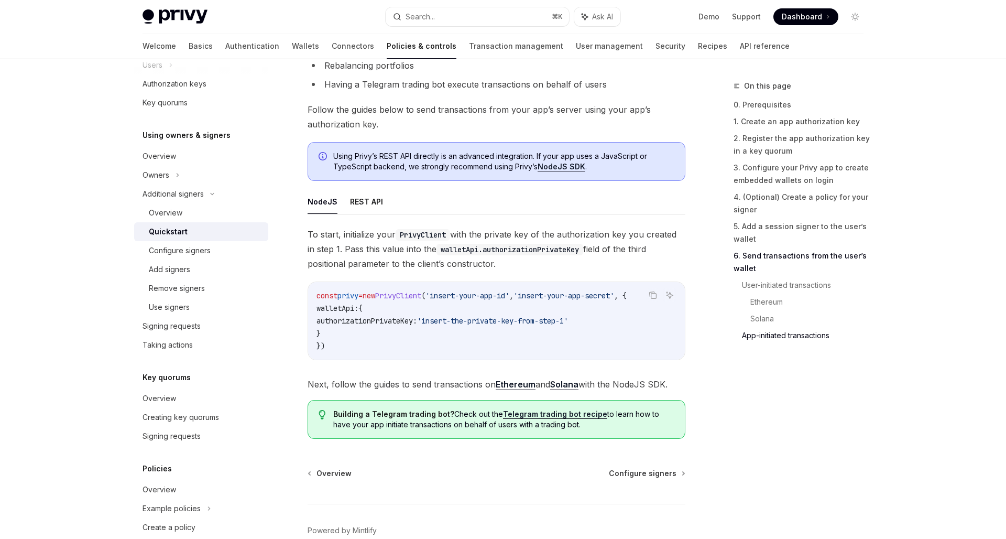
click at [761, 335] on link "App-initiated transactions" at bounding box center [807, 335] width 130 height 17
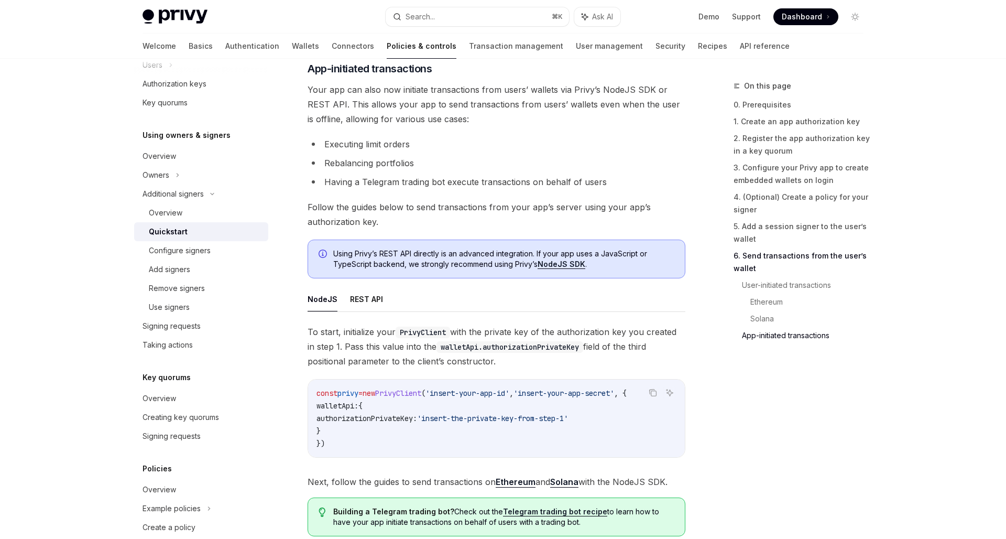
scroll to position [2487, 0]
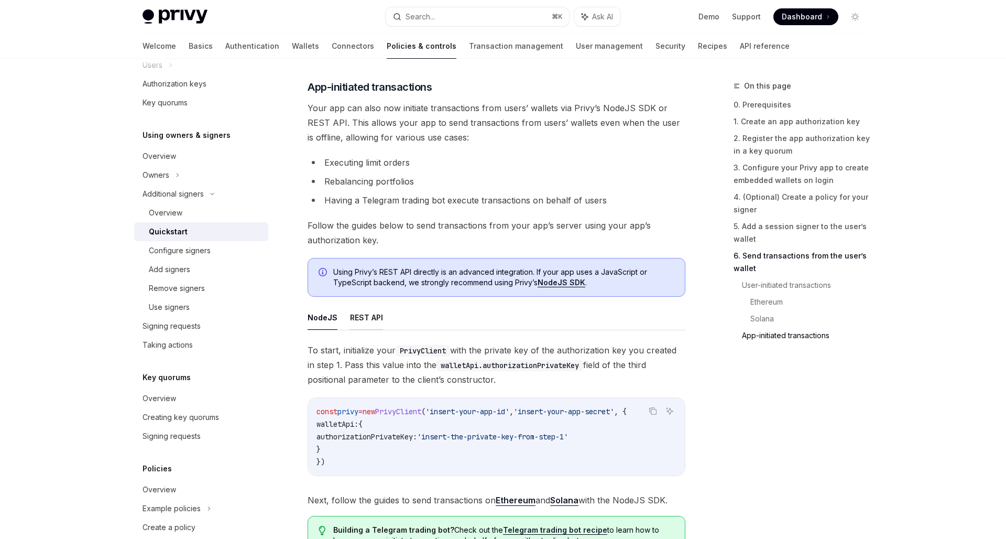
click at [361, 326] on button "REST API" at bounding box center [366, 317] width 33 height 25
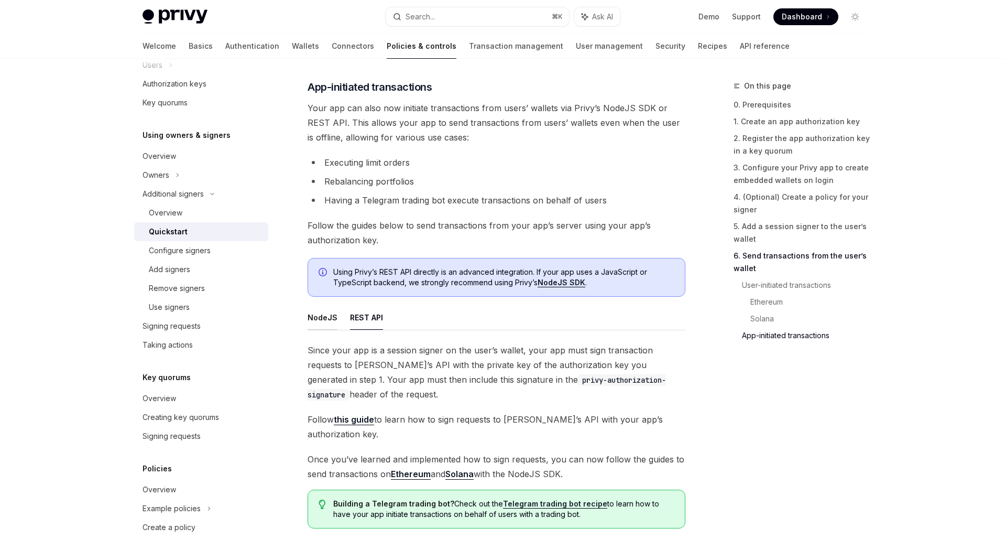
click at [316, 326] on button "NodeJS" at bounding box center [323, 317] width 30 height 25
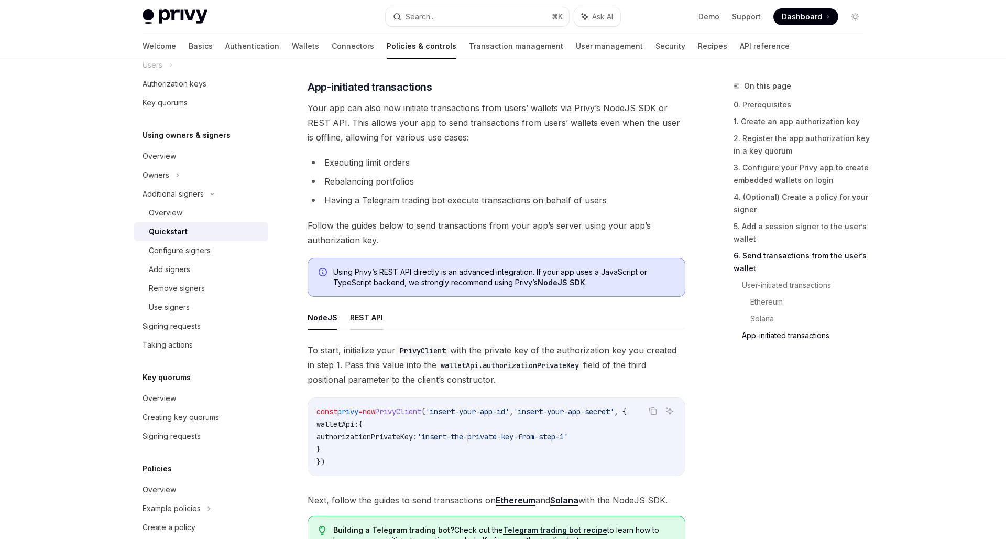
click at [366, 319] on button "REST API" at bounding box center [366, 317] width 33 height 25
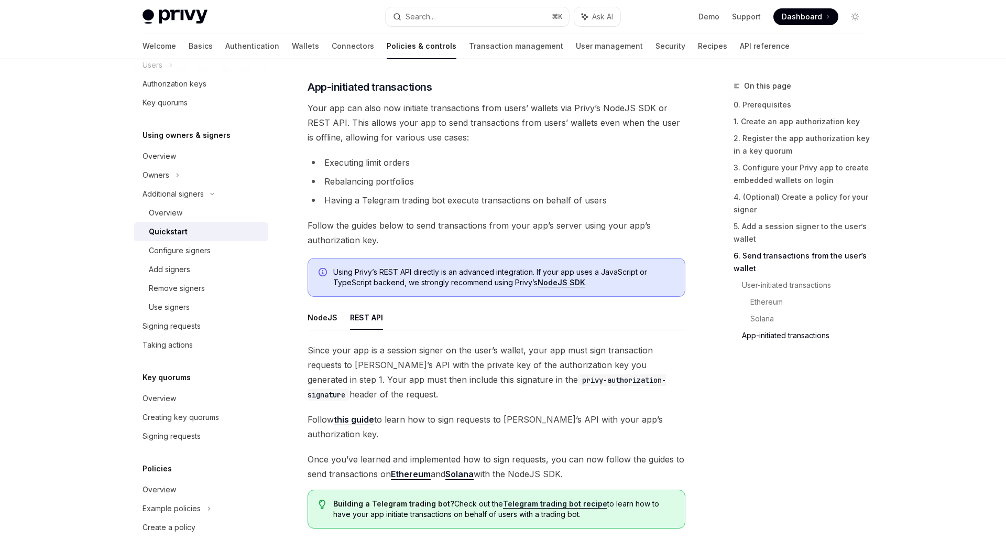
click at [424, 401] on span "Since your app is a session signer on the user’s wallet, your app must sign tra…" at bounding box center [497, 372] width 378 height 59
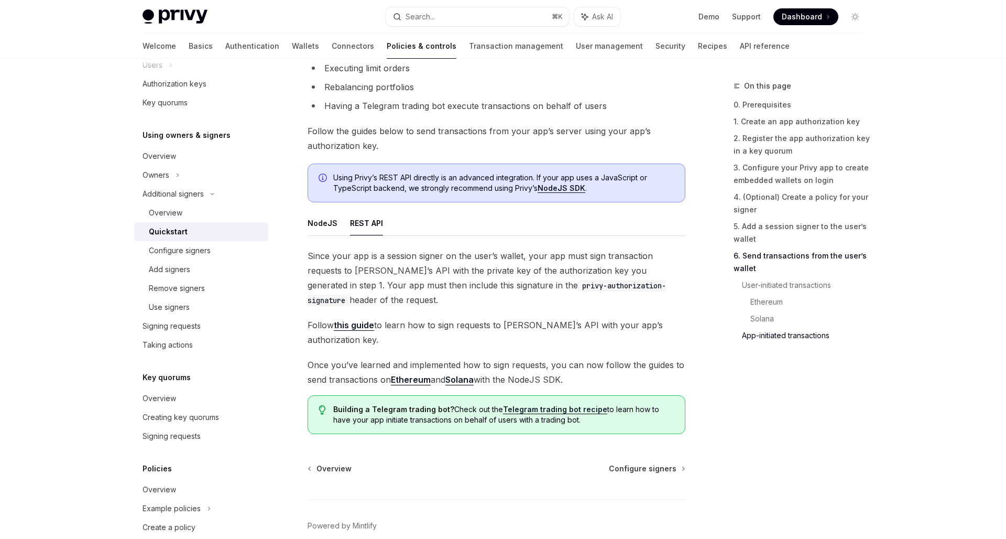
scroll to position [2622, 0]
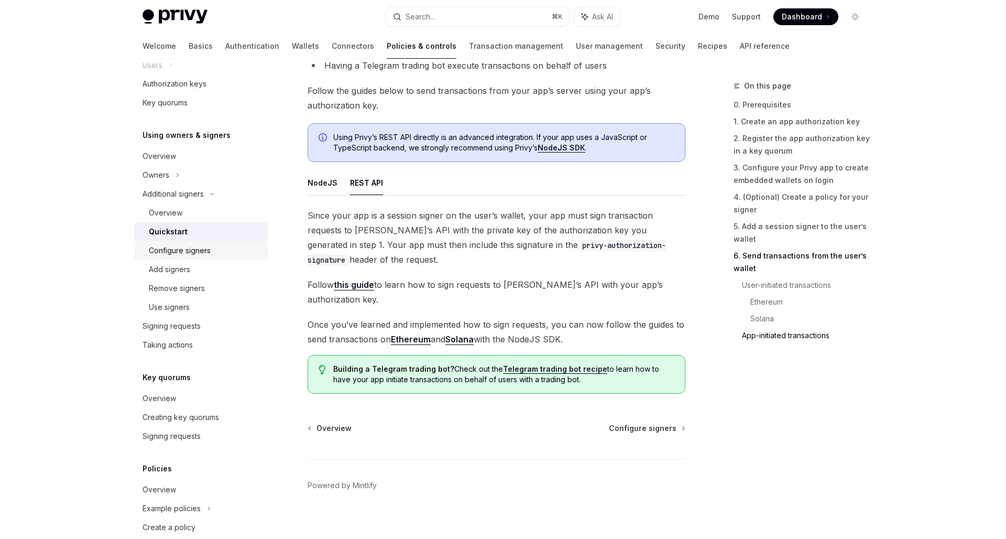
click at [166, 250] on div "Configure signers" at bounding box center [180, 250] width 62 height 13
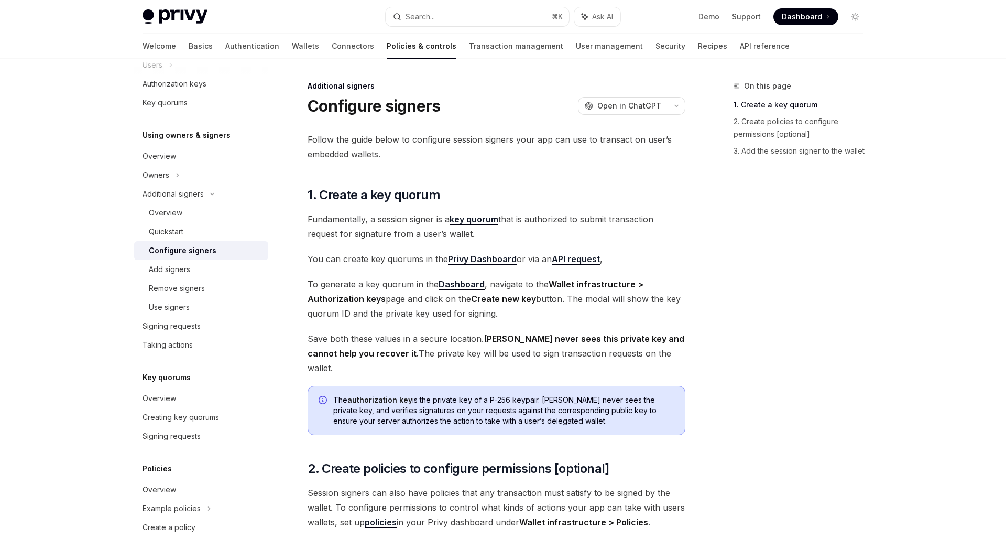
scroll to position [226, 0]
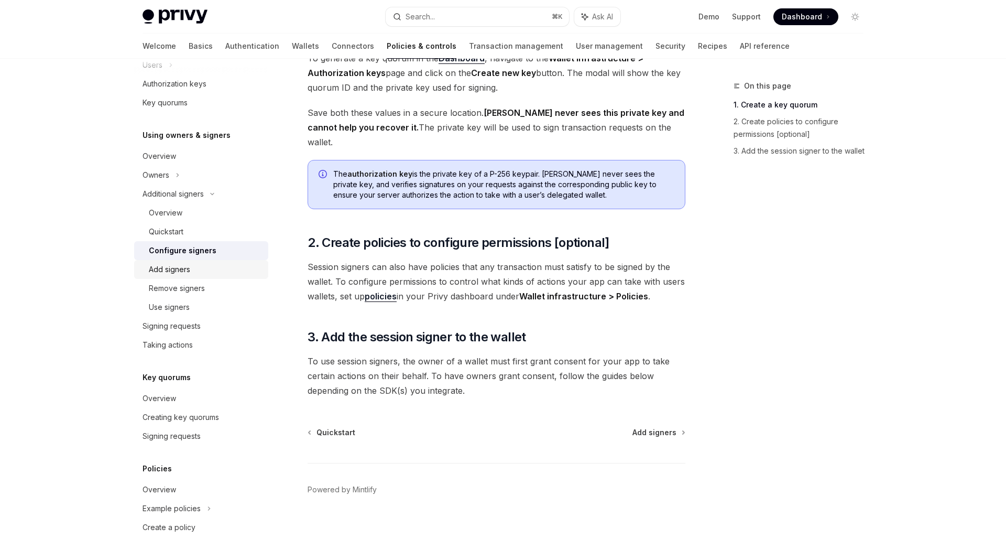
click at [193, 272] on div "Add signers" at bounding box center [205, 269] width 113 height 13
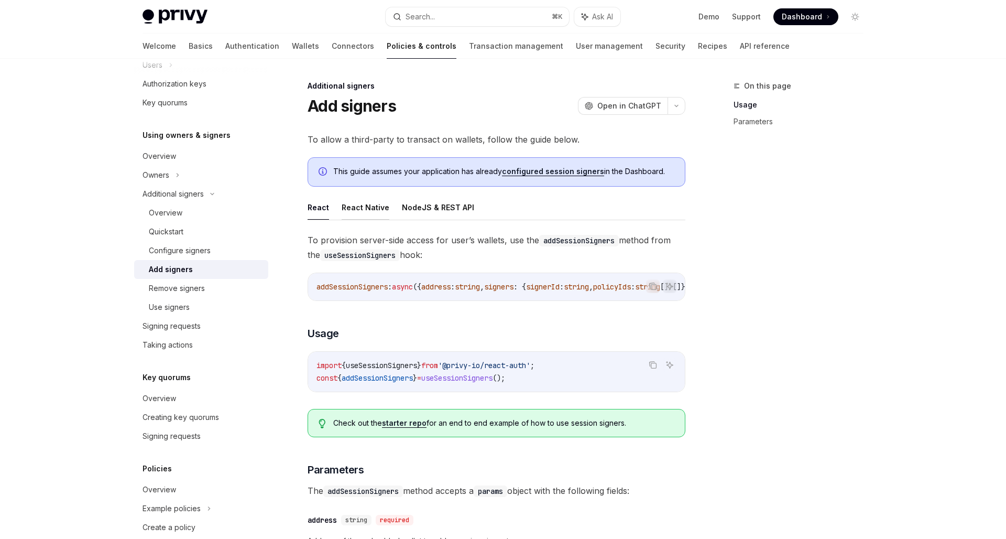
click at [355, 205] on button "React Native" at bounding box center [366, 207] width 48 height 25
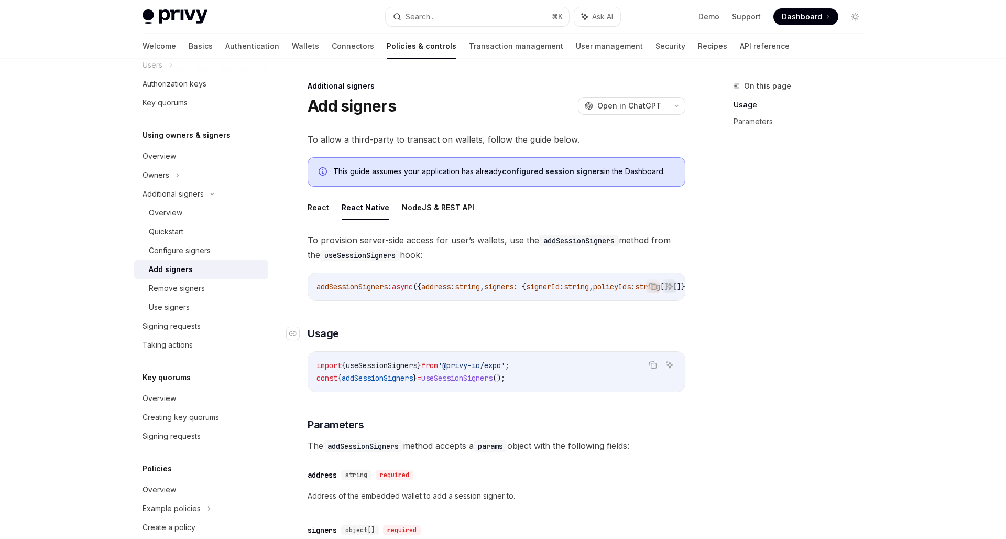
click at [443, 341] on h3 "​ Usage" at bounding box center [497, 333] width 378 height 15
click at [408, 325] on div "**********" at bounding box center [497, 485] width 378 height 504
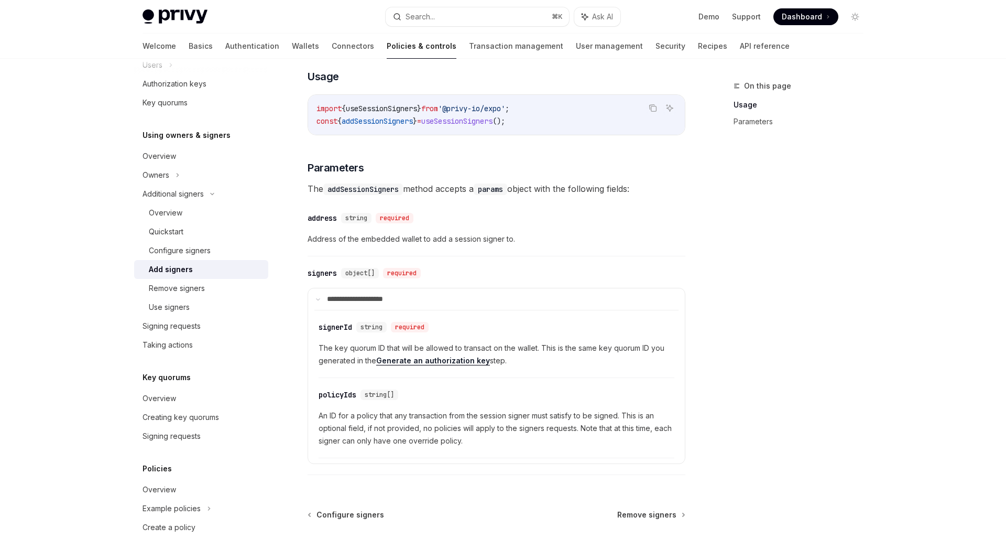
scroll to position [257, 0]
click at [181, 294] on div "Remove signers" at bounding box center [177, 288] width 56 height 13
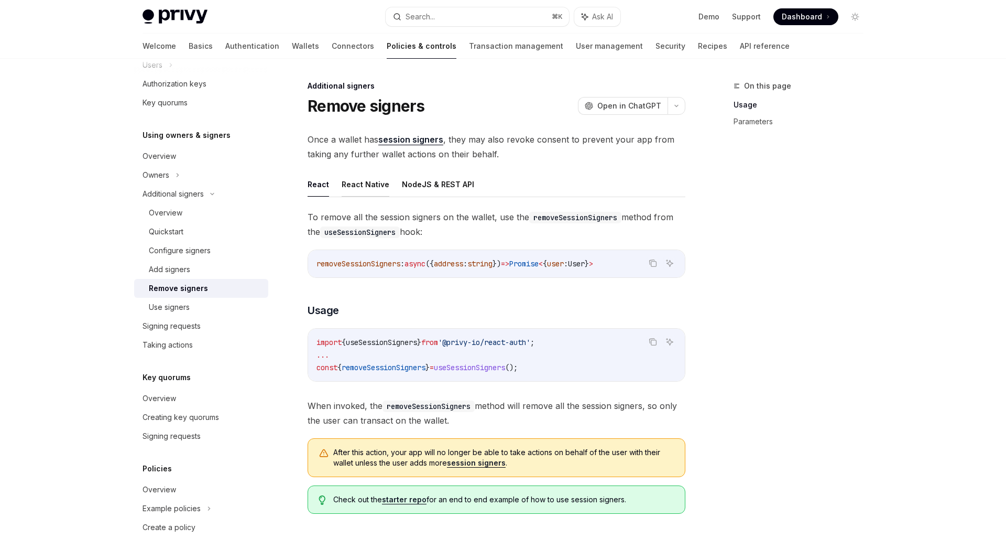
click at [351, 196] on button "React Native" at bounding box center [366, 184] width 48 height 25
type textarea "*"
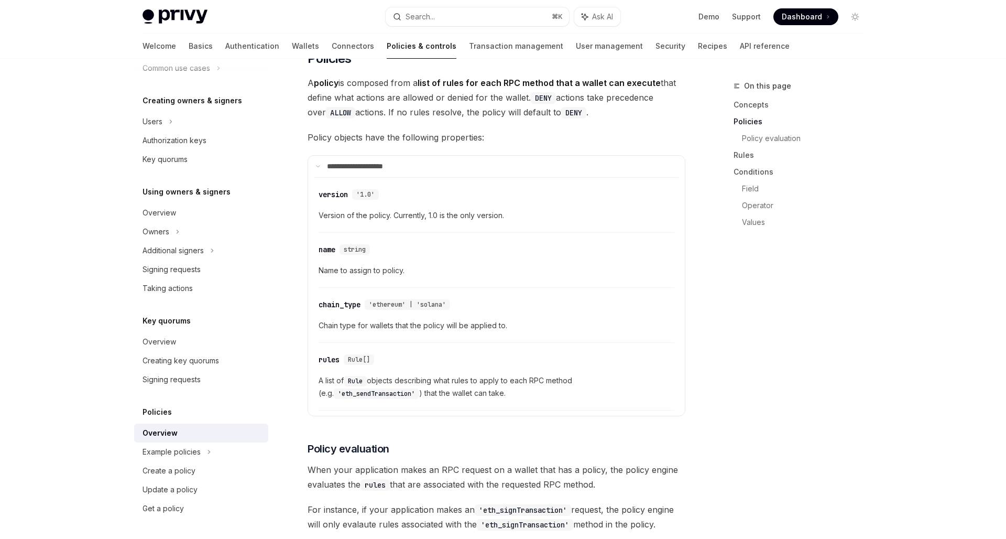
scroll to position [869, 0]
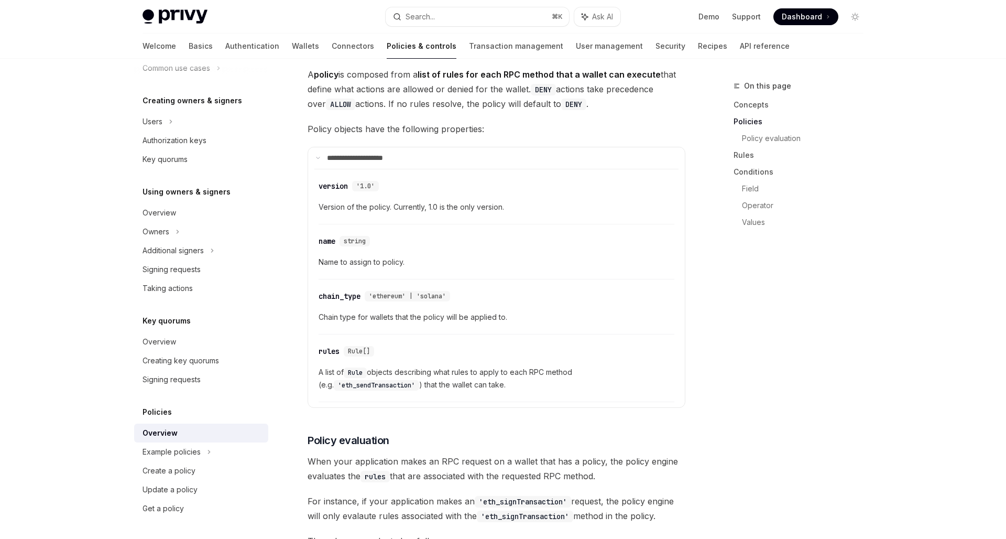
click at [480, 366] on span "A list of Rule objects describing what rules to apply to each RPC method (e.g. …" at bounding box center [497, 378] width 356 height 25
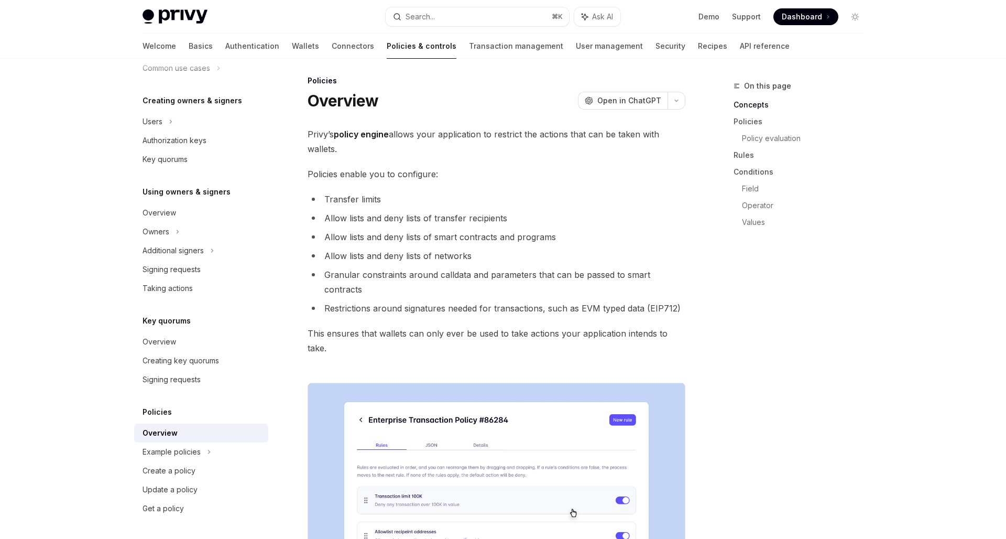
scroll to position [7, 1]
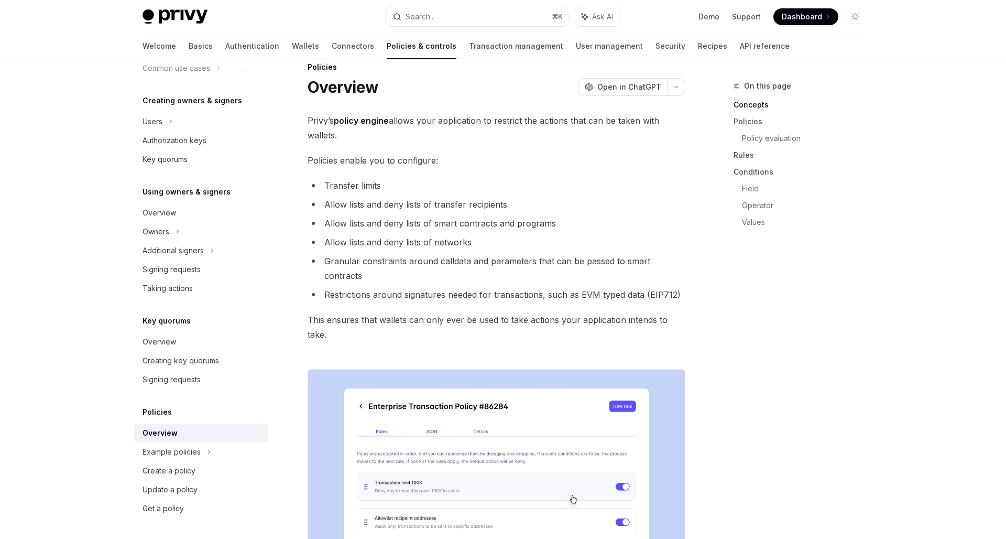
click at [437, 287] on li "Restrictions around signatures needed for transactions, such as EVM typed data …" at bounding box center [497, 294] width 378 height 15
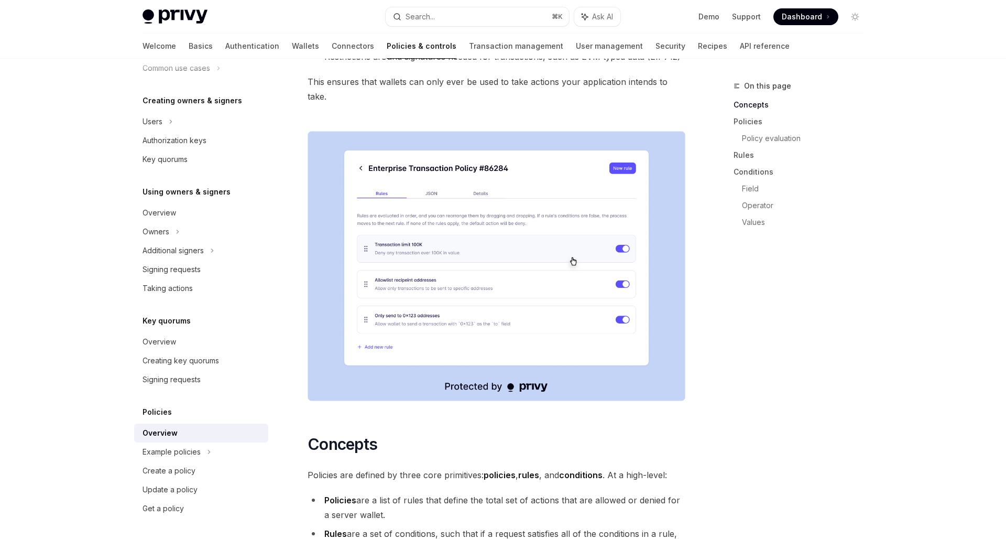
scroll to position [267, 0]
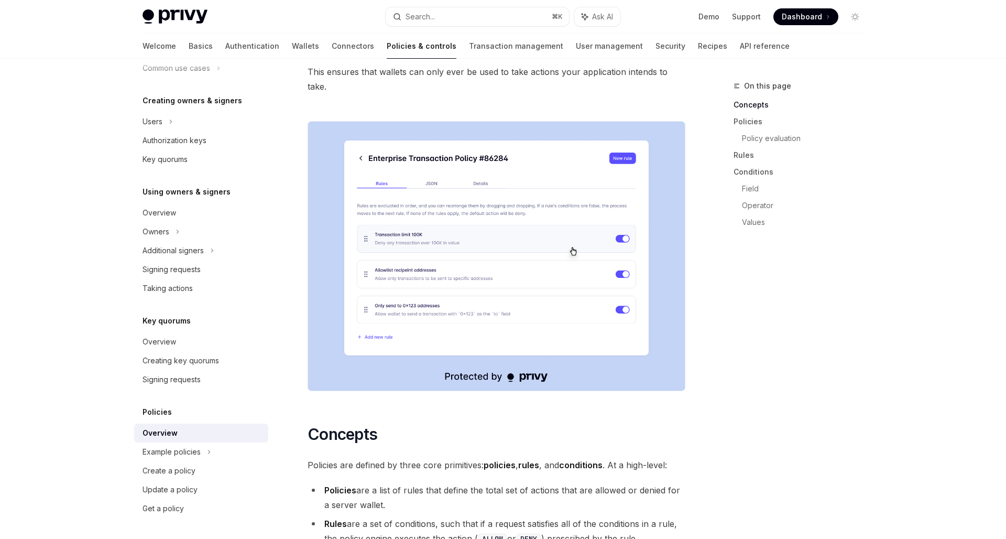
click at [750, 388] on div "On this page Concepts Policies Policy evaluation Rules Conditions Field Operato…" at bounding box center [792, 309] width 159 height 459
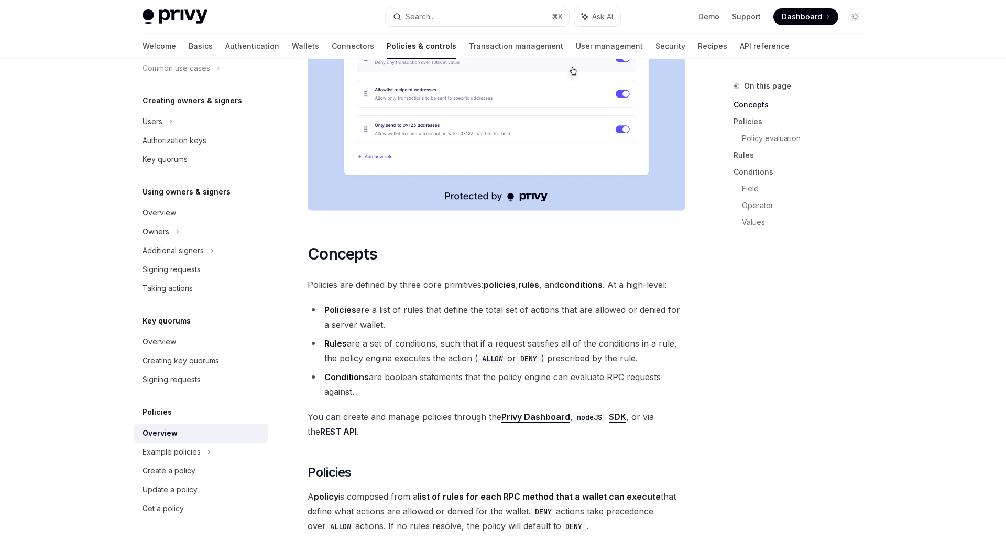
scroll to position [500, 0]
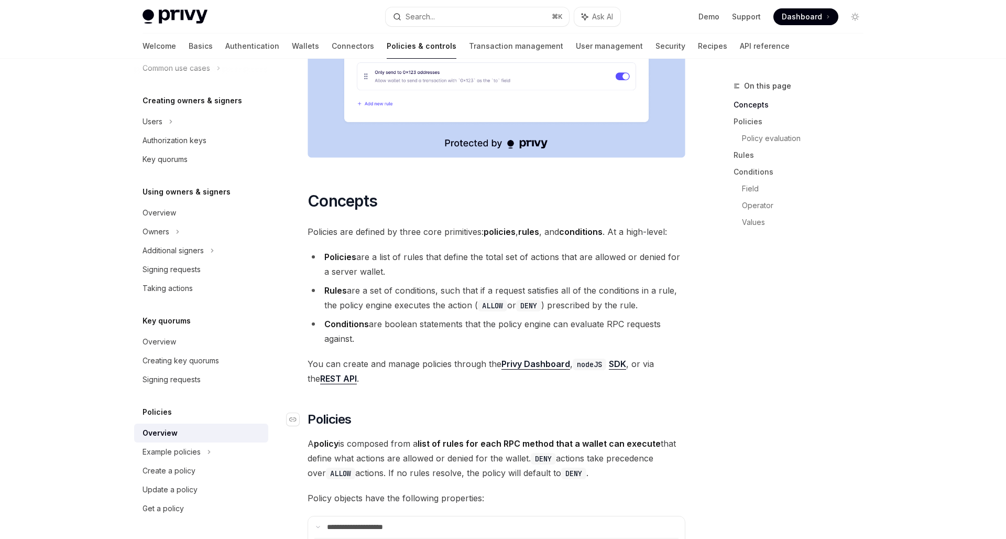
click at [668, 411] on h2 "​ Policies" at bounding box center [497, 419] width 378 height 17
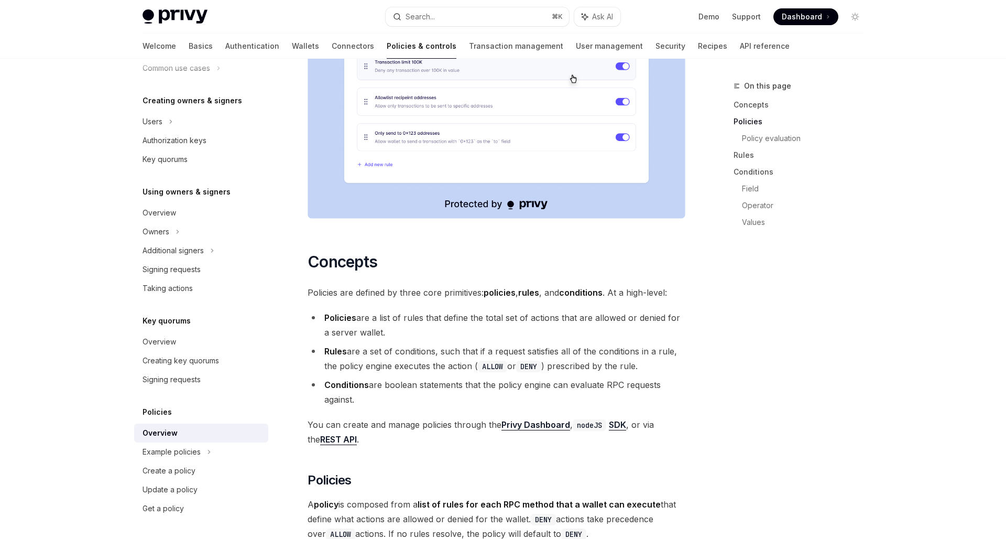
scroll to position [533, 0]
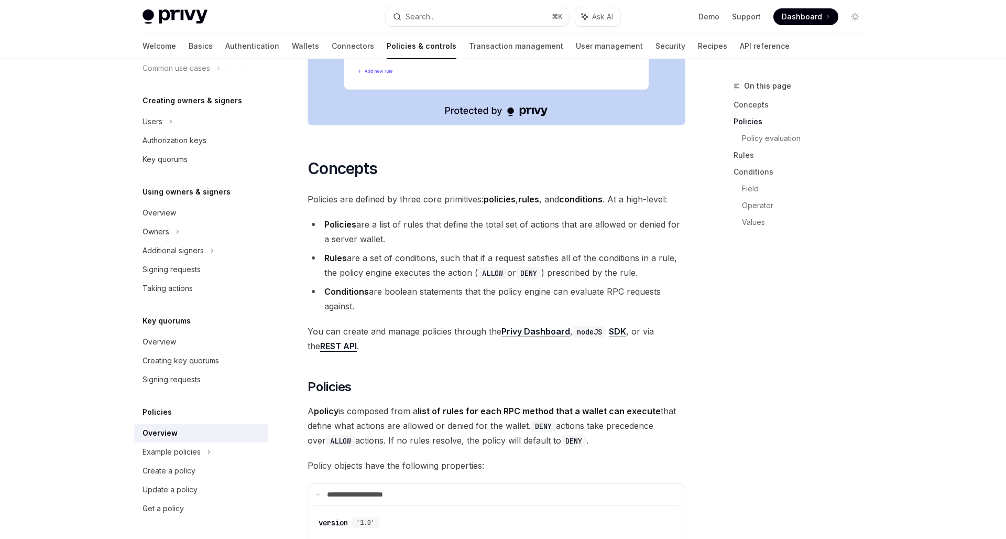
click at [544, 326] on link "Privy Dashboard" at bounding box center [536, 331] width 69 height 11
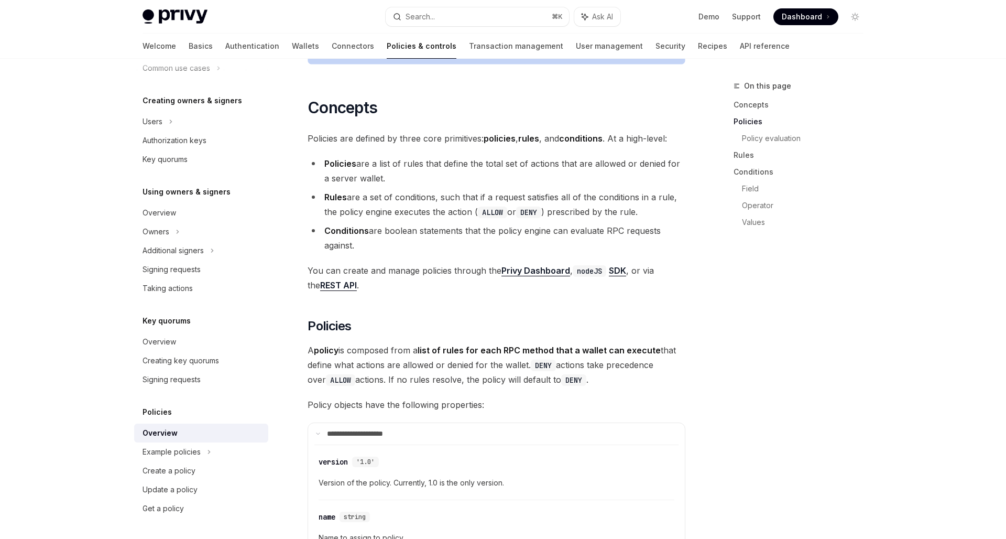
scroll to position [640, 0]
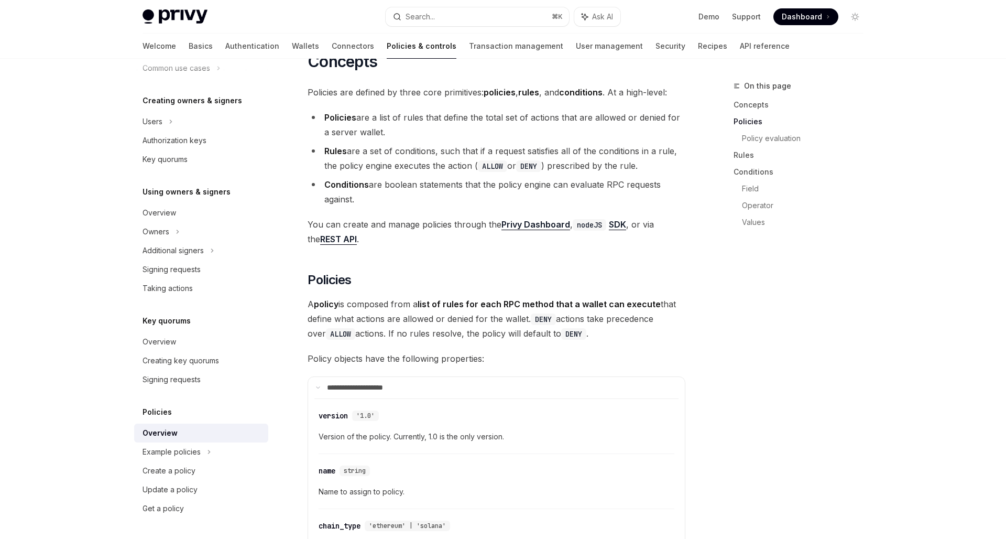
click at [448, 299] on span "A policy is composed from a list of rules for each RPC method that a wallet can…" at bounding box center [497, 319] width 378 height 44
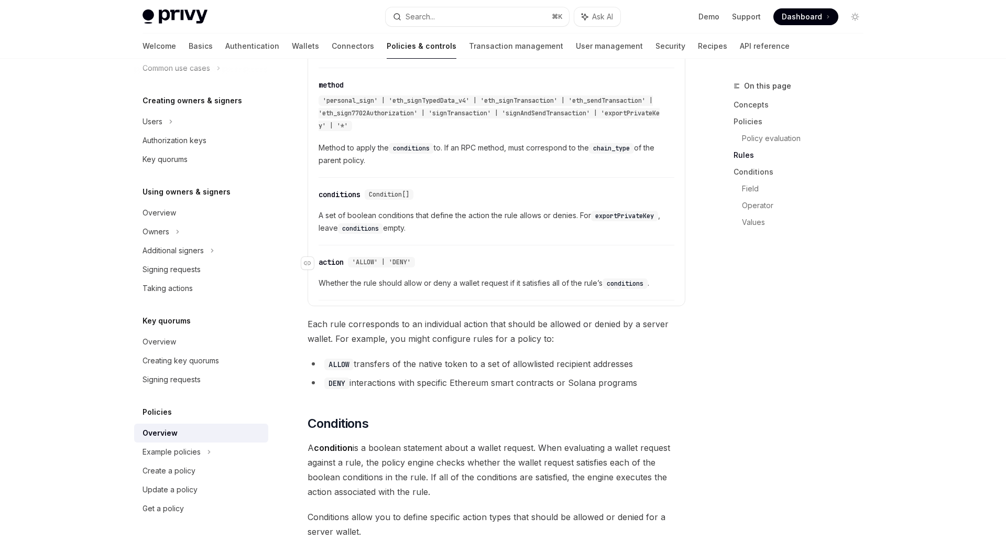
scroll to position [1759, 0]
click at [177, 37] on div "Example policies" at bounding box center [188, 30] width 91 height 13
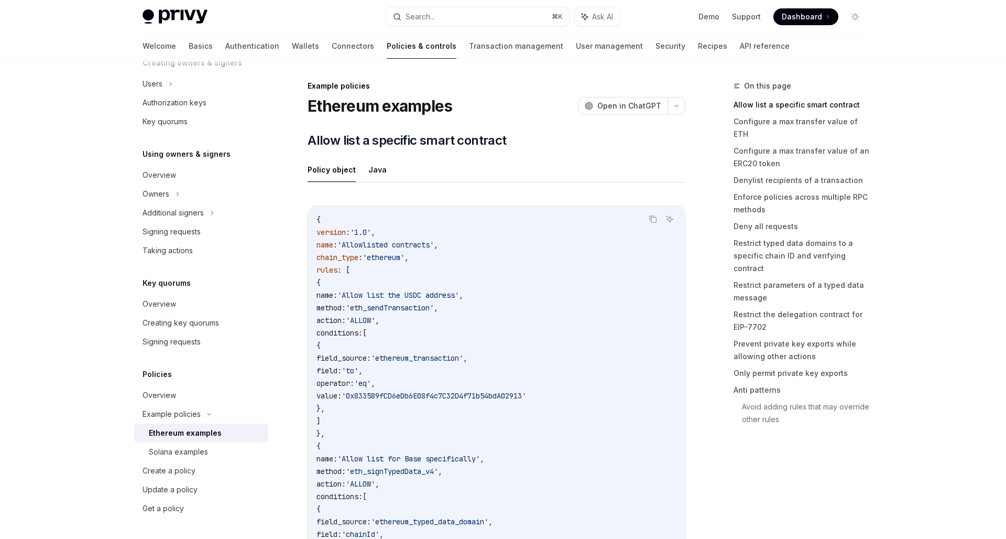
scroll to position [23, 0]
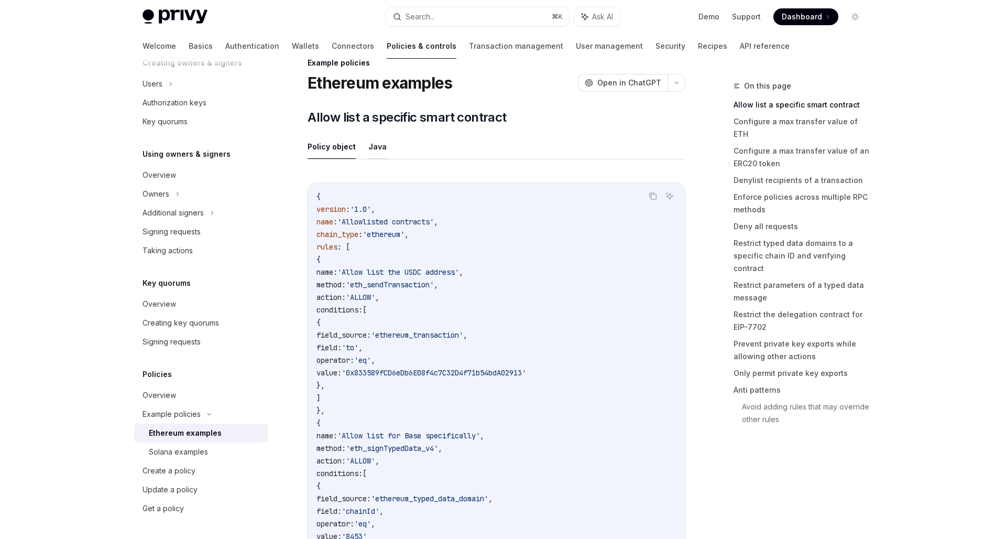
click at [369, 138] on button "Java" at bounding box center [378, 146] width 18 height 25
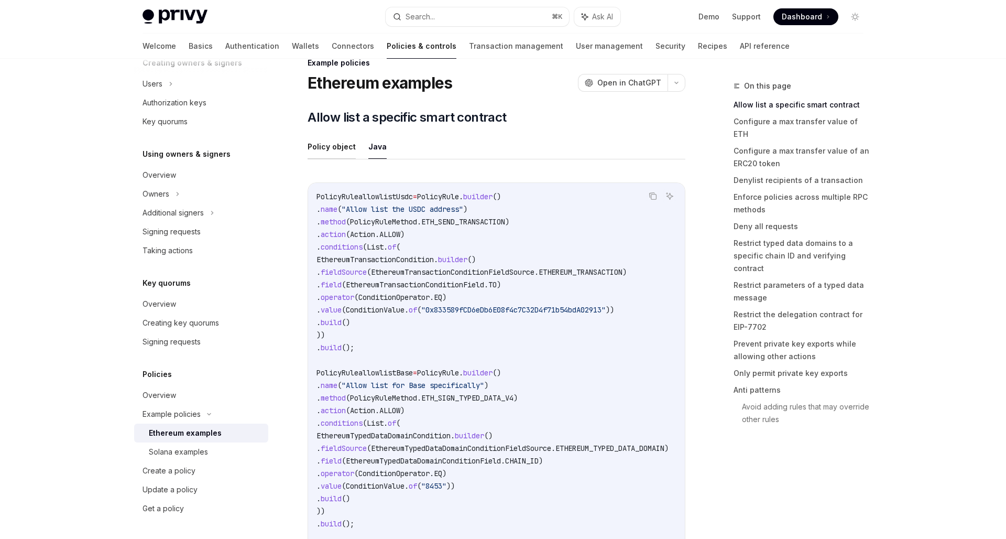
click at [332, 151] on button "Policy object" at bounding box center [332, 146] width 48 height 25
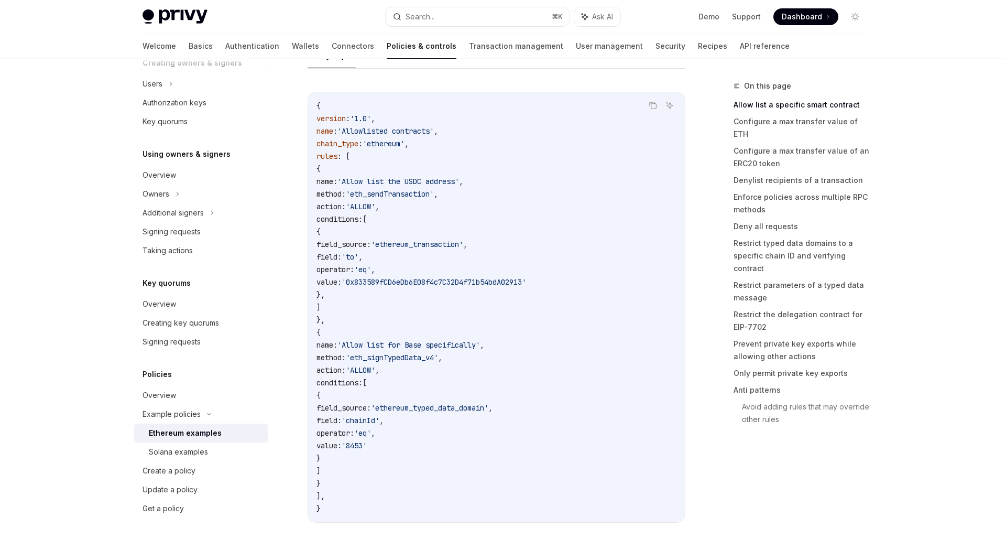
scroll to position [137, 0]
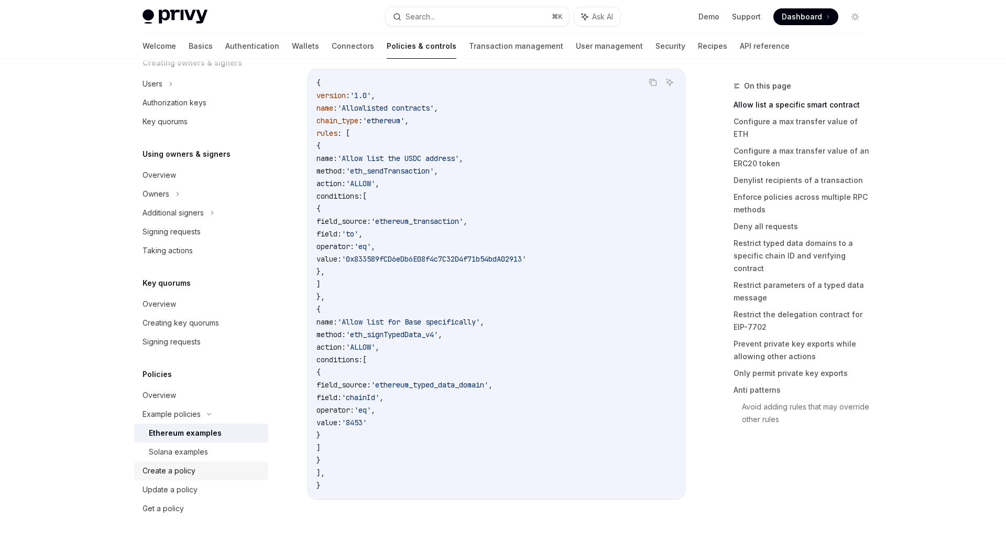
click at [195, 470] on div "Create a policy" at bounding box center [203, 470] width 120 height 13
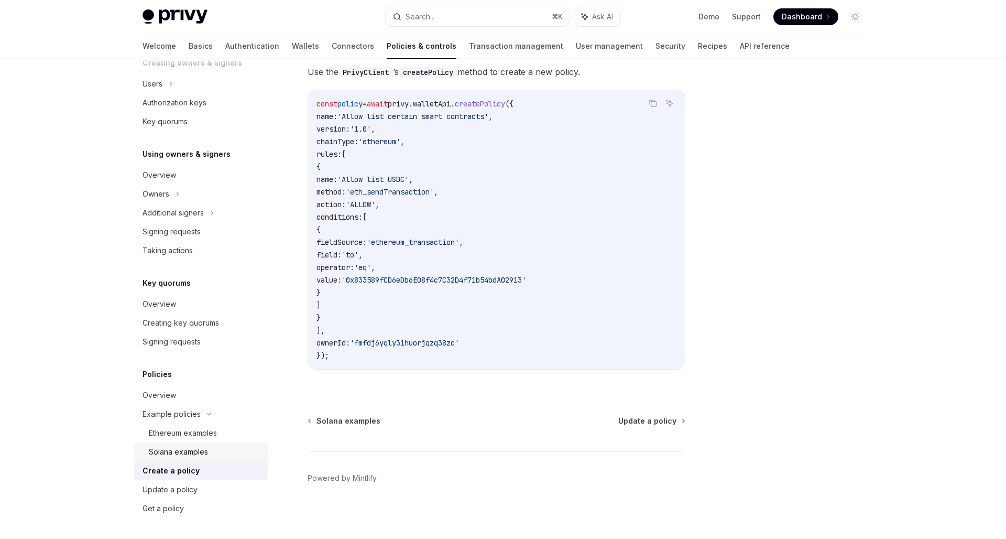
scroll to position [221, 0]
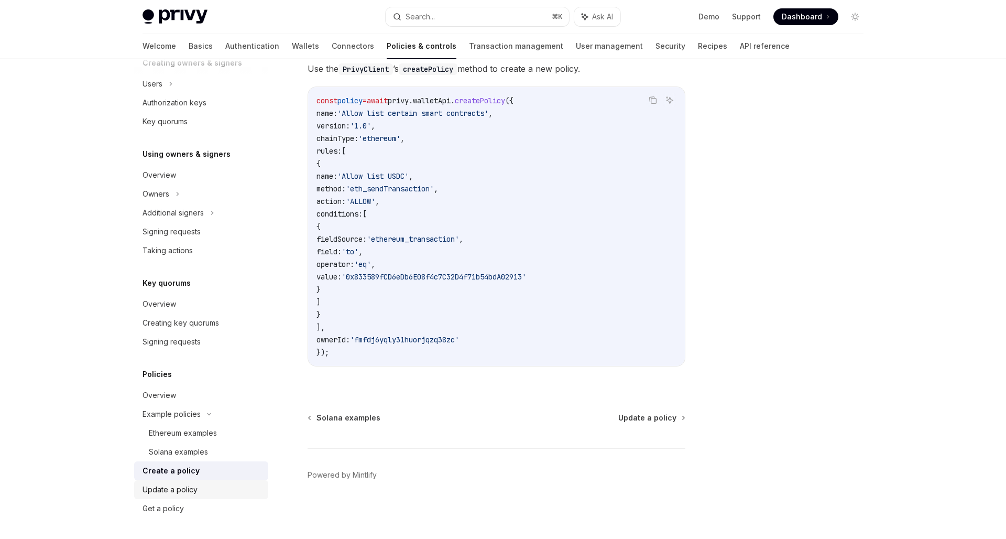
click at [197, 489] on div "Update a policy" at bounding box center [203, 489] width 120 height 13
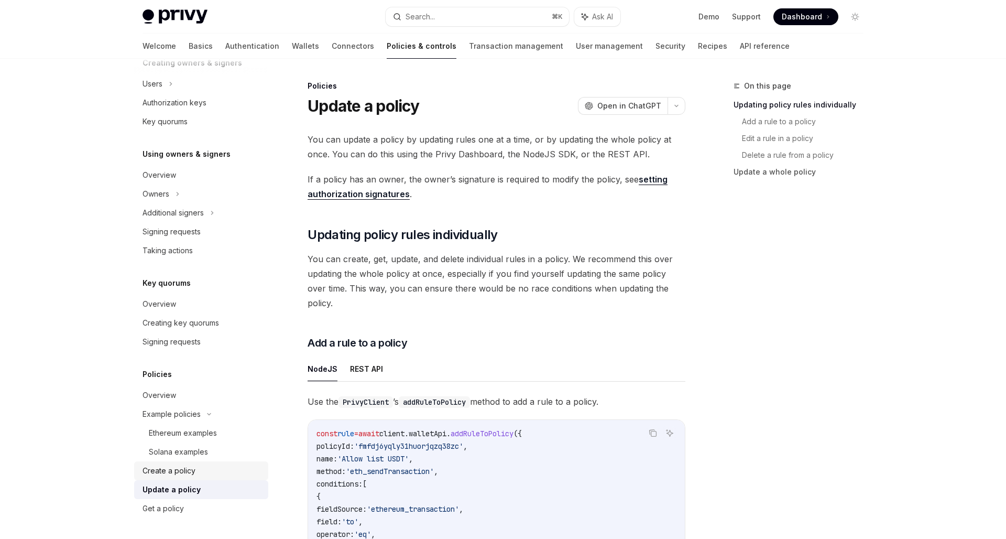
click at [188, 472] on div "Create a policy" at bounding box center [169, 470] width 53 height 13
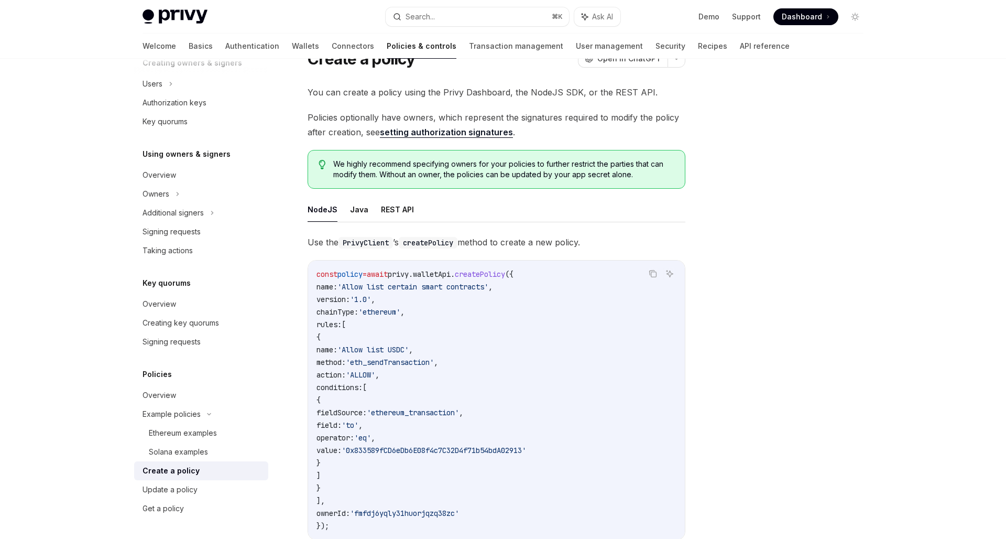
scroll to position [53, 0]
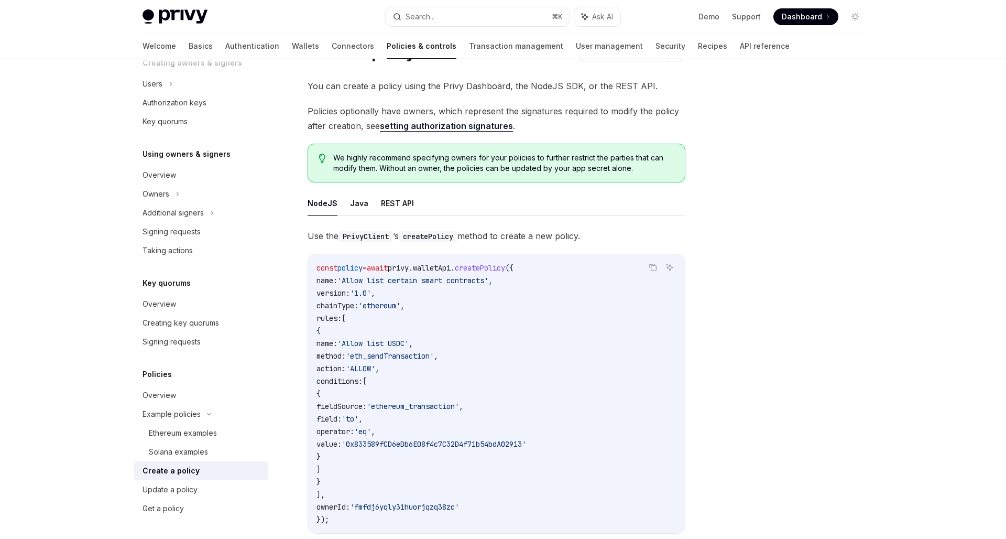
click at [458, 241] on code "createPolicy" at bounding box center [428, 237] width 59 height 12
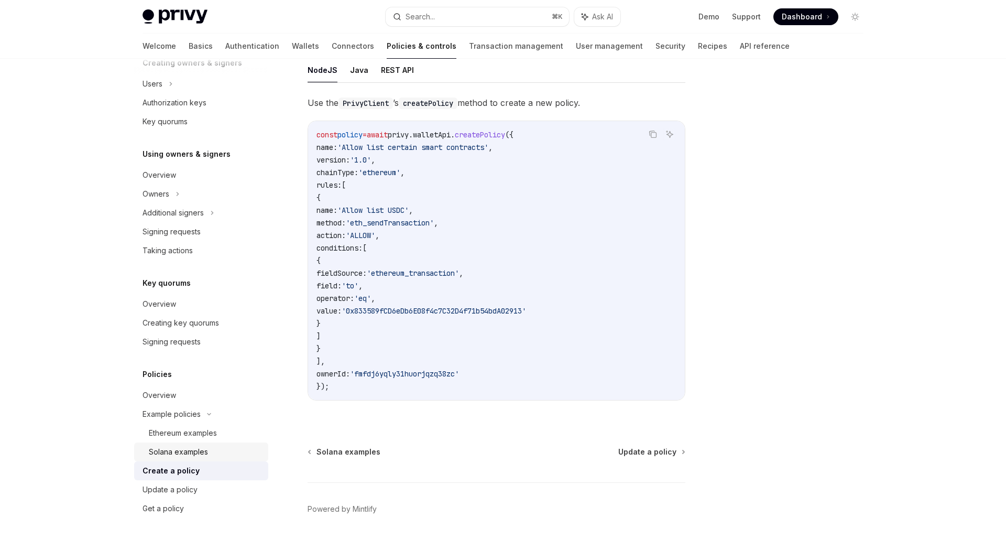
scroll to position [200, 0]
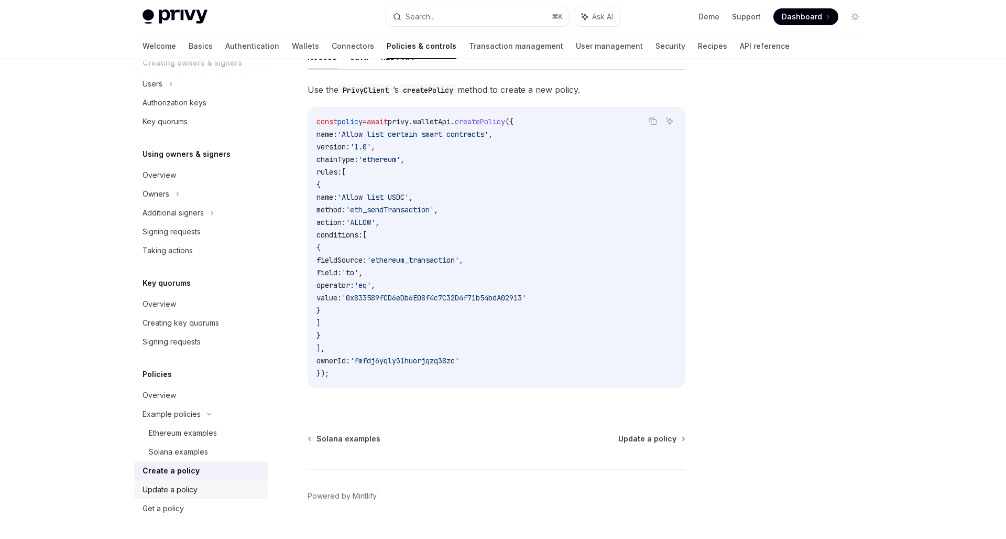
click at [180, 493] on div "Update a policy" at bounding box center [170, 489] width 55 height 13
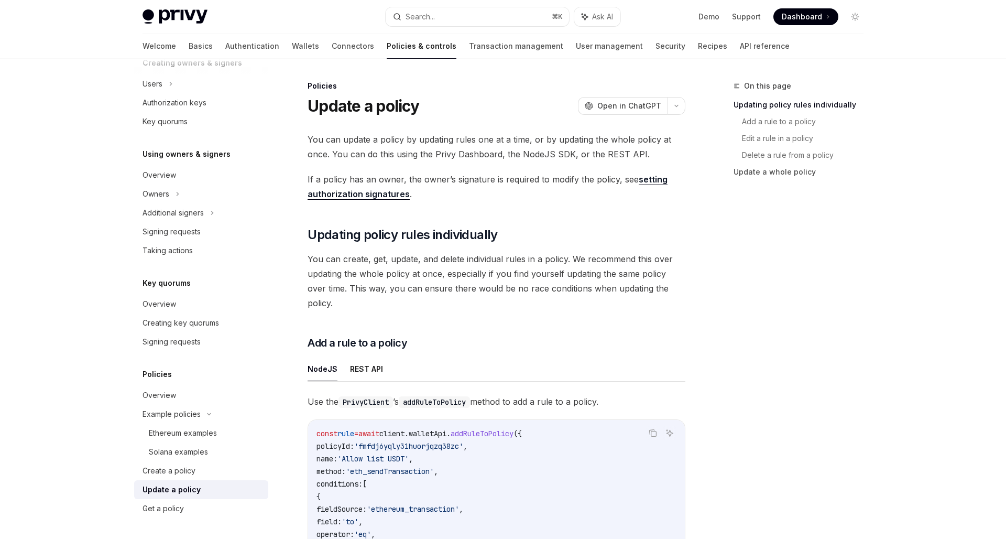
click at [426, 257] on span "You can create, get, update, and delete individual rules in a policy. We recomm…" at bounding box center [497, 281] width 378 height 59
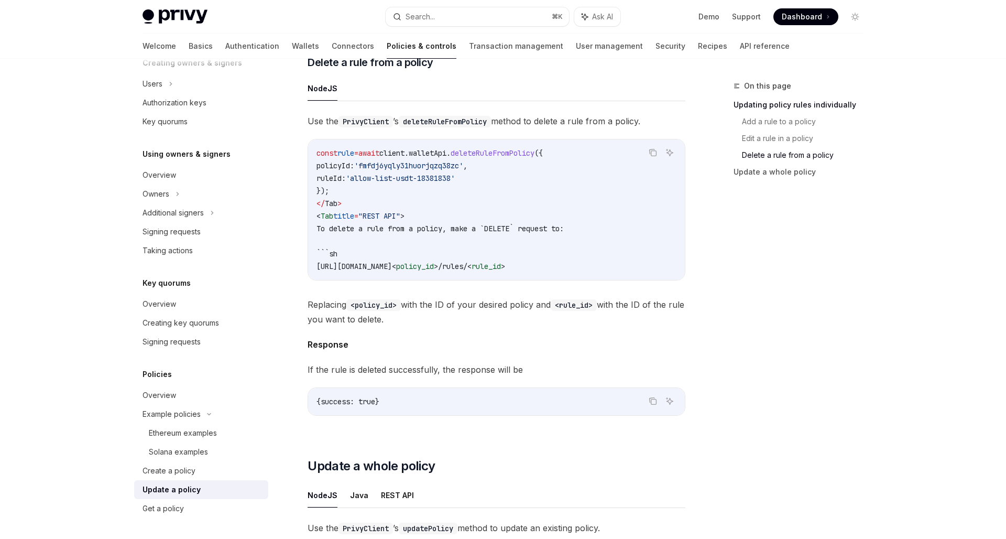
scroll to position [944, 0]
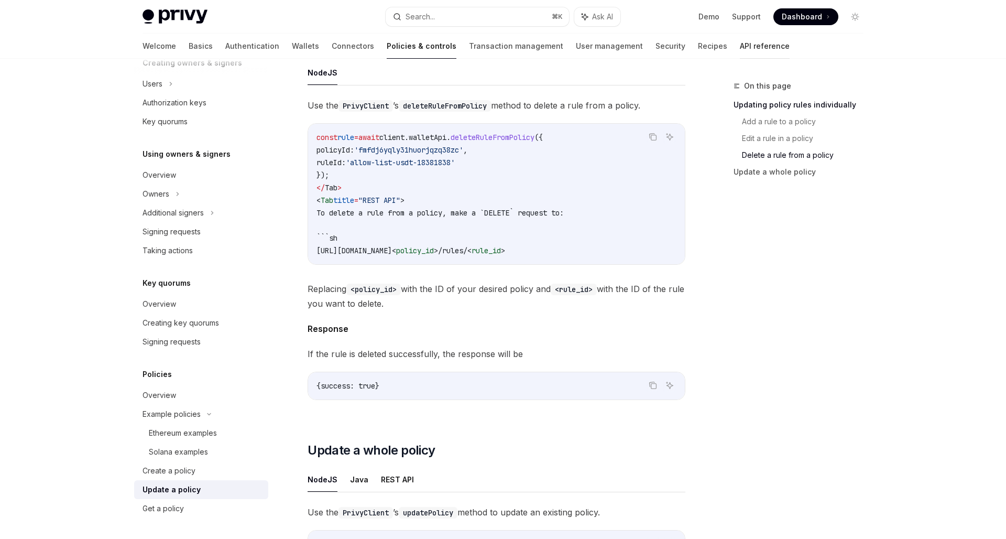
click at [740, 48] on link "API reference" at bounding box center [765, 46] width 50 height 25
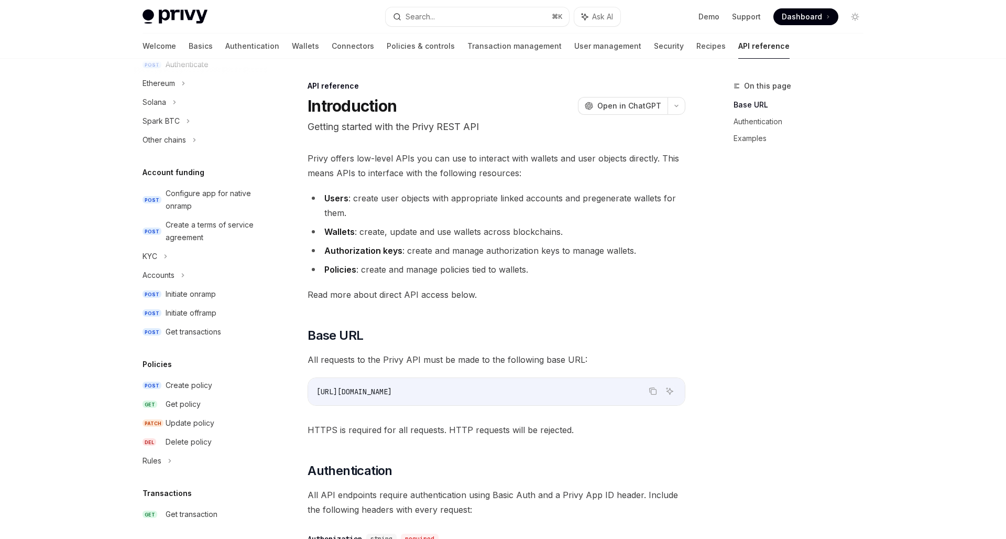
scroll to position [349, 0]
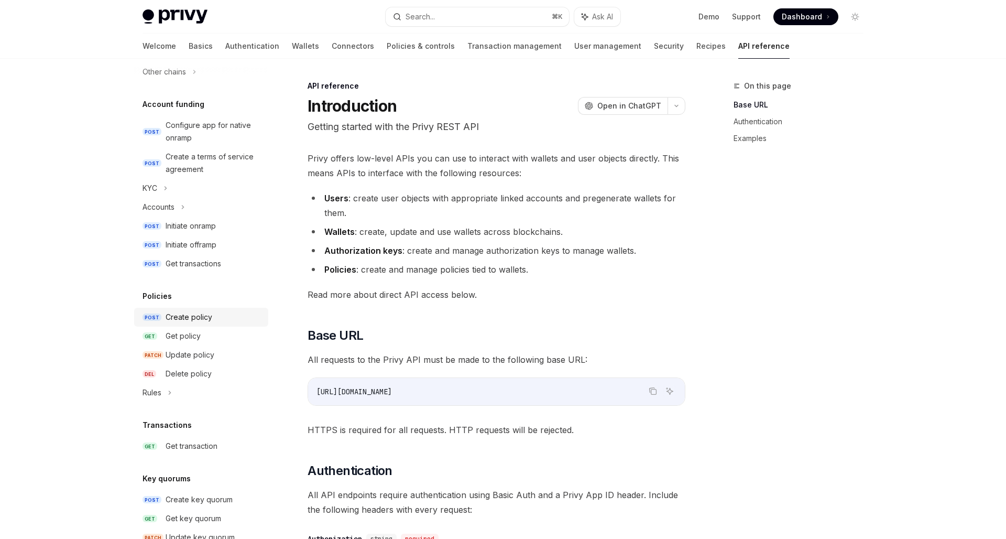
click at [194, 316] on div "Create policy" at bounding box center [189, 317] width 47 height 13
type textarea "*"
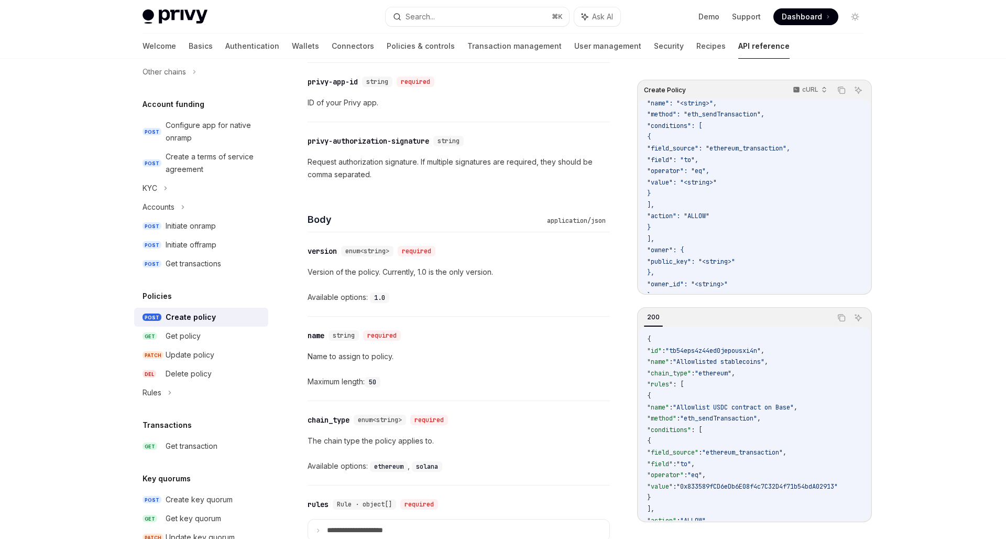
scroll to position [133, 0]
click at [842, 89] on icon "Copy the contents from the code block" at bounding box center [842, 90] width 8 height 8
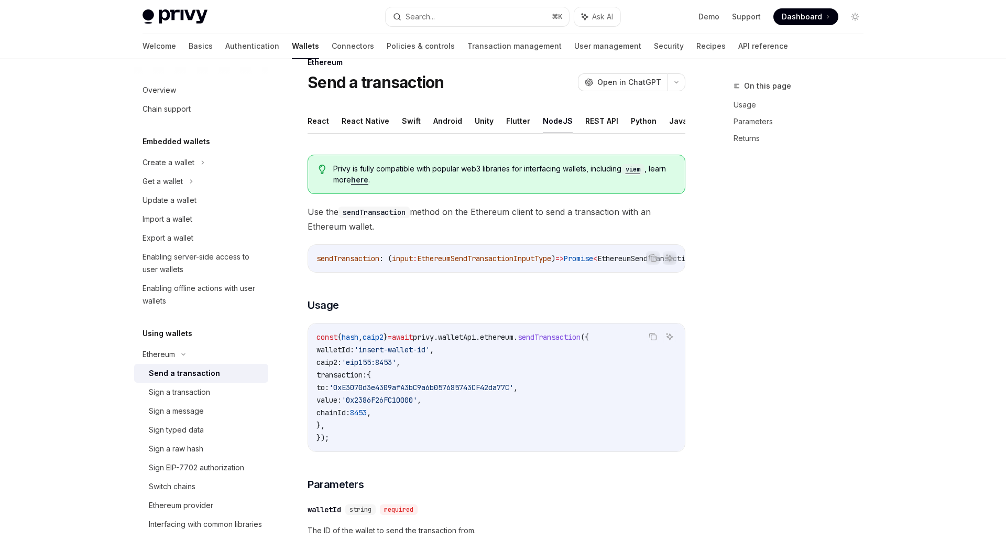
scroll to position [21, 0]
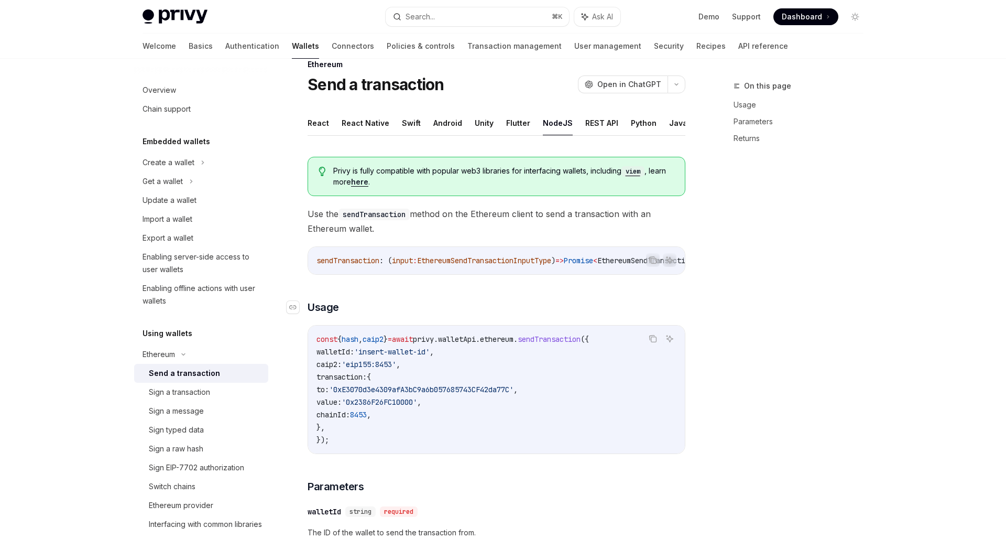
click at [491, 312] on h3 "​ Usage" at bounding box center [497, 307] width 378 height 15
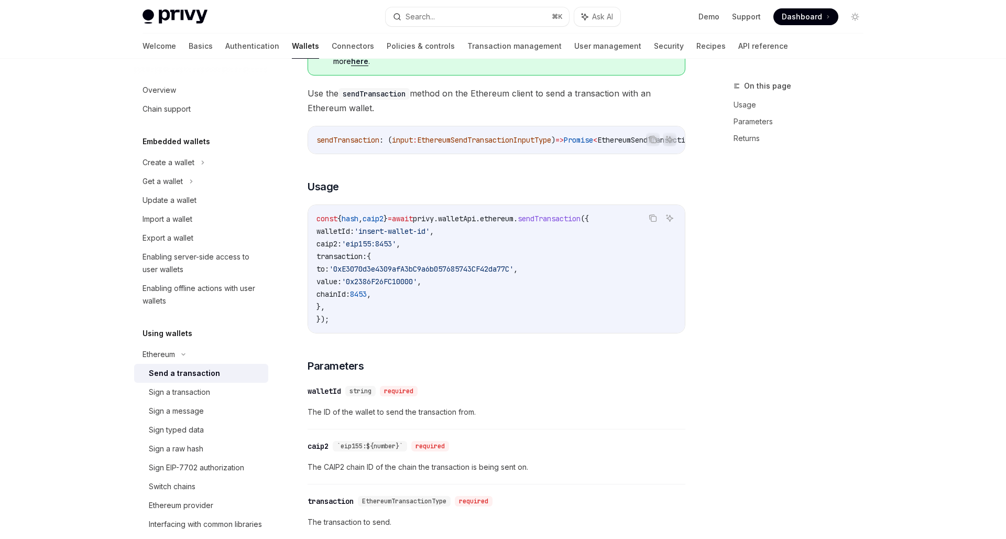
scroll to position [143, 0]
click at [502, 280] on code "const { hash , caip2 } = await privy . walletApi . ethereum . sendTransaction (…" at bounding box center [497, 268] width 360 height 113
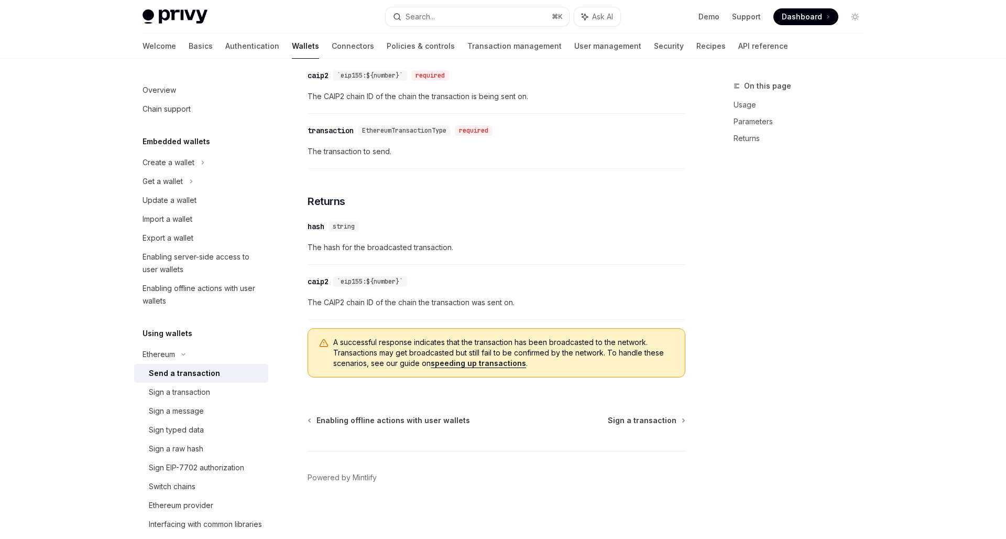
scroll to position [513, 0]
click at [570, 342] on span "A successful response indicates that the transaction has been broadcasted to th…" at bounding box center [503, 352] width 341 height 31
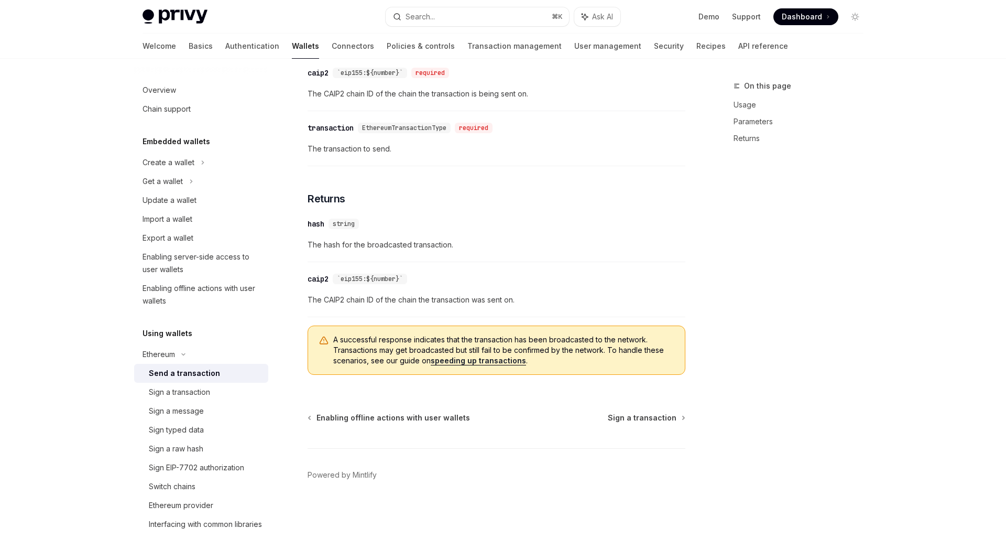
click at [470, 170] on div "Privy is fully compatible with popular web3 libraries for interfacing wallets, …" at bounding box center [497, 19] width 378 height 729
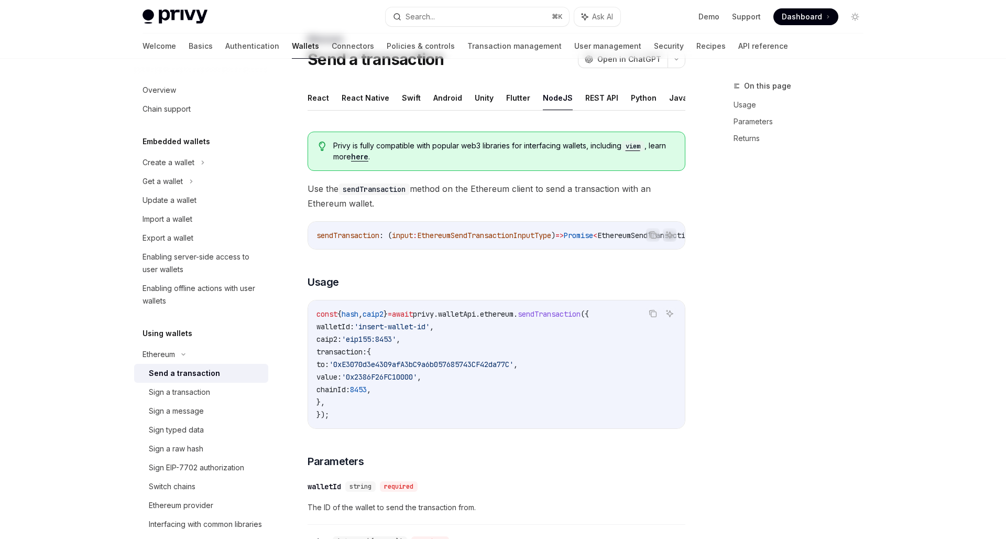
scroll to position [0, 0]
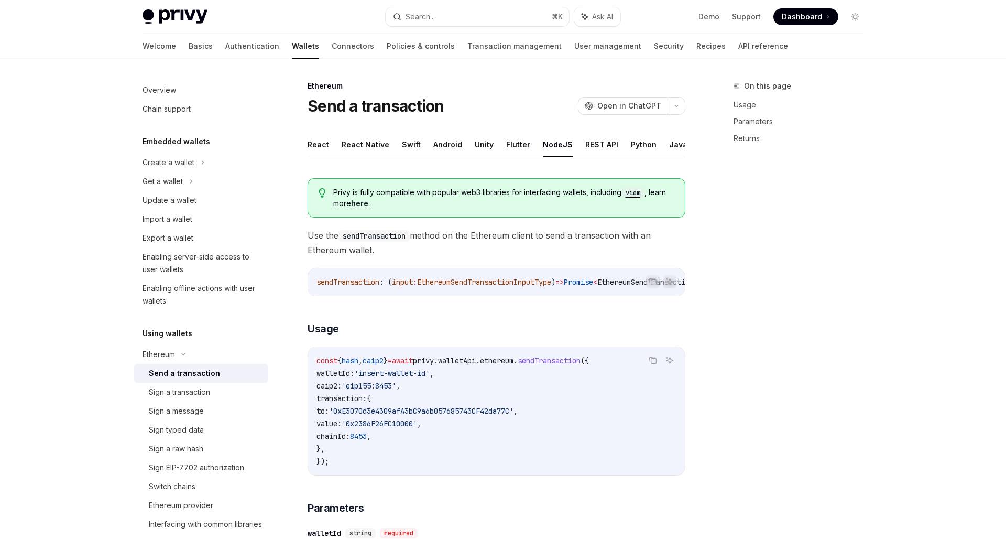
click at [526, 240] on span "Use the sendTransaction method on the Ethereum client to send a transaction wit…" at bounding box center [497, 242] width 378 height 29
click at [511, 280] on span "EthereumSendTransactionInputType" at bounding box center [484, 281] width 134 height 9
click at [546, 222] on div "Privy is fully compatible with popular web3 libraries for interfacing wallets, …" at bounding box center [497, 534] width 378 height 729
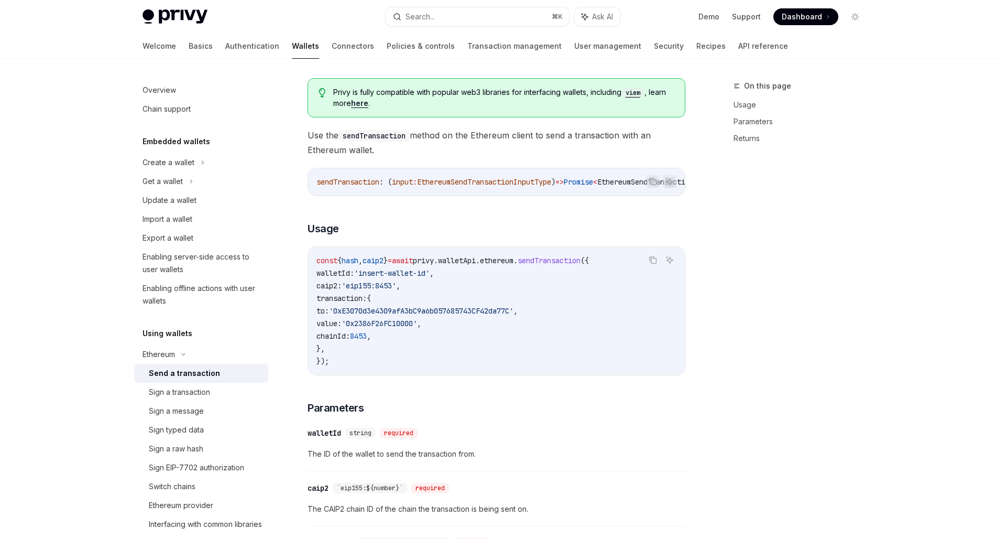
click at [526, 243] on div "Privy is fully compatible with popular web3 libraries for interfacing wallets, …" at bounding box center [497, 434] width 378 height 729
